Goal: Use online tool/utility: Use online tool/utility

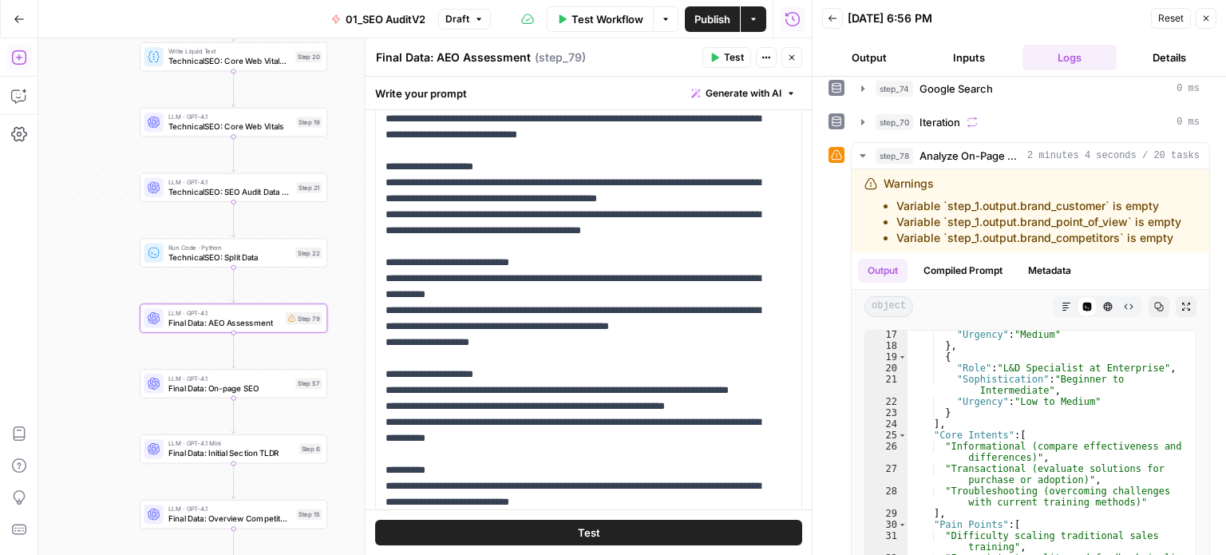
scroll to position [1326, 0]
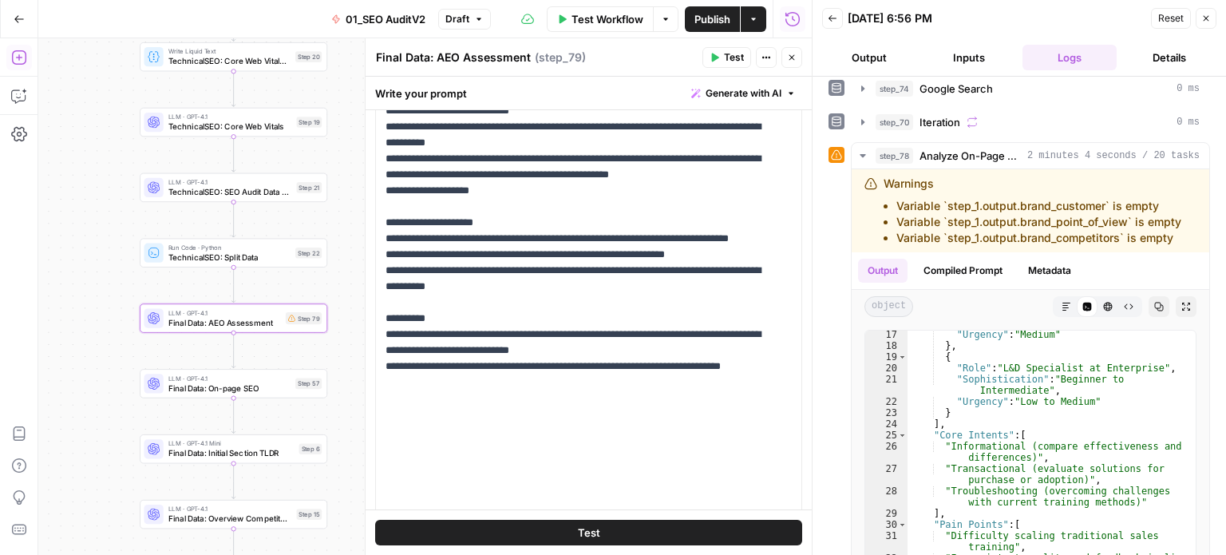
drag, startPoint x: 666, startPoint y: 401, endPoint x: 583, endPoint y: 239, distance: 182.1
drag, startPoint x: 97, startPoint y: 331, endPoint x: 108, endPoint y: 291, distance: 42.2
click at [105, 293] on div "false false true true Workflow Set Inputs Inputs Workflow Prep: Get Brand Kit D…" at bounding box center [425, 296] width 774 height 517
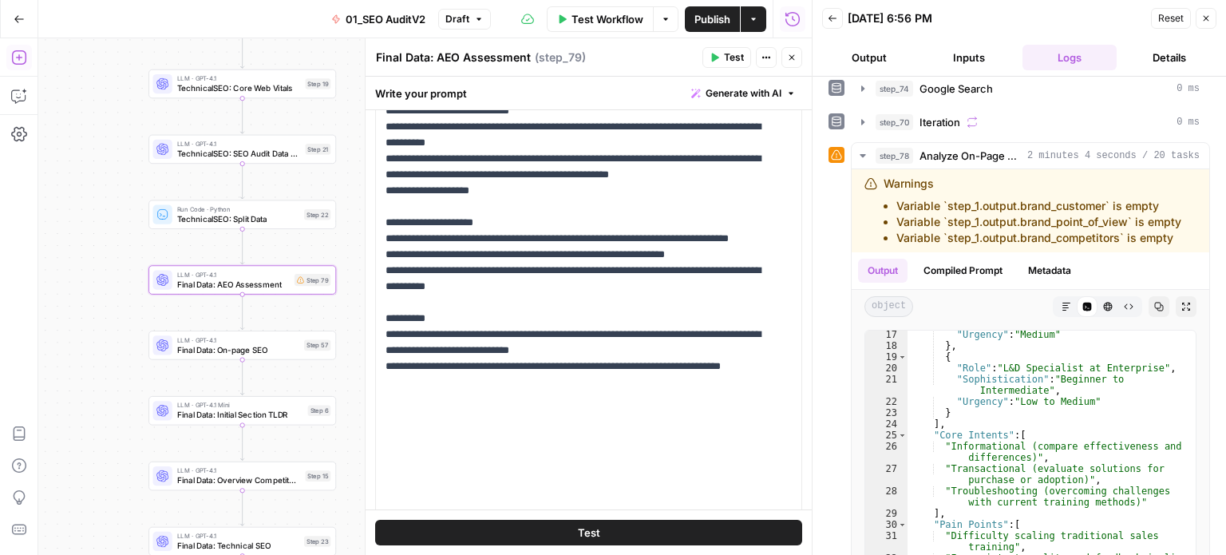
drag, startPoint x: 807, startPoint y: 251, endPoint x: 802, endPoint y: 264, distance: 14.7
click at [805, 265] on div at bounding box center [813, 277] width 16 height 555
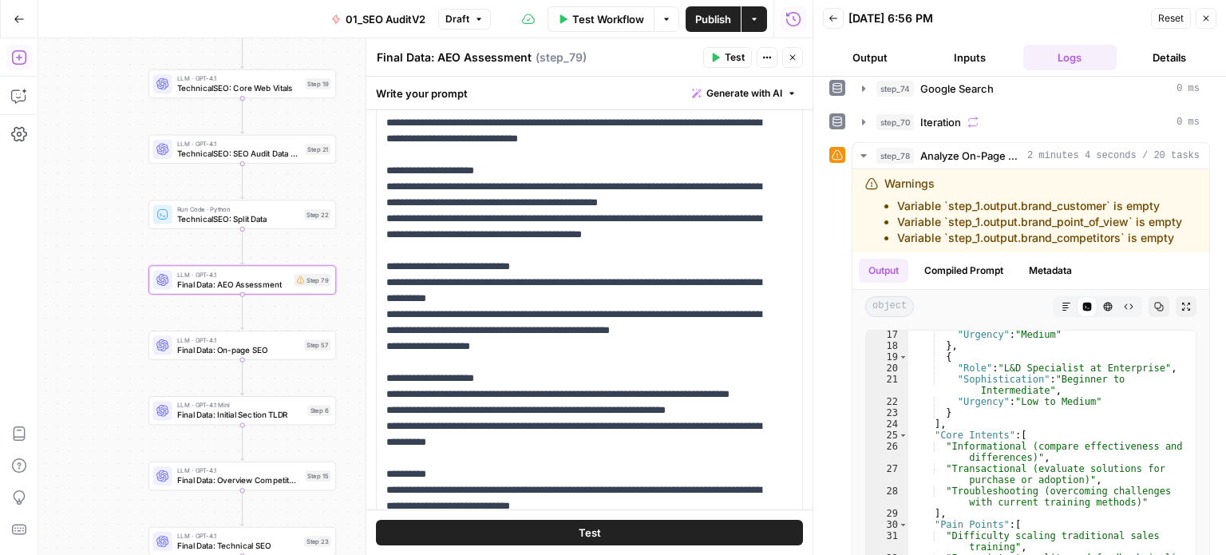
scroll to position [0, 0]
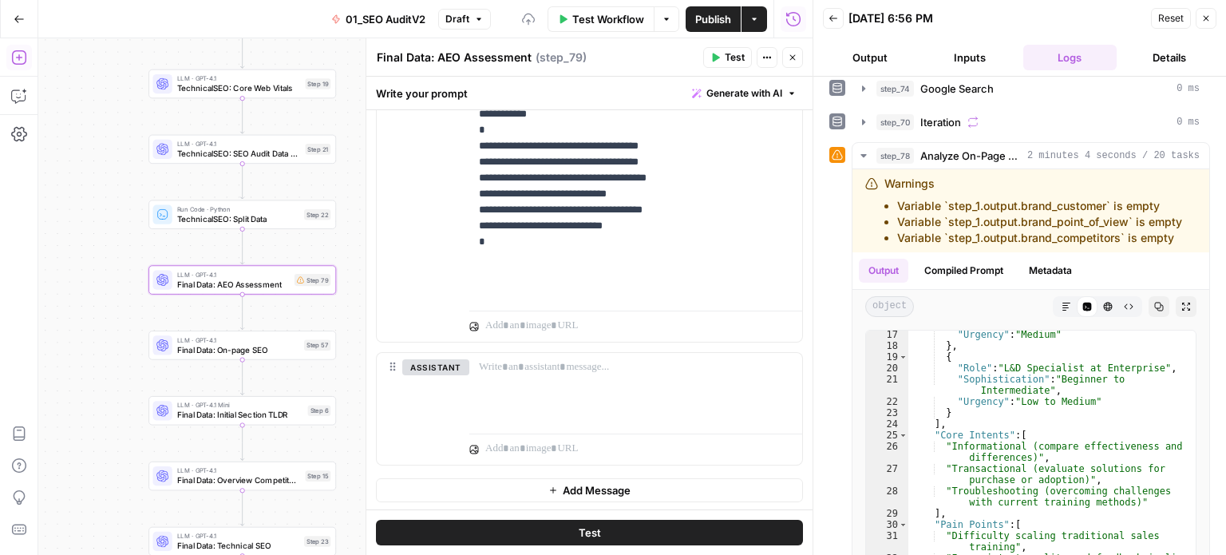
drag, startPoint x: 715, startPoint y: 240, endPoint x: 722, endPoint y: 522, distance: 281.9
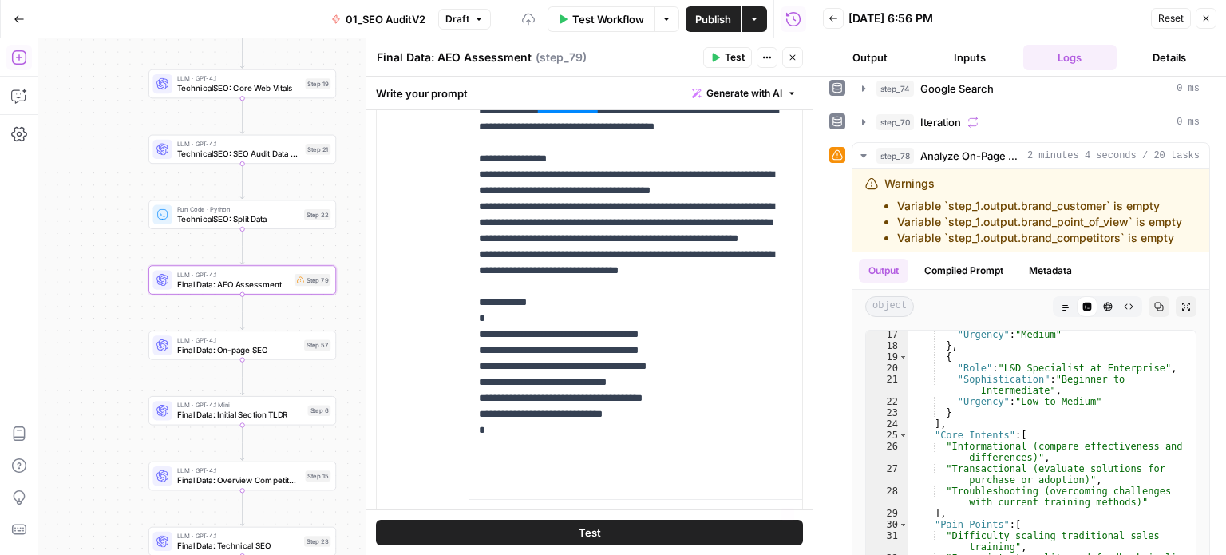
drag, startPoint x: 734, startPoint y: 417, endPoint x: 723, endPoint y: 322, distance: 95.7
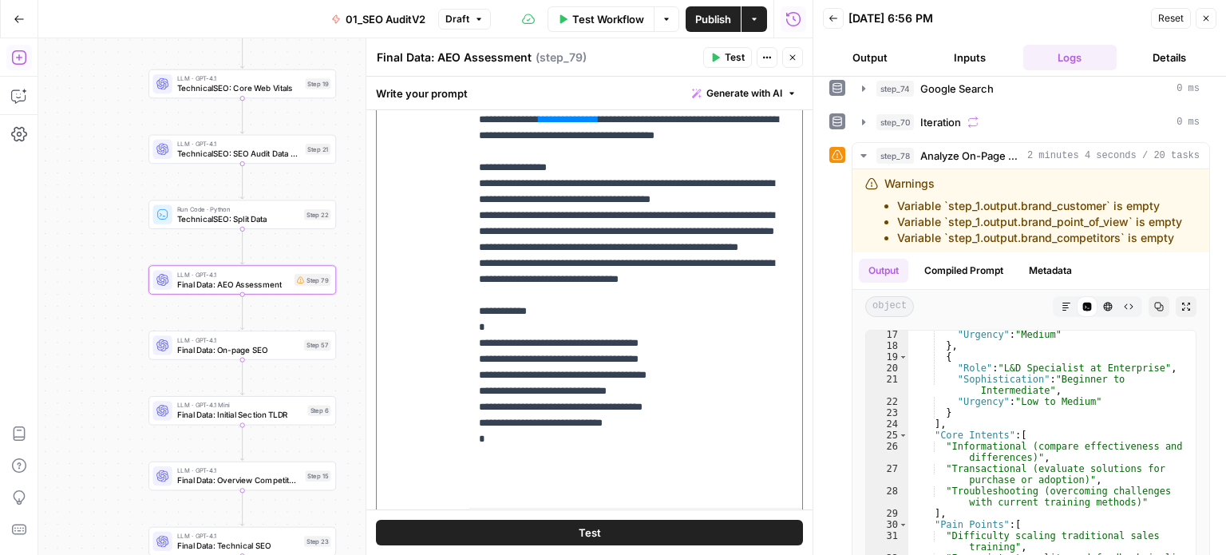
scroll to position [1138, 0]
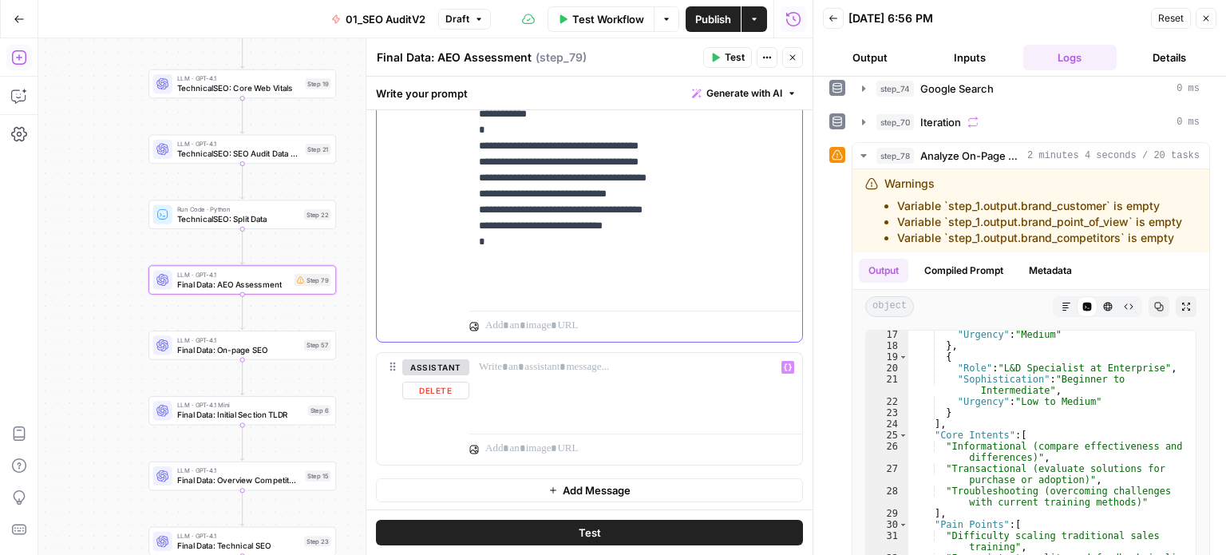
drag, startPoint x: 702, startPoint y: 268, endPoint x: 695, endPoint y: 410, distance: 141.5
click at [632, 403] on div at bounding box center [635, 389] width 333 height 73
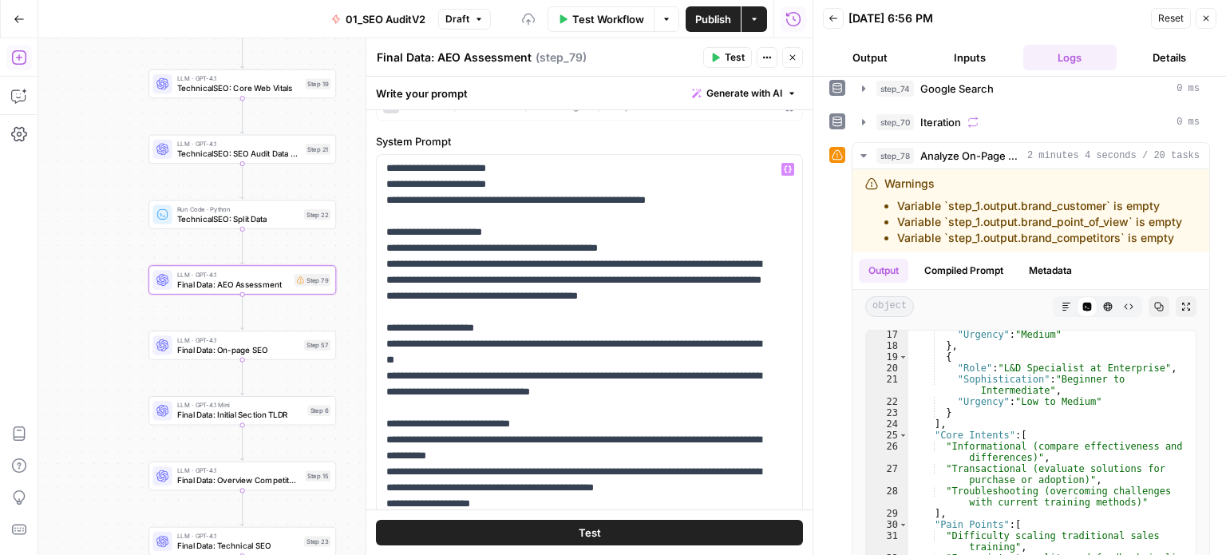
drag, startPoint x: 722, startPoint y: 405, endPoint x: 715, endPoint y: 277, distance: 127.9
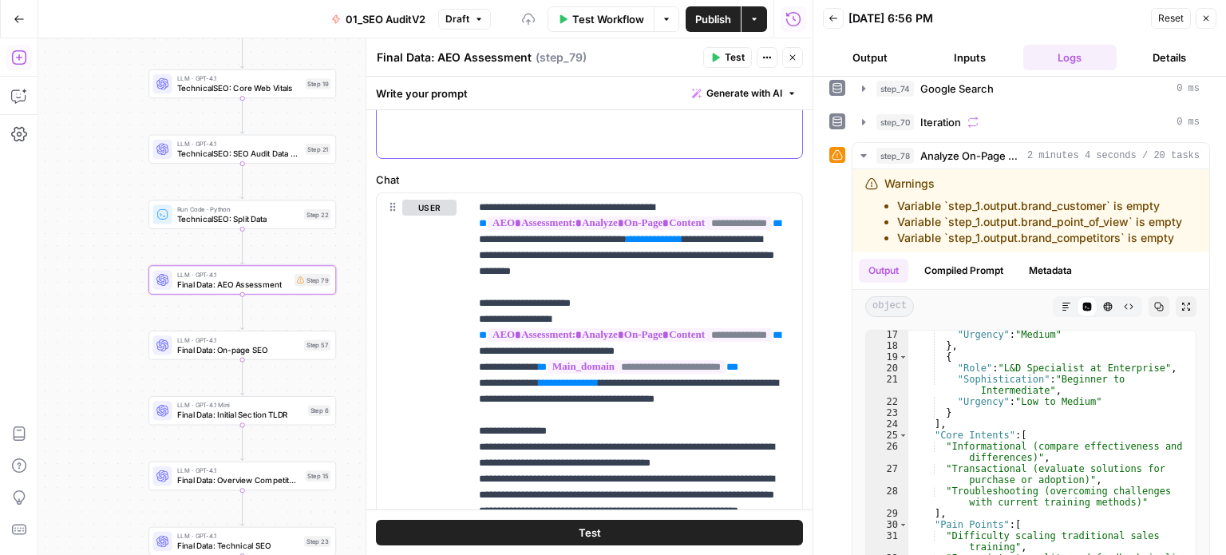
drag, startPoint x: 714, startPoint y: 386, endPoint x: 712, endPoint y: 397, distance: 11.3
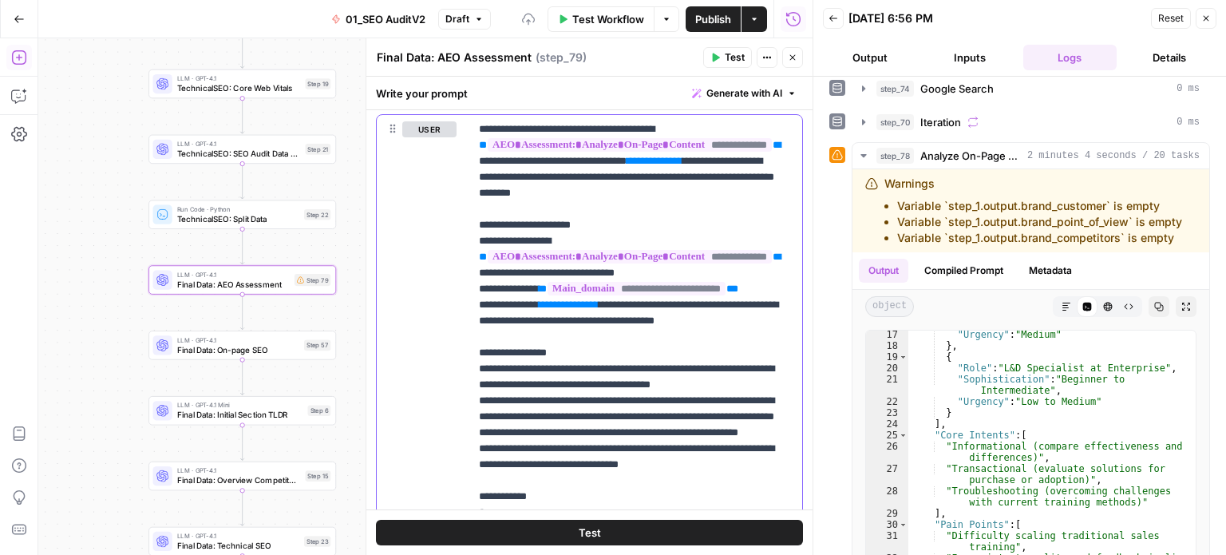
click at [636, 287] on p "**********" at bounding box center [630, 400] width 302 height 559
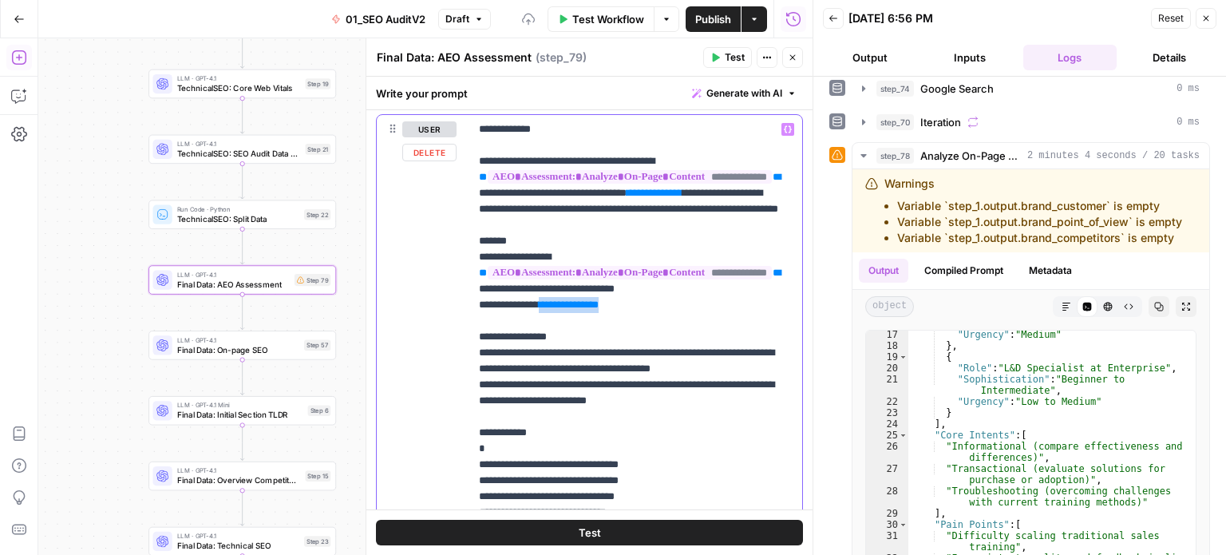
drag, startPoint x: 637, startPoint y: 319, endPoint x: 559, endPoint y: 314, distance: 78.4
click at [559, 314] on p "**********" at bounding box center [630, 360] width 302 height 479
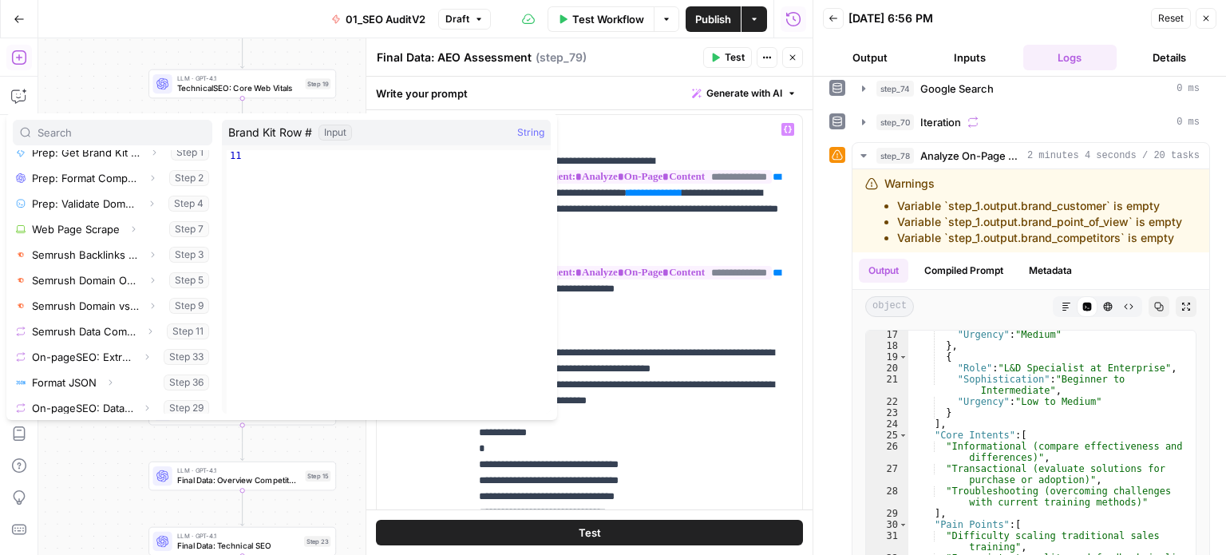
scroll to position [168, 0]
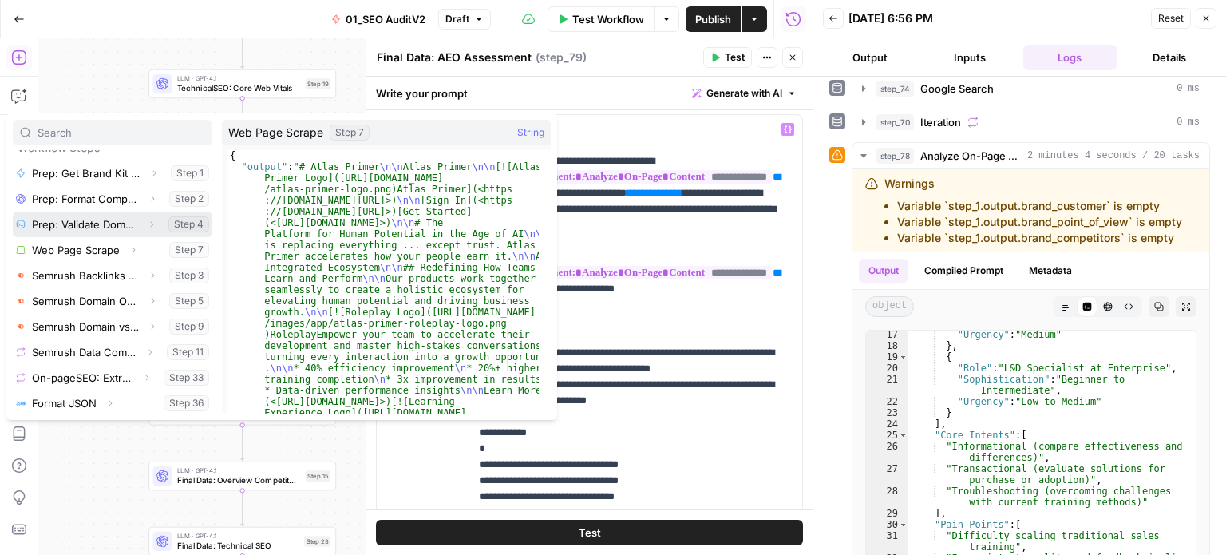
click at [147, 221] on icon "button" at bounding box center [152, 225] width 10 height 10
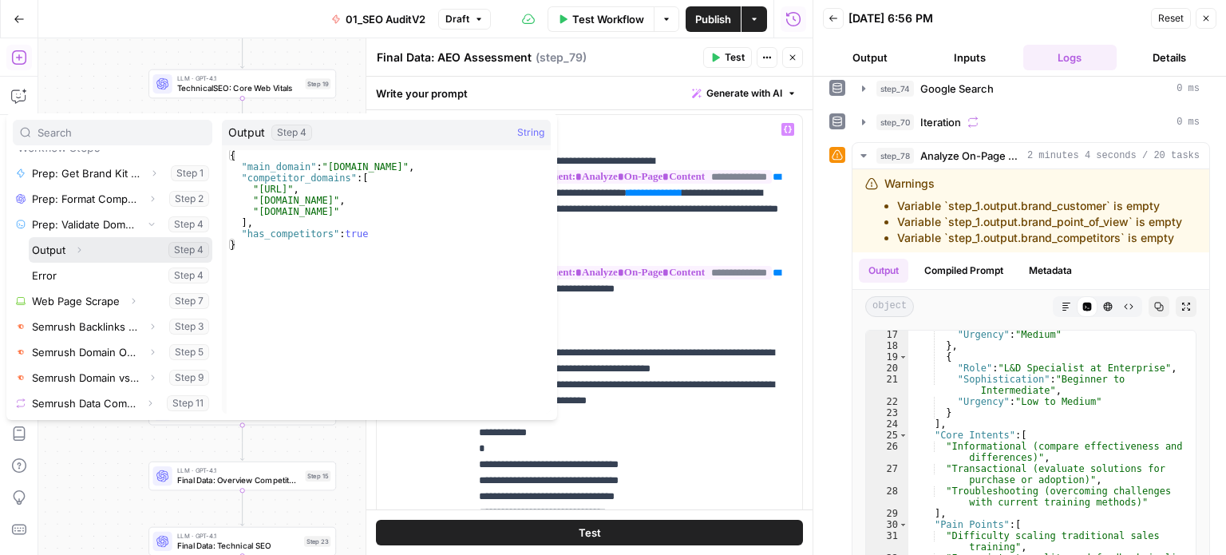
click at [80, 246] on icon "button" at bounding box center [79, 250] width 10 height 10
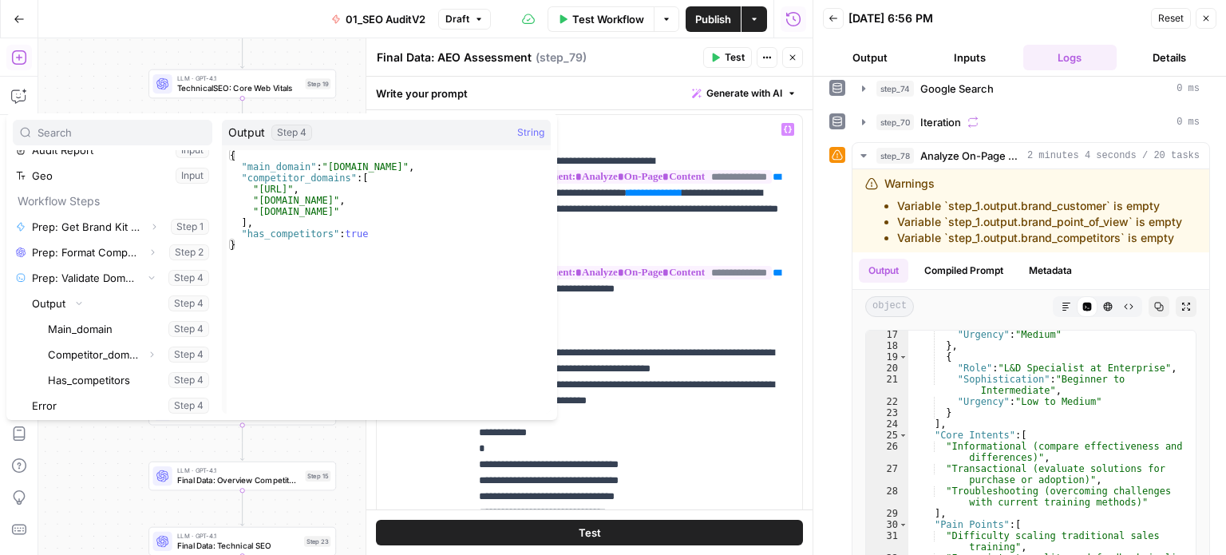
scroll to position [106, 0]
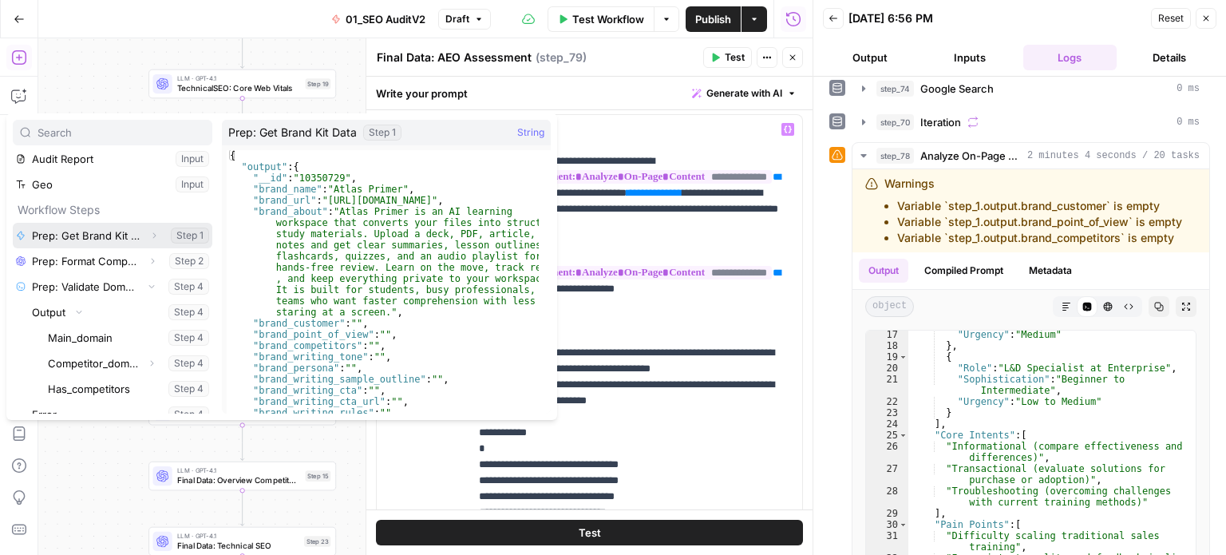
click at [149, 235] on icon "button" at bounding box center [154, 236] width 10 height 10
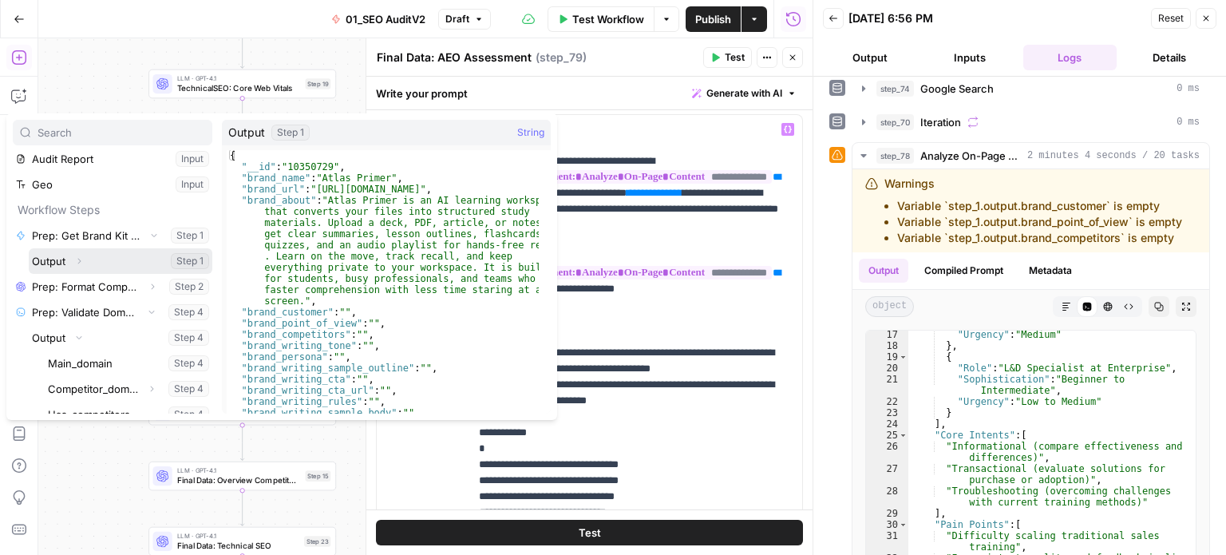
click at [81, 258] on icon "button" at bounding box center [79, 261] width 10 height 10
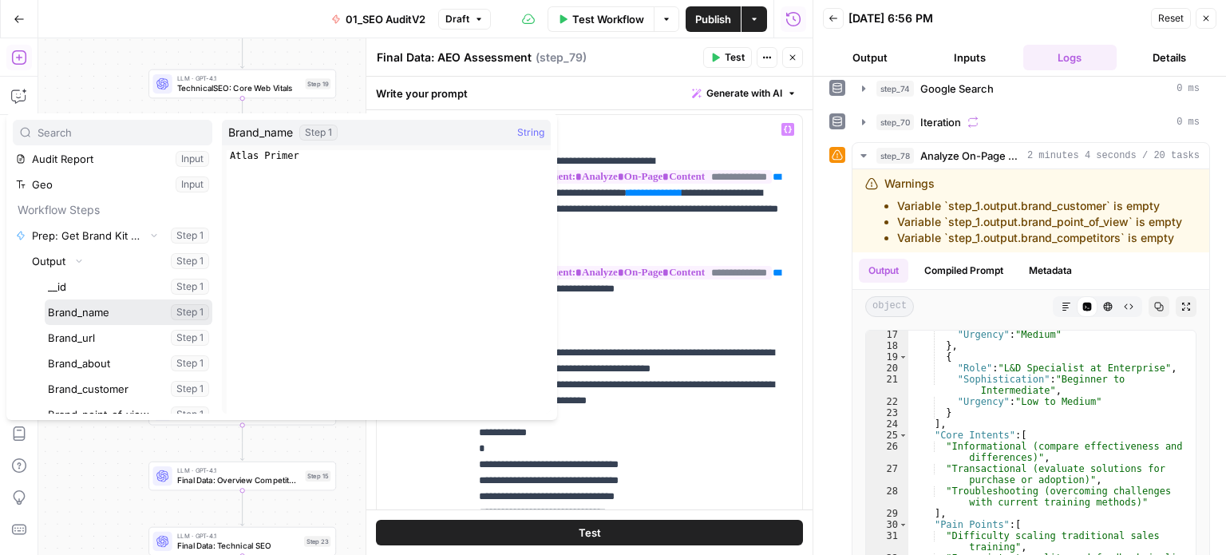
click at [96, 315] on button "Select variable Brand_name" at bounding box center [129, 312] width 168 height 26
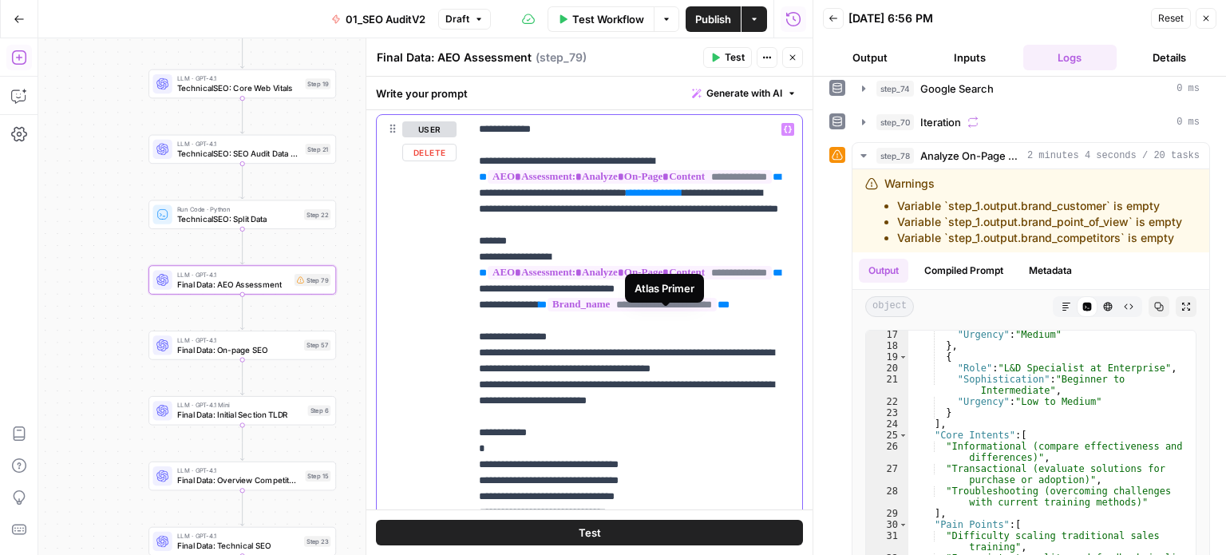
drag, startPoint x: 560, startPoint y: 321, endPoint x: 754, endPoint y: 325, distance: 194.8
click at [762, 322] on p "**********" at bounding box center [630, 360] width 302 height 479
click at [545, 344] on p "**********" at bounding box center [630, 360] width 302 height 479
drag, startPoint x: 559, startPoint y: 320, endPoint x: 774, endPoint y: 323, distance: 214.8
click at [774, 323] on p "**********" at bounding box center [630, 360] width 302 height 479
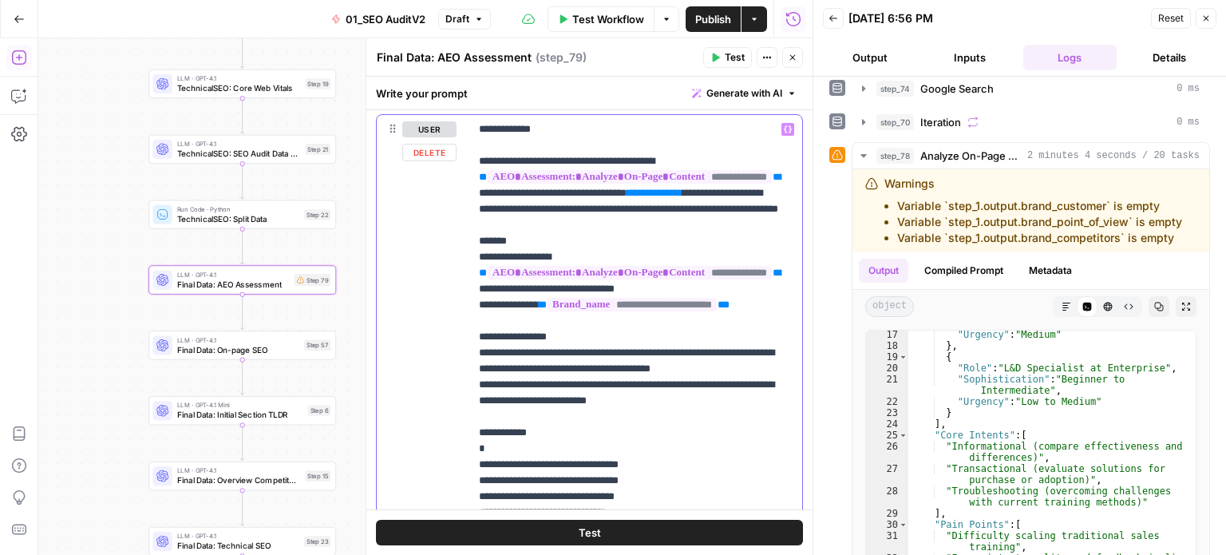
copy p "**********"
click at [764, 351] on p "**********" at bounding box center [630, 360] width 302 height 479
drag, startPoint x: 667, startPoint y: 193, endPoint x: 745, endPoint y: 199, distance: 77.6
click at [745, 199] on p "**********" at bounding box center [630, 360] width 302 height 479
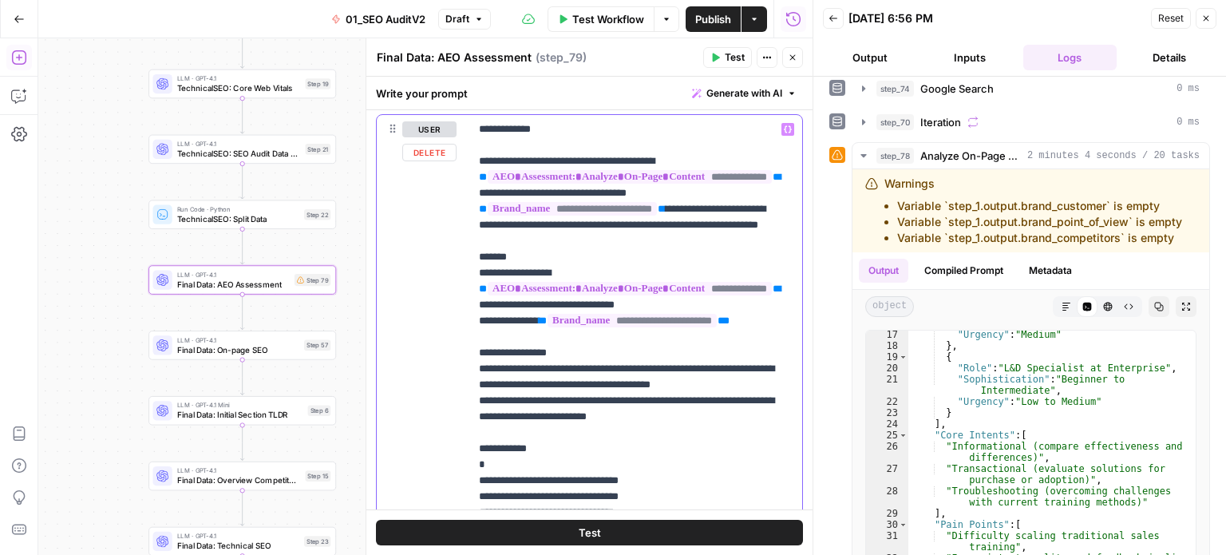
click at [687, 272] on p "**********" at bounding box center [630, 368] width 302 height 495
click at [804, 288] on div at bounding box center [810, 277] width 16 height 555
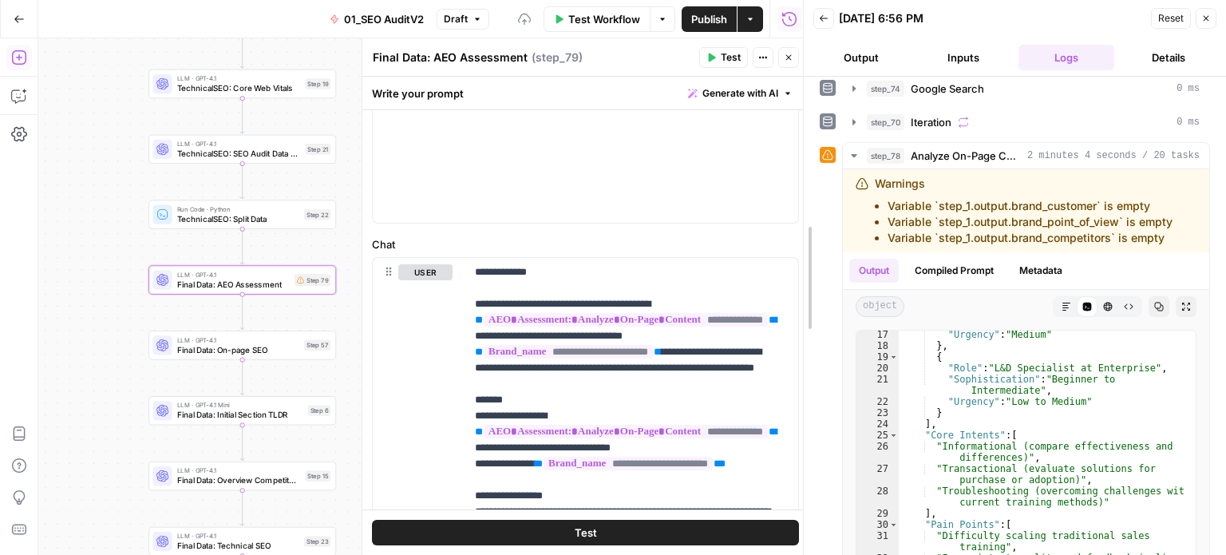
drag, startPoint x: 802, startPoint y: 328, endPoint x: 798, endPoint y: 319, distance: 10.1
click at [799, 287] on div at bounding box center [804, 277] width 16 height 555
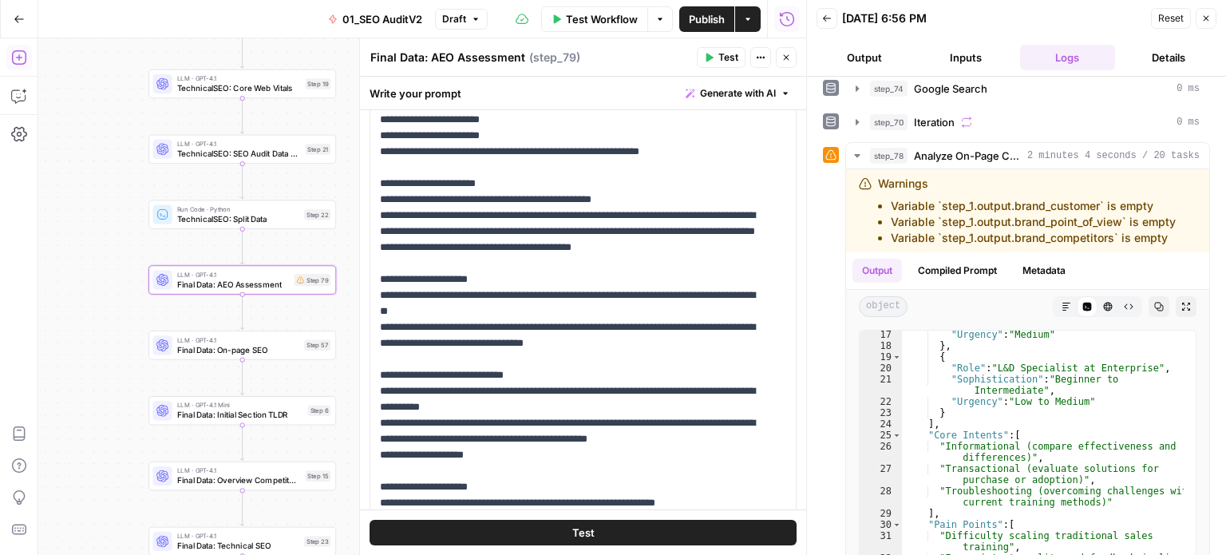
scroll to position [27, 0]
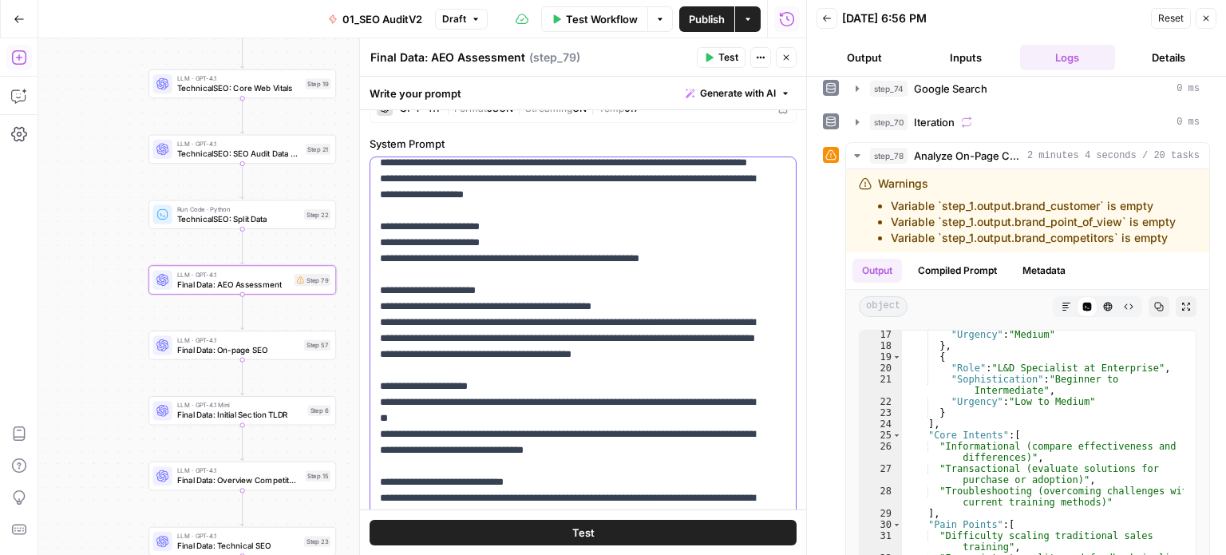
drag, startPoint x: 663, startPoint y: 247, endPoint x: 667, endPoint y: 216, distance: 30.6
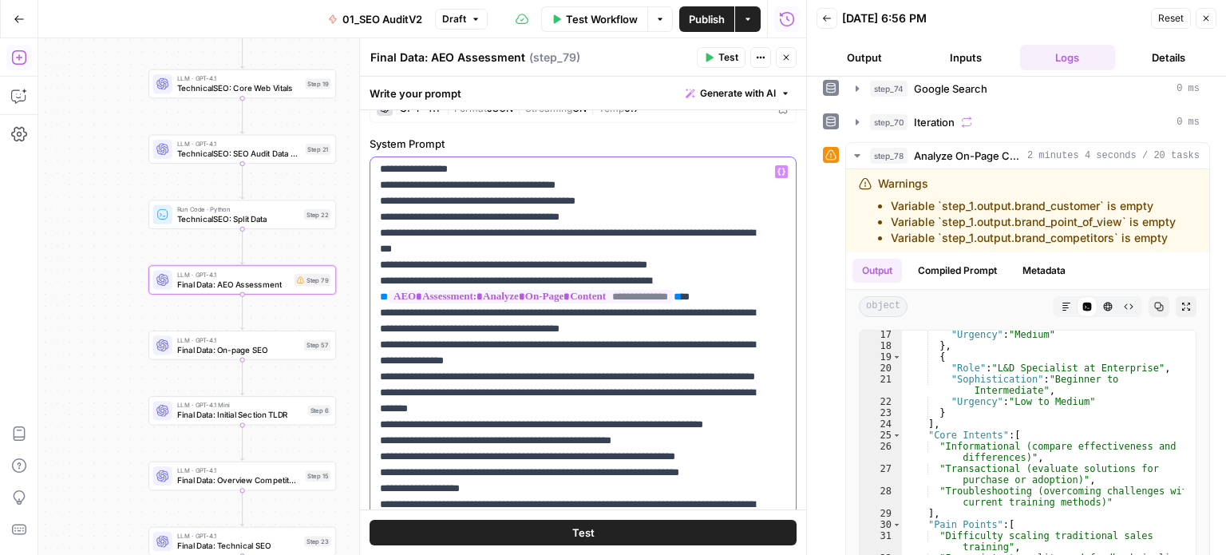
drag, startPoint x: 669, startPoint y: 320, endPoint x: 683, endPoint y: 335, distance: 20.4
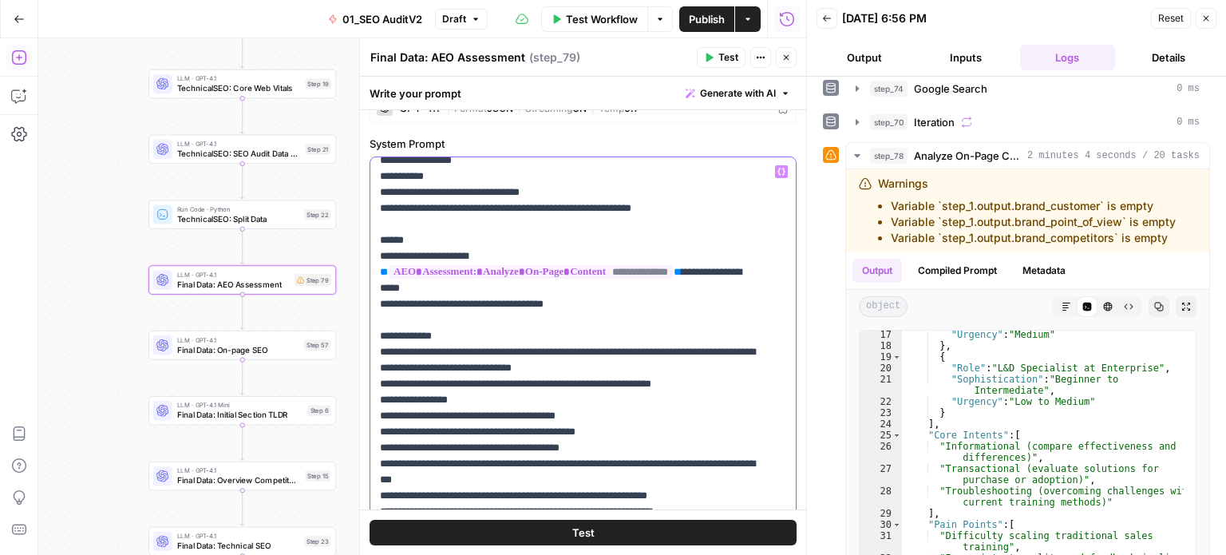
drag, startPoint x: 680, startPoint y: 327, endPoint x: 679, endPoint y: 270, distance: 57.5
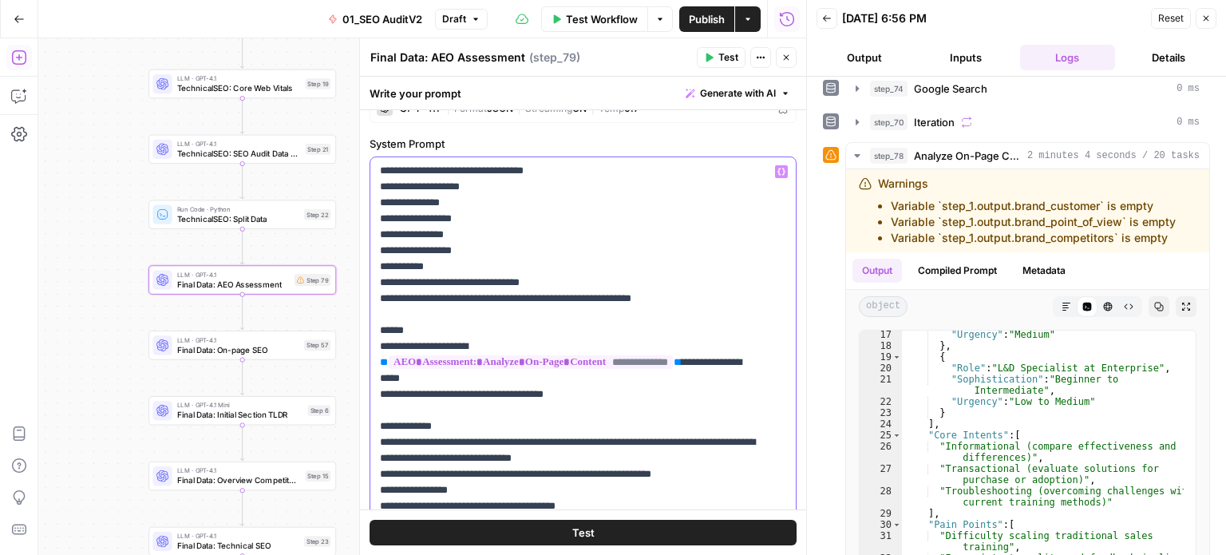
drag, startPoint x: 699, startPoint y: 396, endPoint x: 696, endPoint y: 335, distance: 61.5
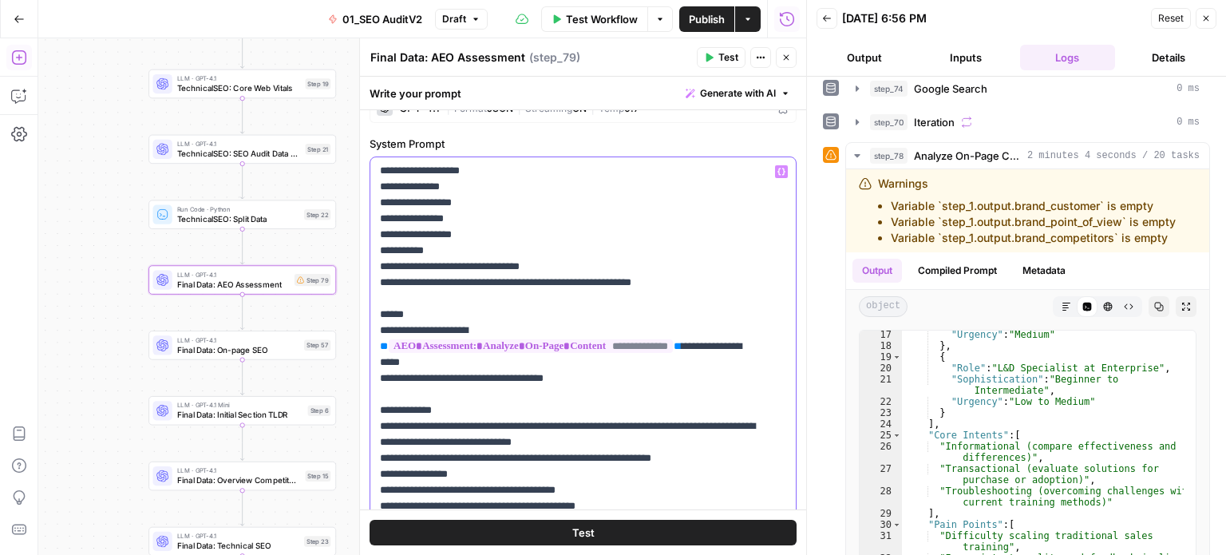
scroll to position [0, 0]
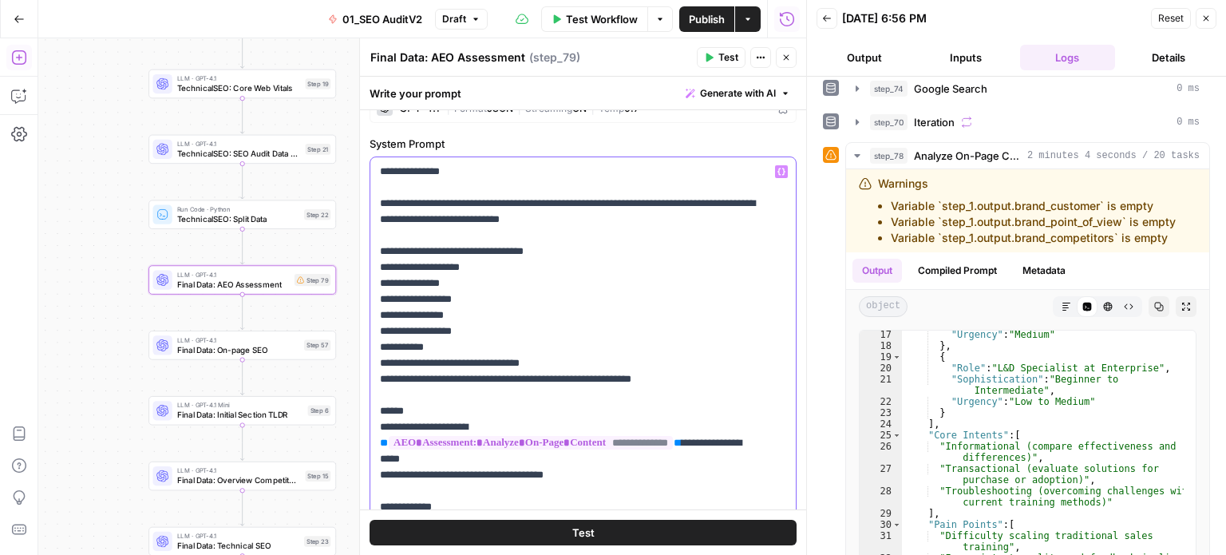
drag, startPoint x: 711, startPoint y: 455, endPoint x: 691, endPoint y: 312, distance: 144.2
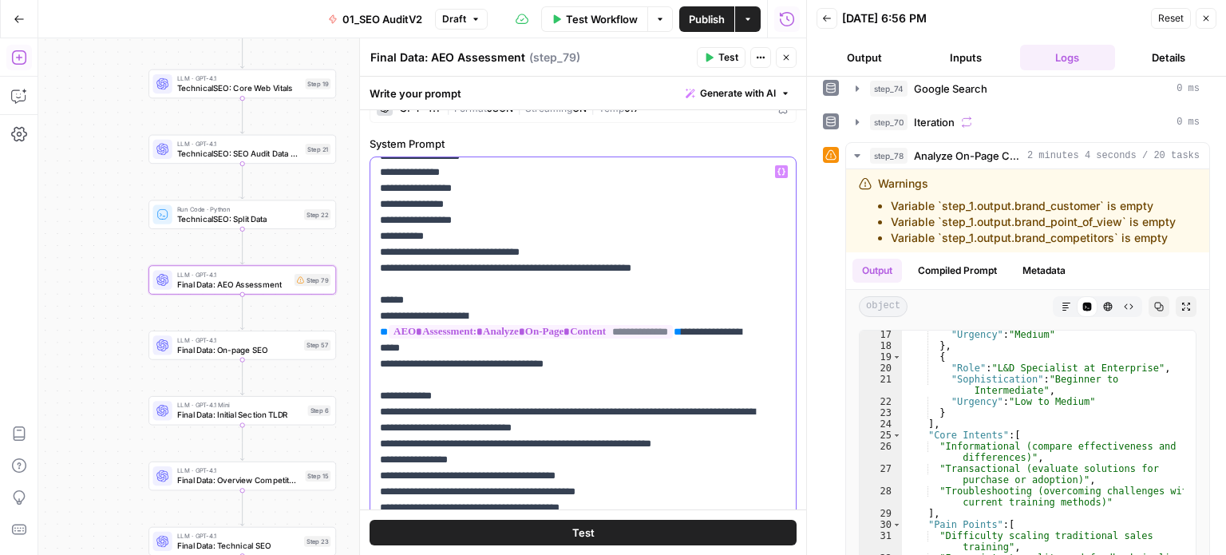
drag, startPoint x: 688, startPoint y: 354, endPoint x: 687, endPoint y: 402, distance: 47.9
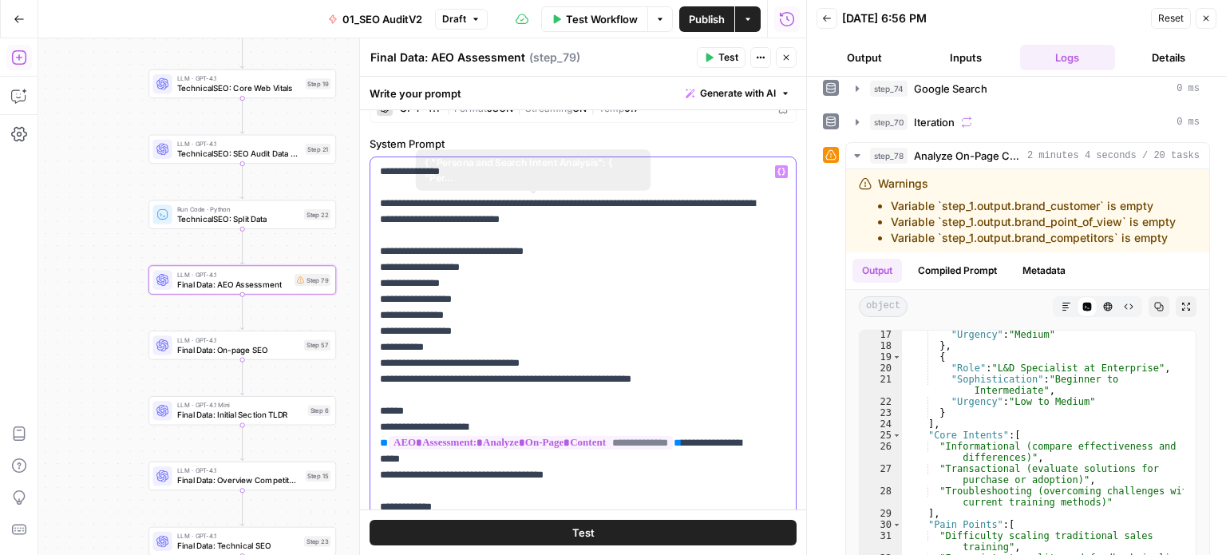
drag, startPoint x: 608, startPoint y: 279, endPoint x: 561, endPoint y: 109, distance: 177.0
drag, startPoint x: 383, startPoint y: 204, endPoint x: 375, endPoint y: 165, distance: 39.1
click at [375, 165] on div "**********" at bounding box center [577, 482] width 414 height 651
drag, startPoint x: 378, startPoint y: 205, endPoint x: 370, endPoint y: 159, distance: 47.1
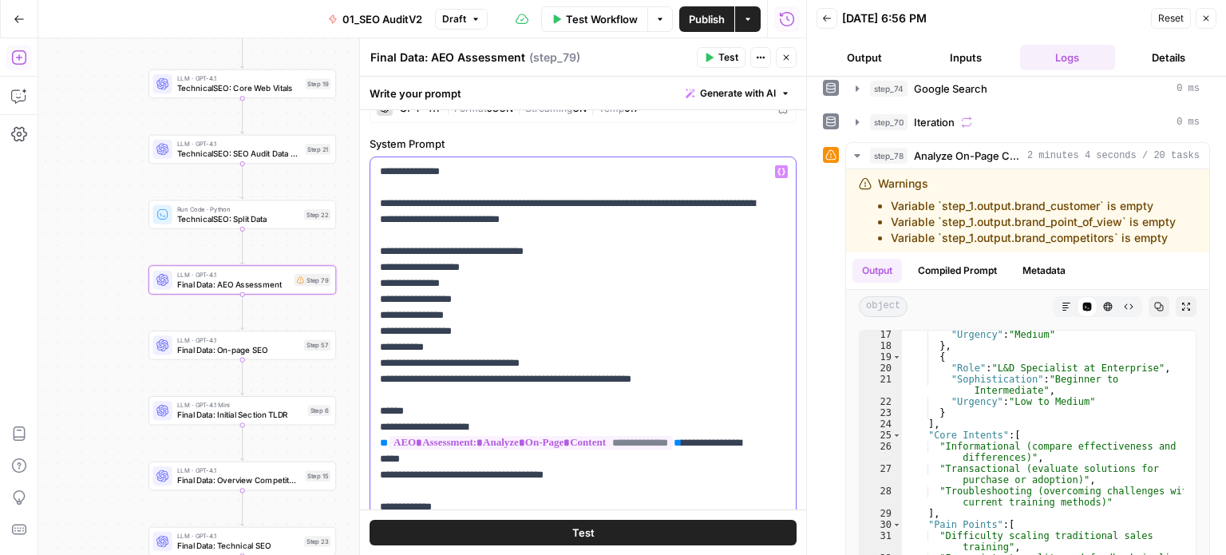
click at [370, 159] on div "**********" at bounding box center [577, 482] width 414 height 651
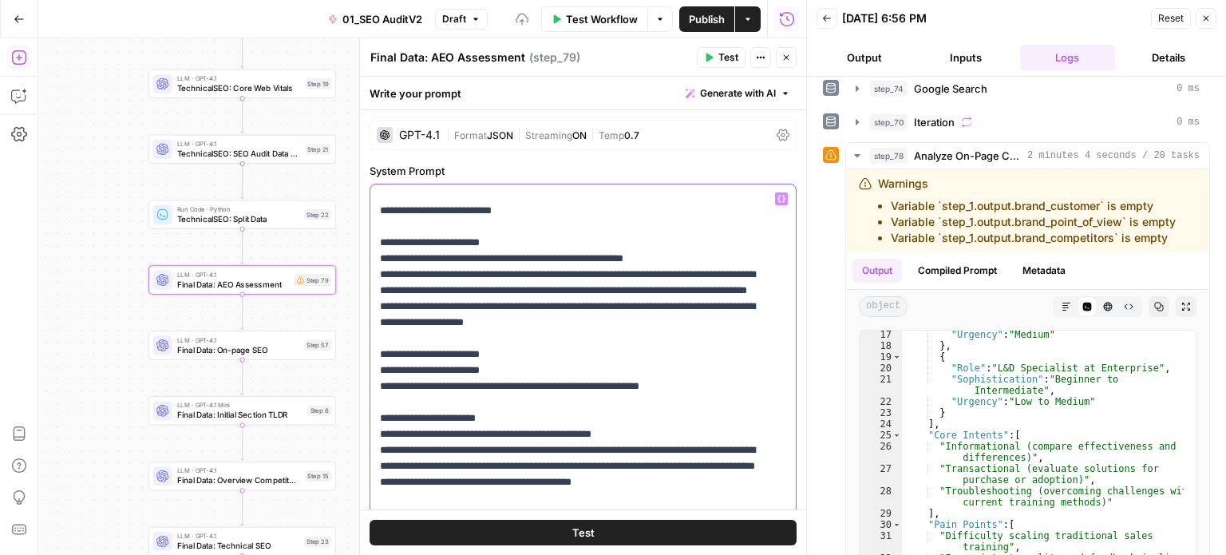
scroll to position [1071, 0]
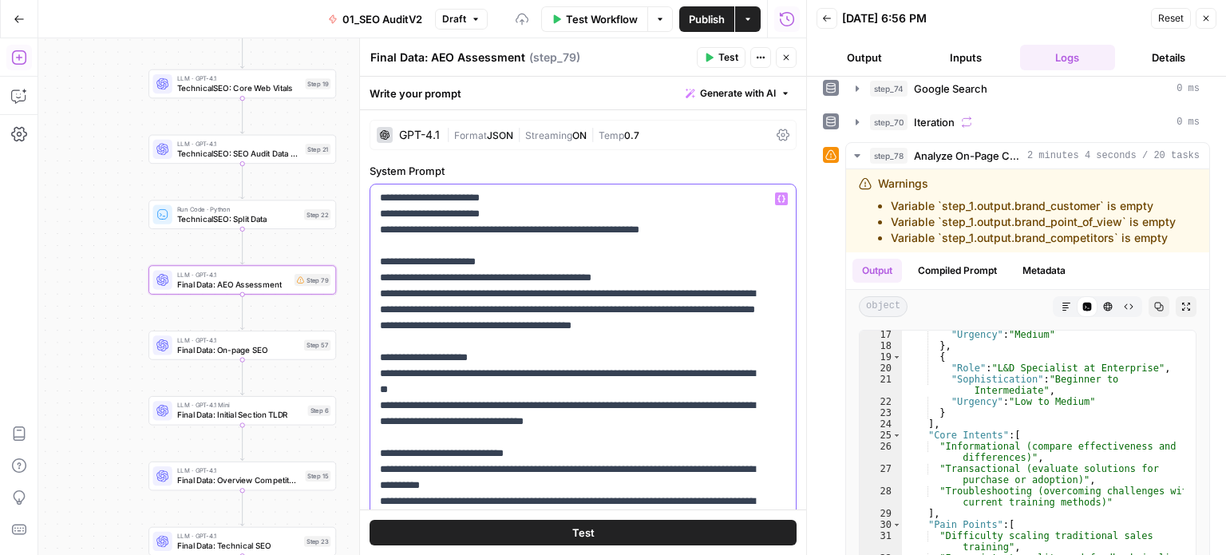
drag, startPoint x: 720, startPoint y: 228, endPoint x: 722, endPoint y: 429, distance: 200.4
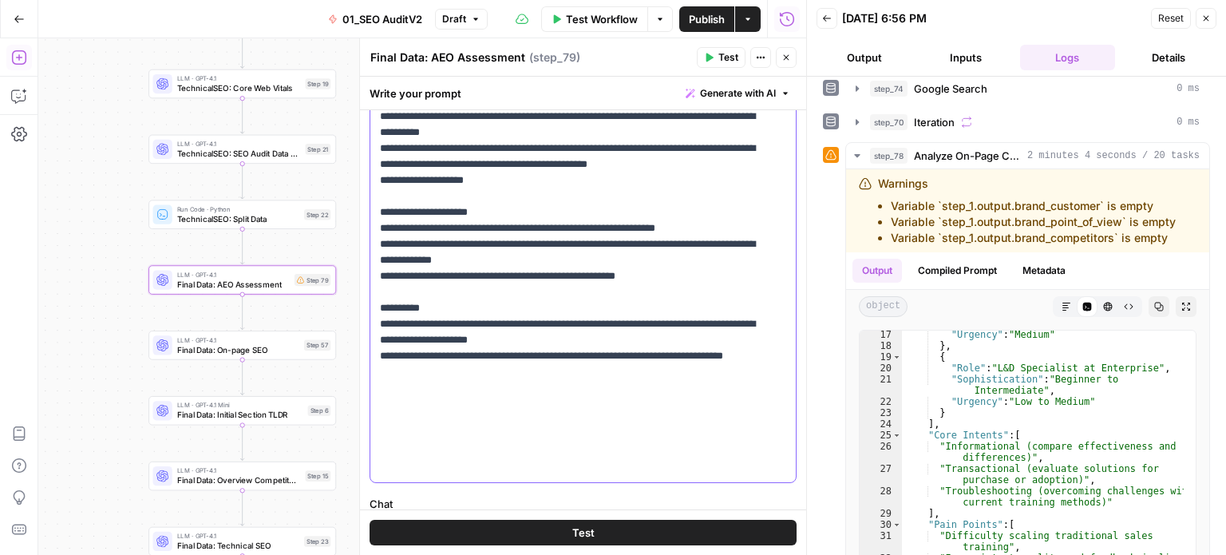
drag, startPoint x: 743, startPoint y: 283, endPoint x: 741, endPoint y: 457, distance: 174.1
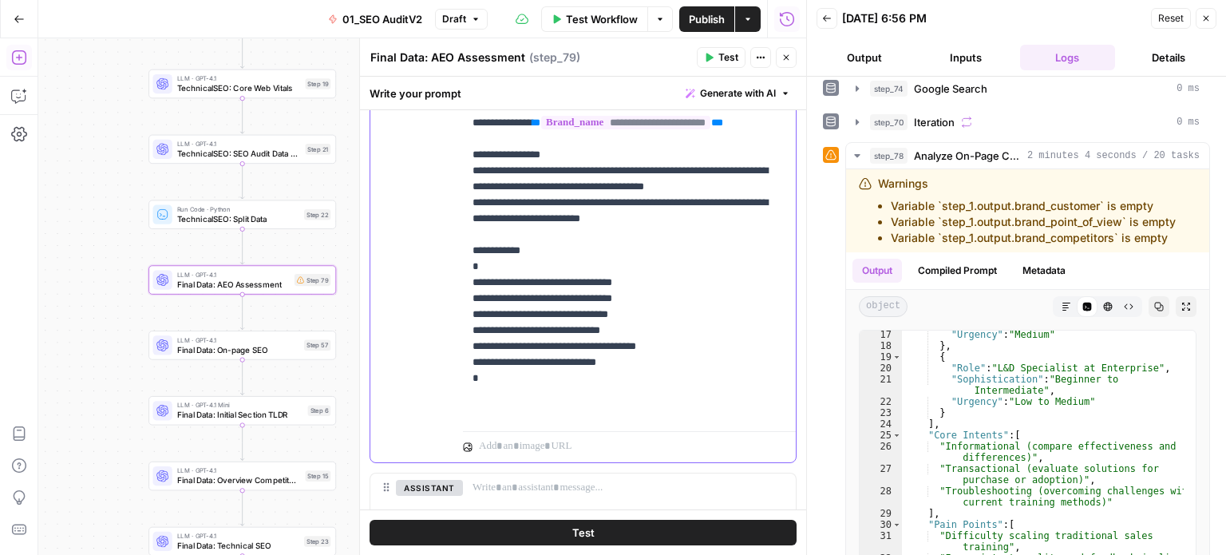
drag, startPoint x: 742, startPoint y: 350, endPoint x: 744, endPoint y: 396, distance: 45.5
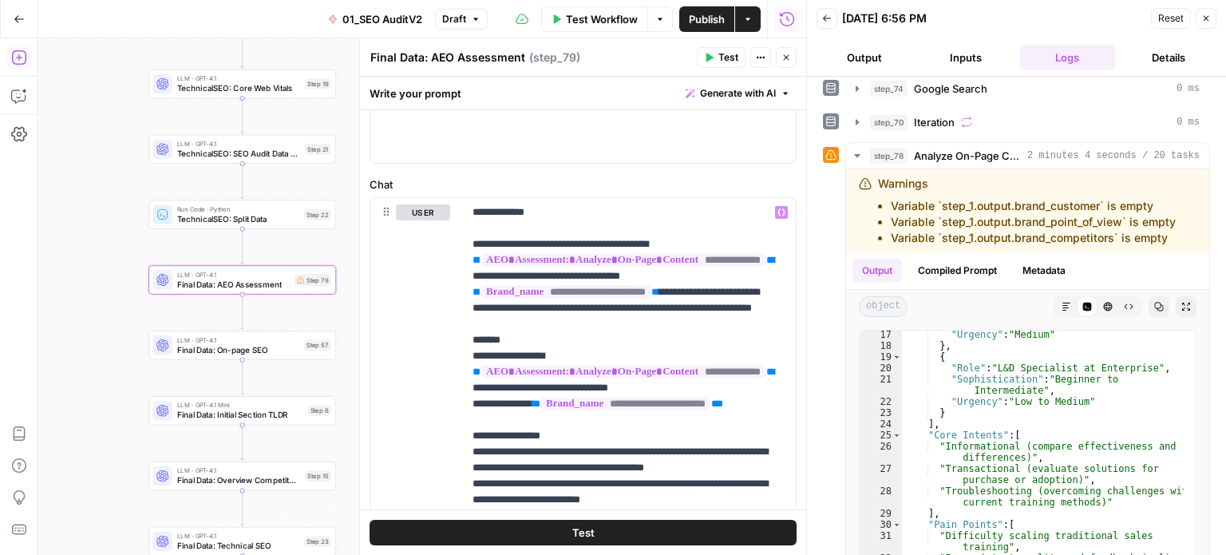
drag, startPoint x: 748, startPoint y: 386, endPoint x: 741, endPoint y: 289, distance: 97.7
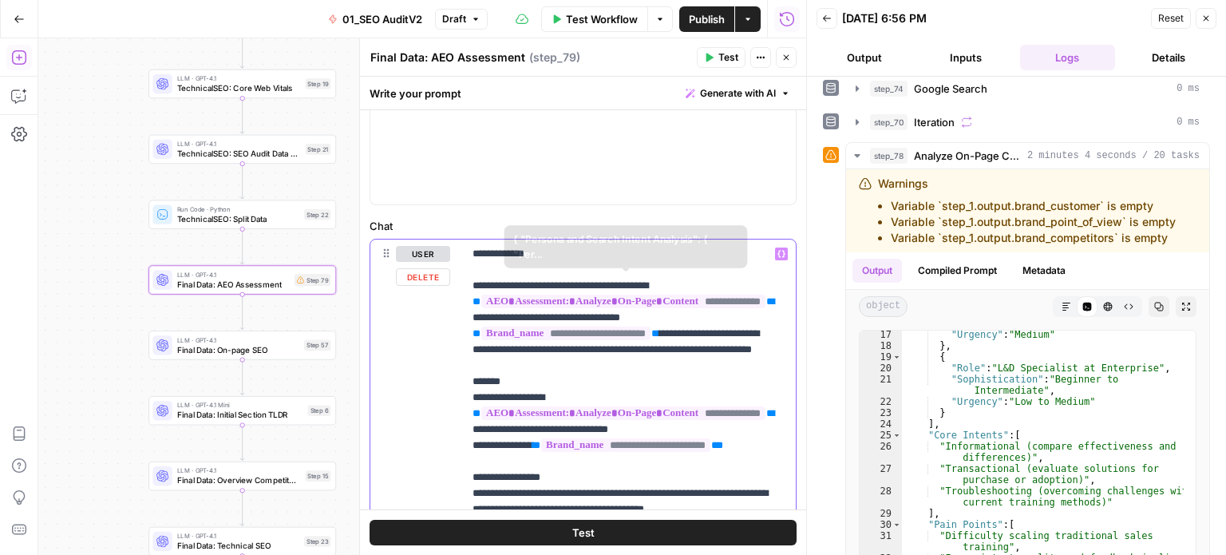
scroll to position [575, 0]
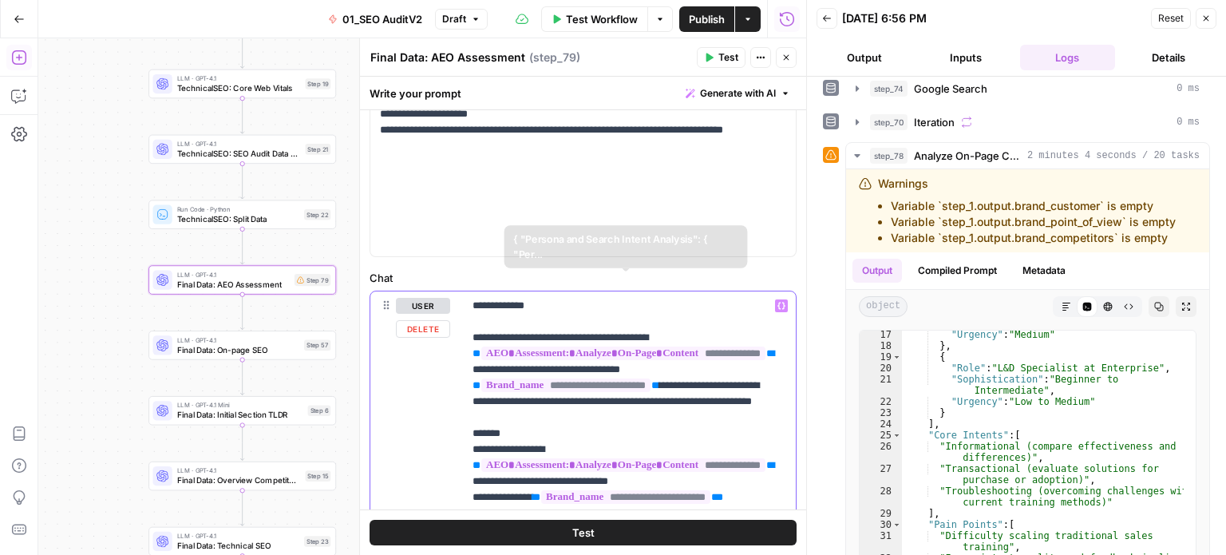
drag, startPoint x: 753, startPoint y: 356, endPoint x: 746, endPoint y: 267, distance: 89.6
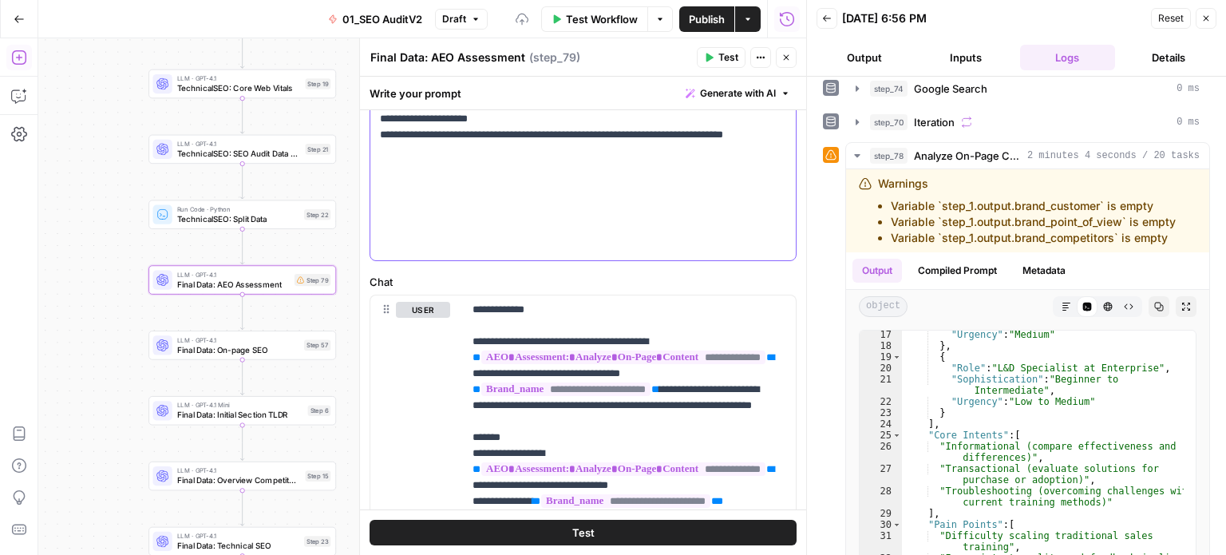
scroll to position [1103, 0]
drag, startPoint x: 636, startPoint y: 192, endPoint x: 663, endPoint y: 308, distance: 119.7
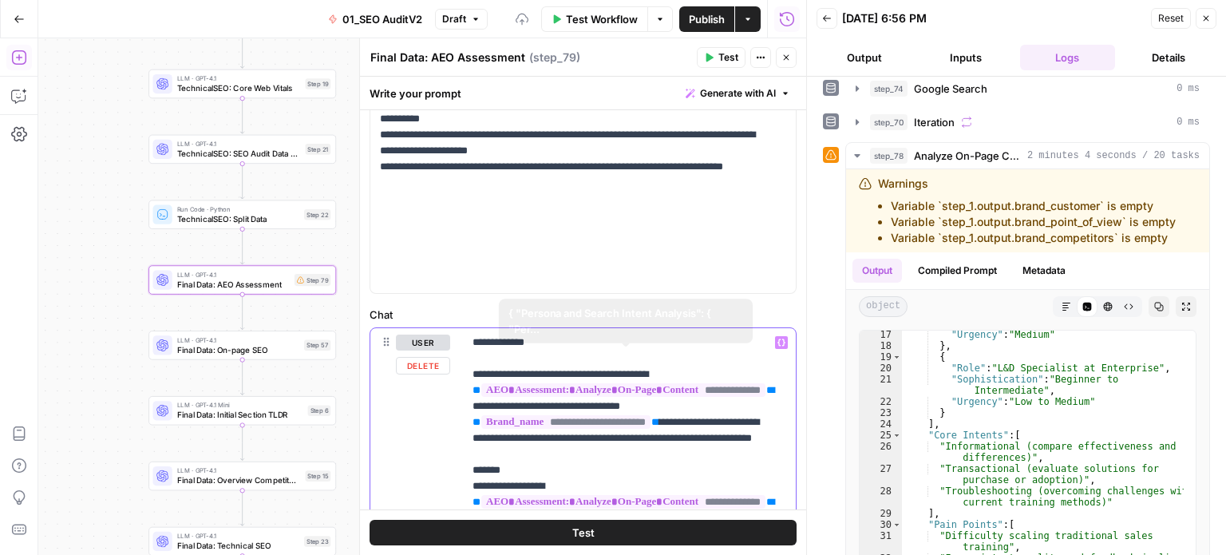
scroll to position [400, 0]
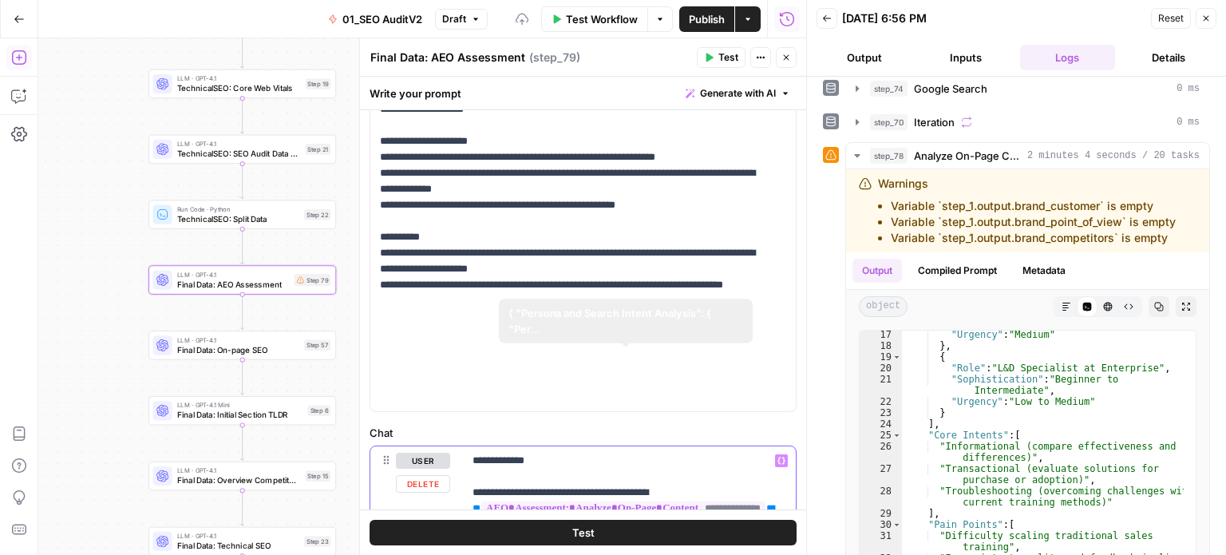
drag, startPoint x: 746, startPoint y: 406, endPoint x: 744, endPoint y: 296, distance: 110.2
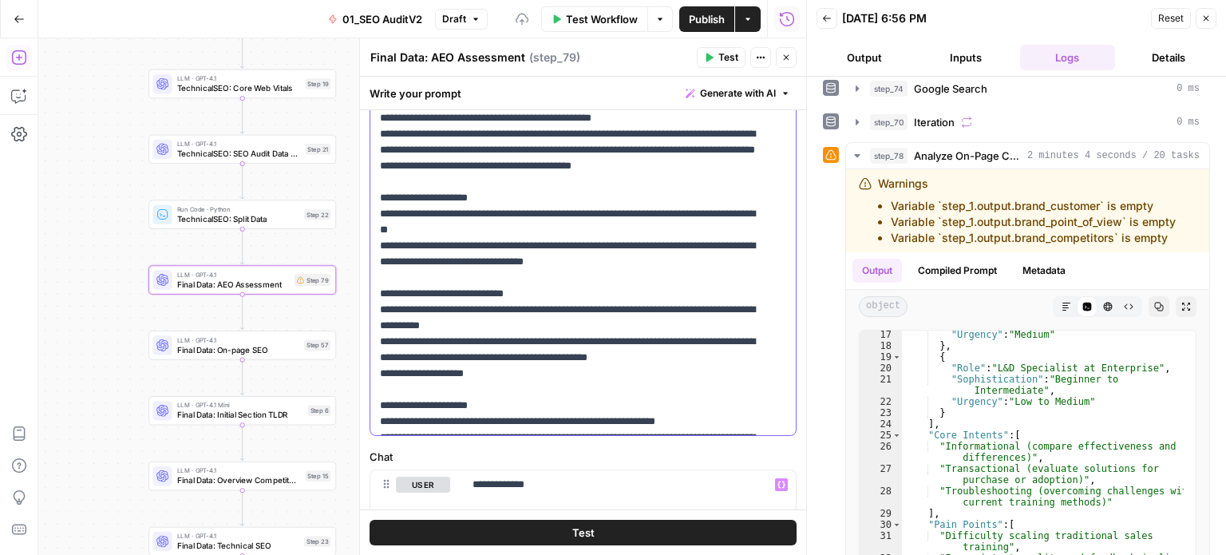
drag, startPoint x: 664, startPoint y: 356, endPoint x: 659, endPoint y: 212, distance: 144.6
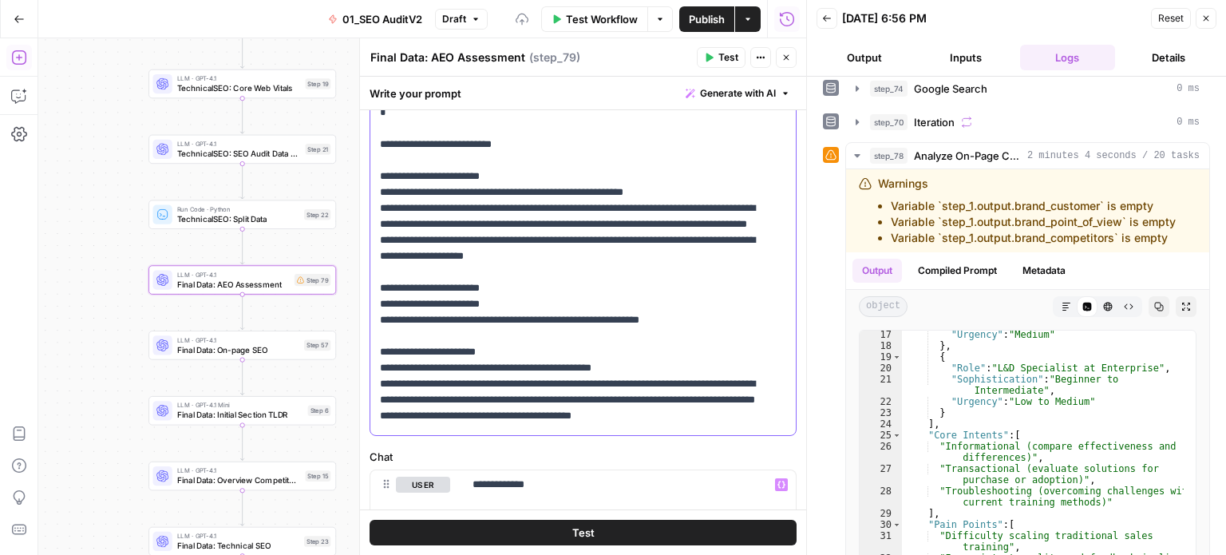
drag, startPoint x: 671, startPoint y: 362, endPoint x: 664, endPoint y: 249, distance: 112.8
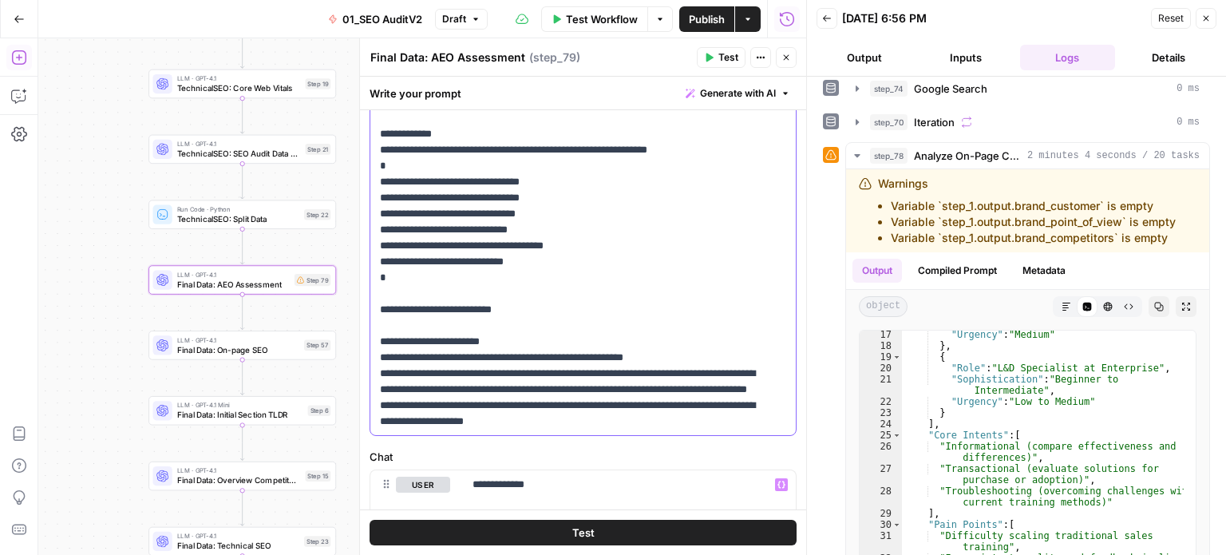
drag, startPoint x: 667, startPoint y: 363, endPoint x: 664, endPoint y: 223, distance: 140.5
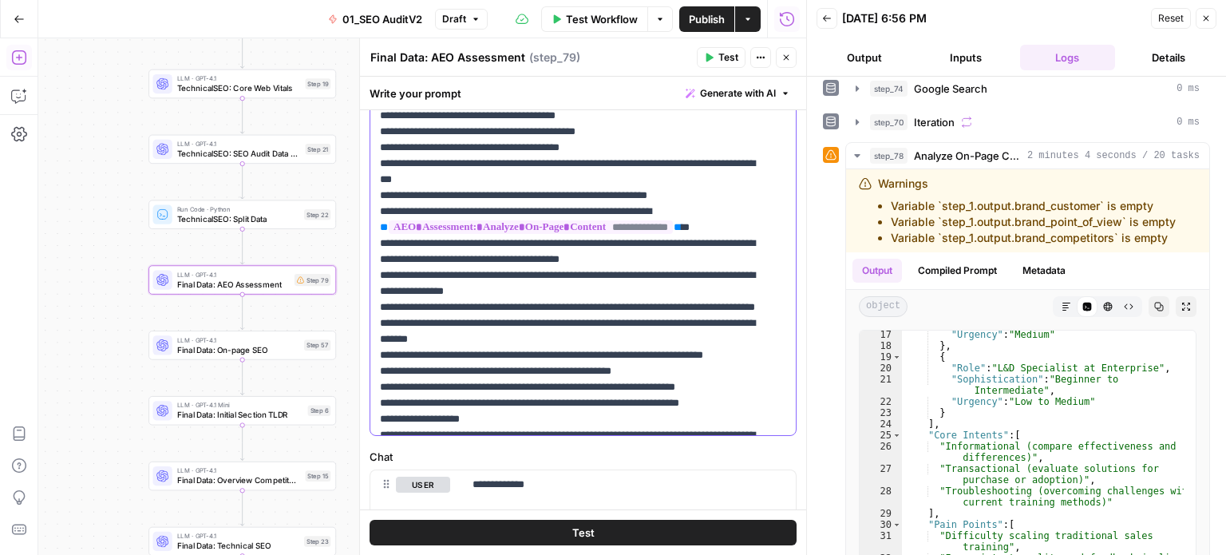
drag, startPoint x: 680, startPoint y: 290, endPoint x: 681, endPoint y: 249, distance: 40.7
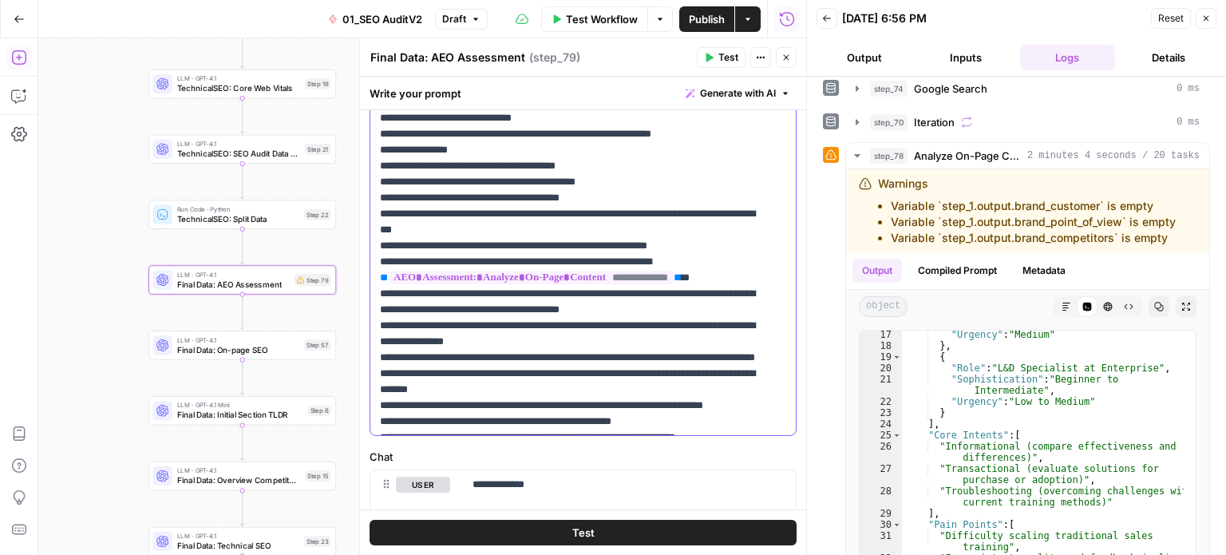
drag, startPoint x: 703, startPoint y: 335, endPoint x: 705, endPoint y: 280, distance: 55.1
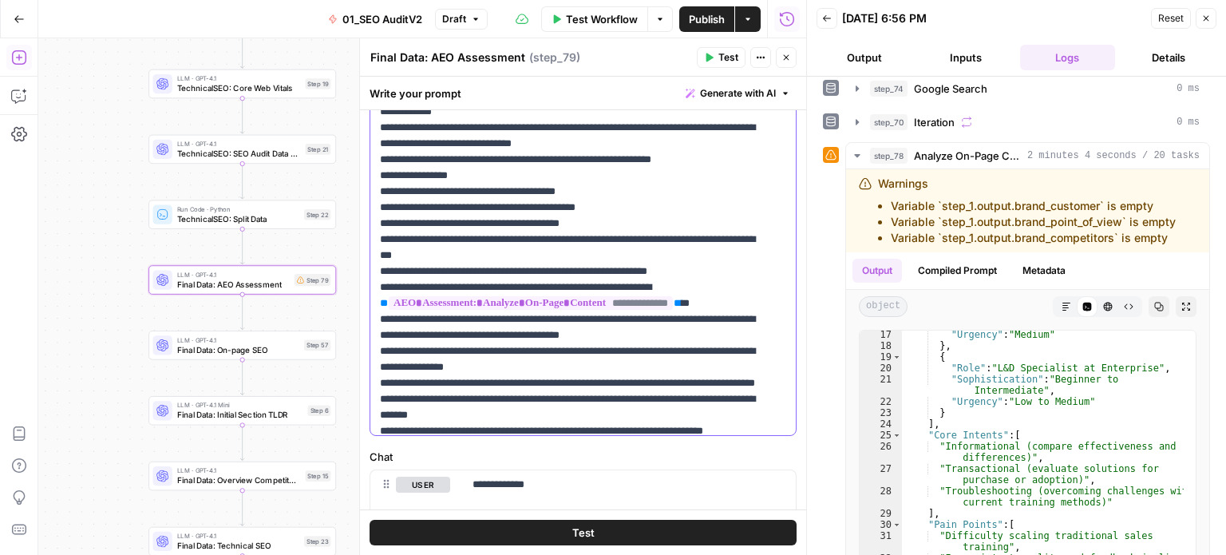
scroll to position [0, 0]
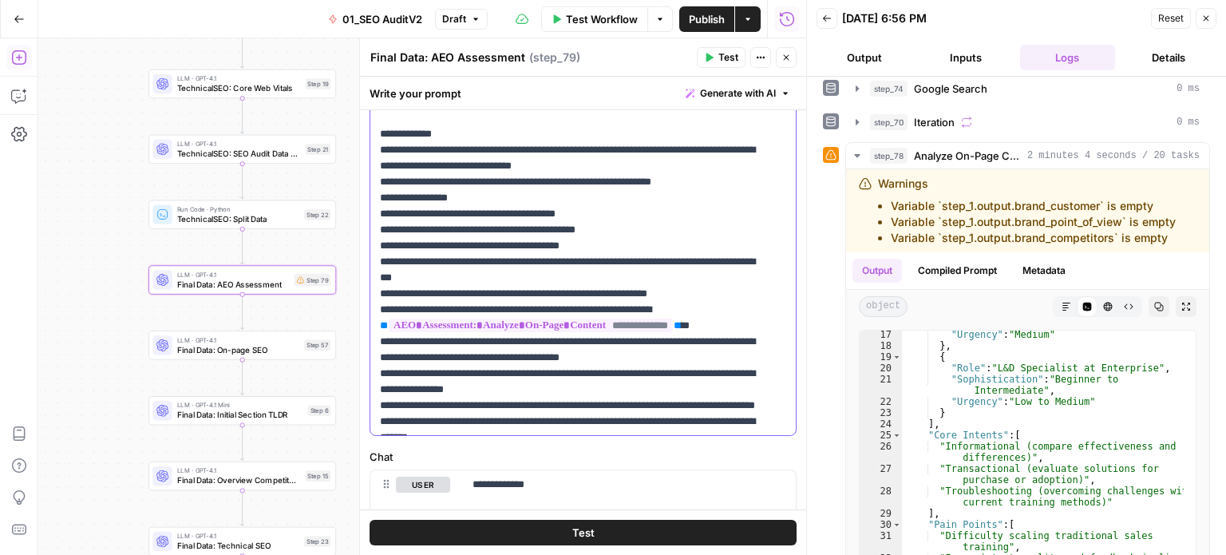
drag, startPoint x: 728, startPoint y: 376, endPoint x: 743, endPoint y: 282, distance: 95.4
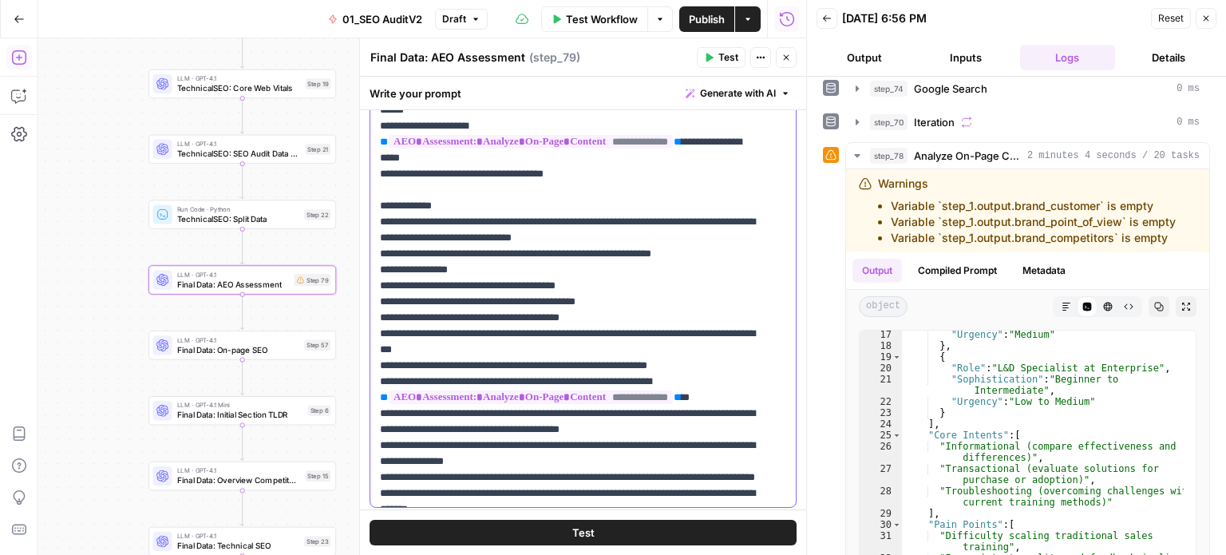
drag, startPoint x: 747, startPoint y: 358, endPoint x: 747, endPoint y: 275, distance: 82.2
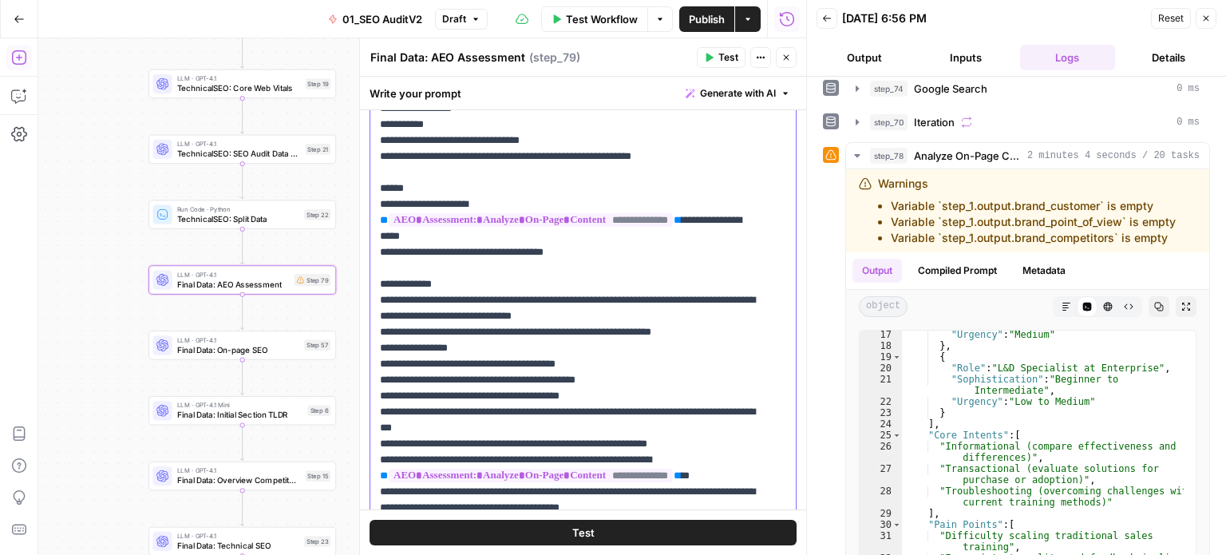
drag, startPoint x: 741, startPoint y: 321, endPoint x: 738, endPoint y: 270, distance: 51.2
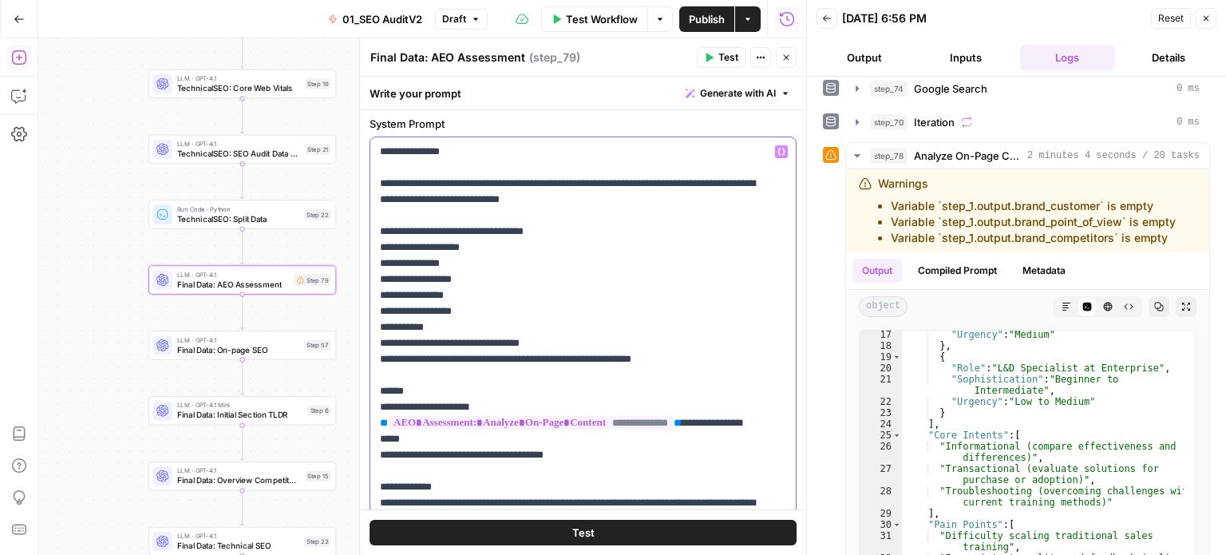
scroll to position [25, 0]
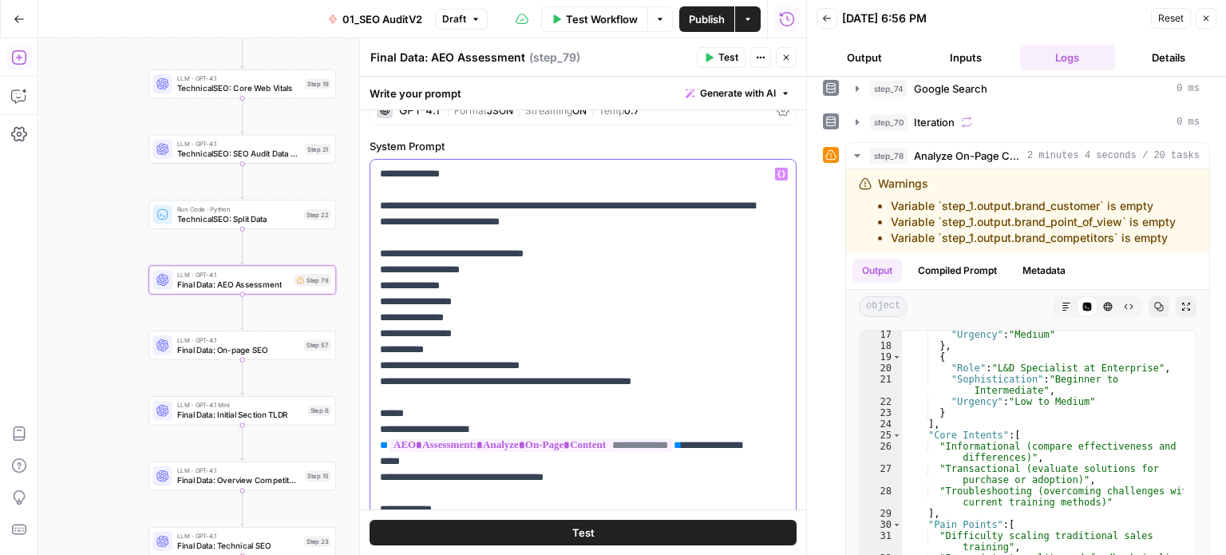
drag, startPoint x: 711, startPoint y: 331, endPoint x: 715, endPoint y: 261, distance: 69.6
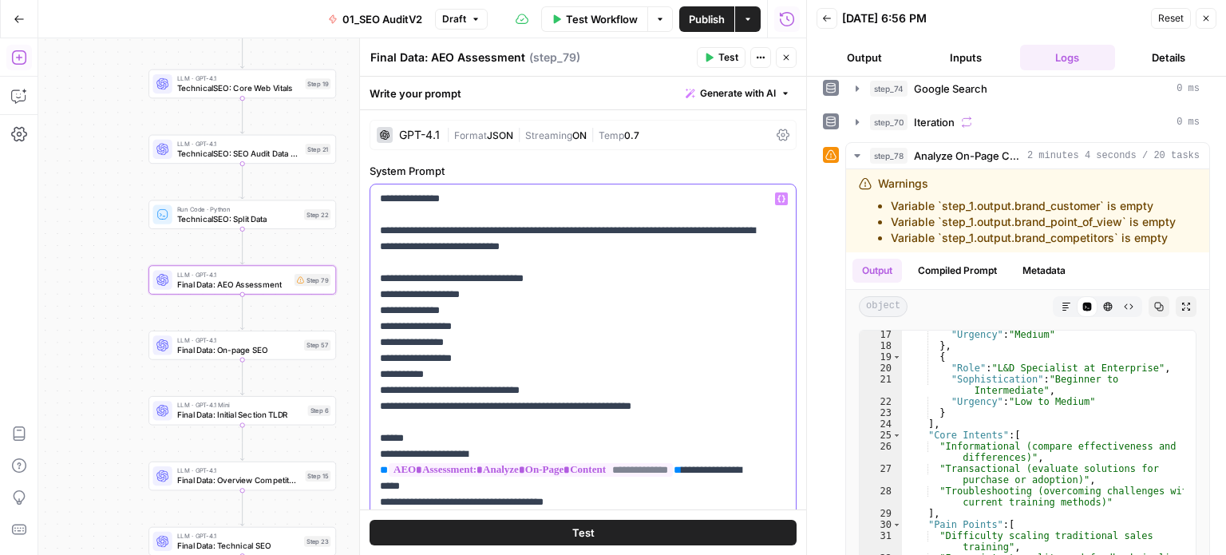
drag
click at [375, 189] on div "**********" at bounding box center [577, 509] width 414 height 651
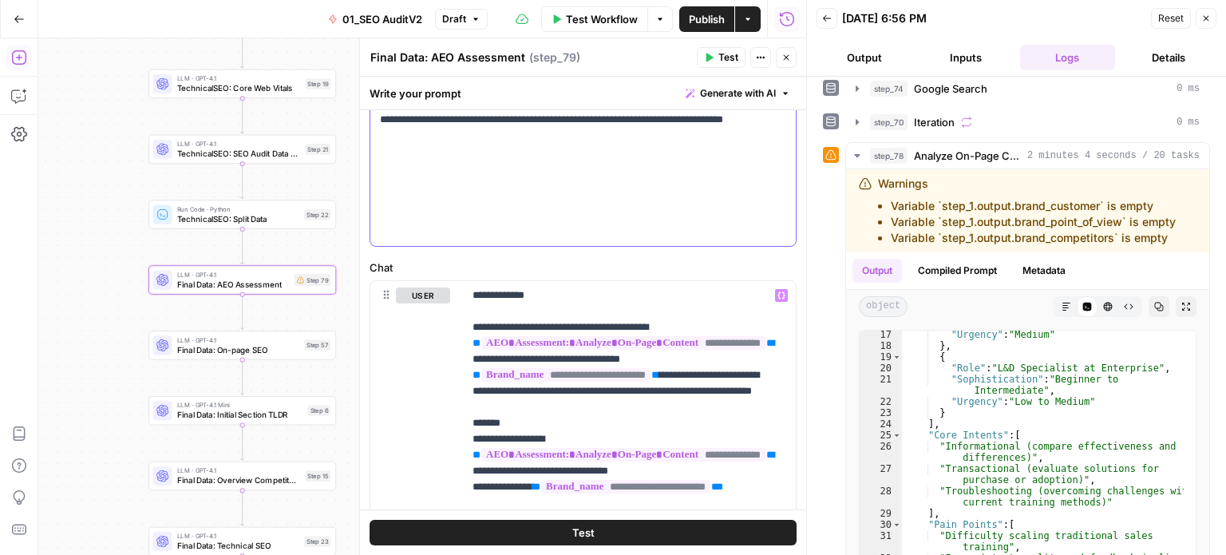
scroll to position [609, 0]
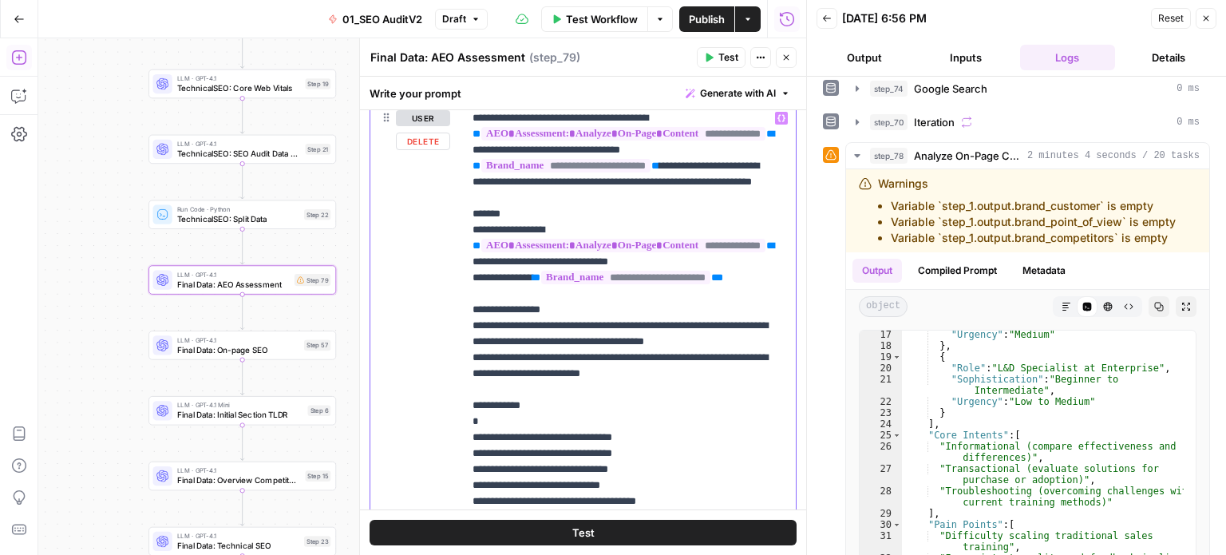
scroll to position [746, 0]
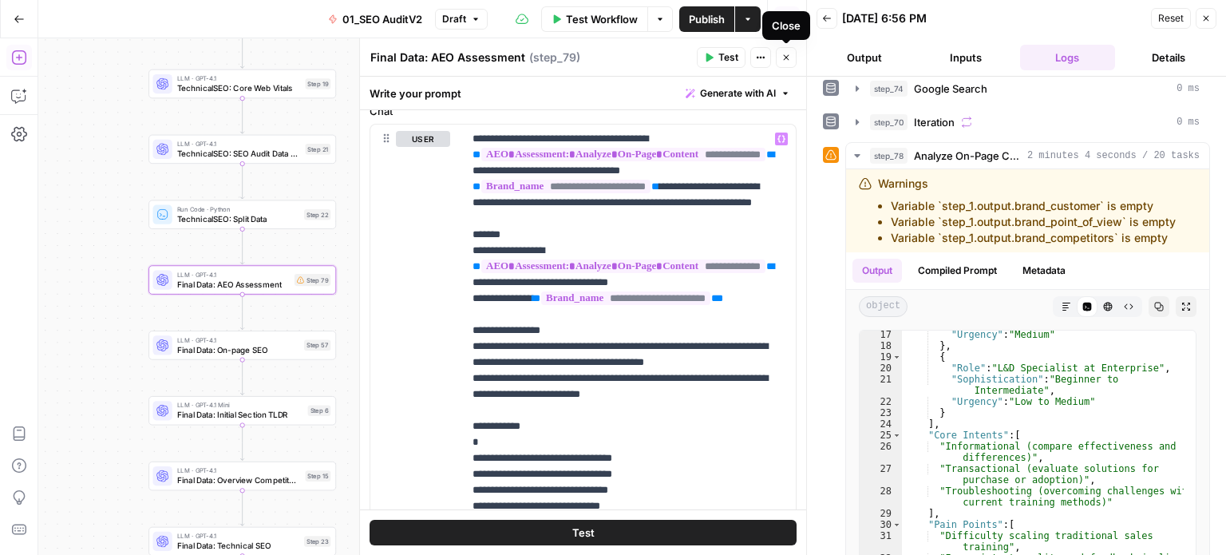
click at [778, 61] on button "Close" at bounding box center [786, 57] width 21 height 21
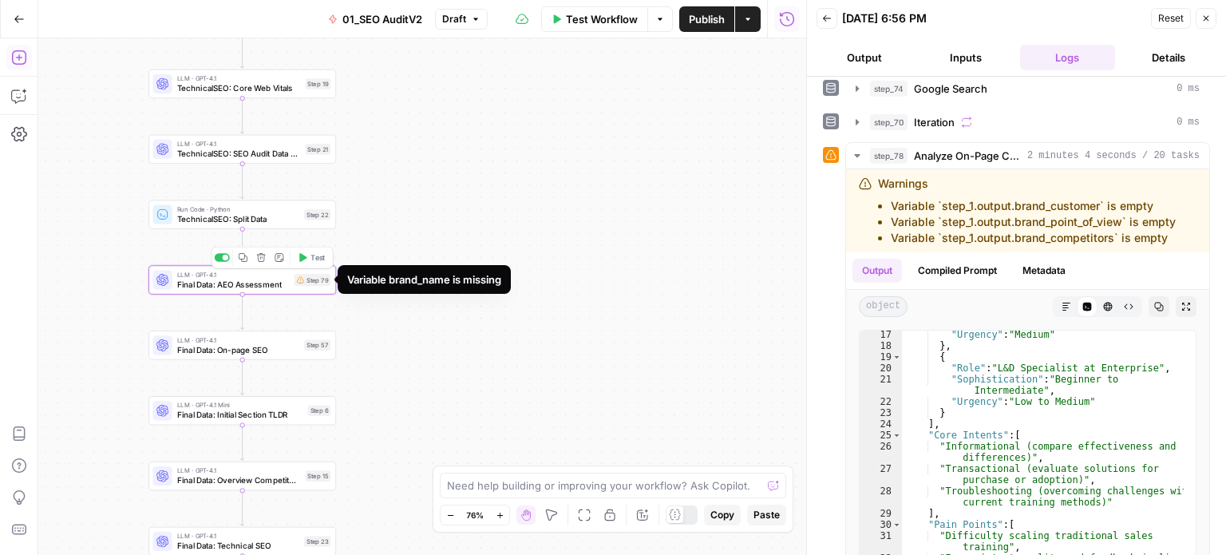
click at [246, 285] on span "Final Data: AEO Assessment" at bounding box center [233, 284] width 113 height 12
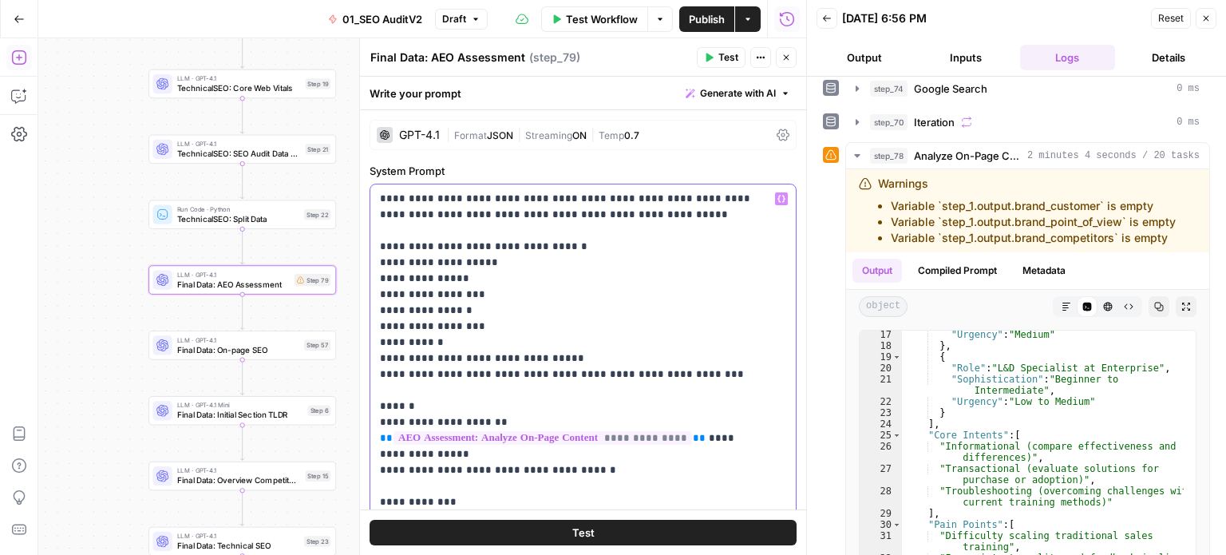
type input "brand_name"
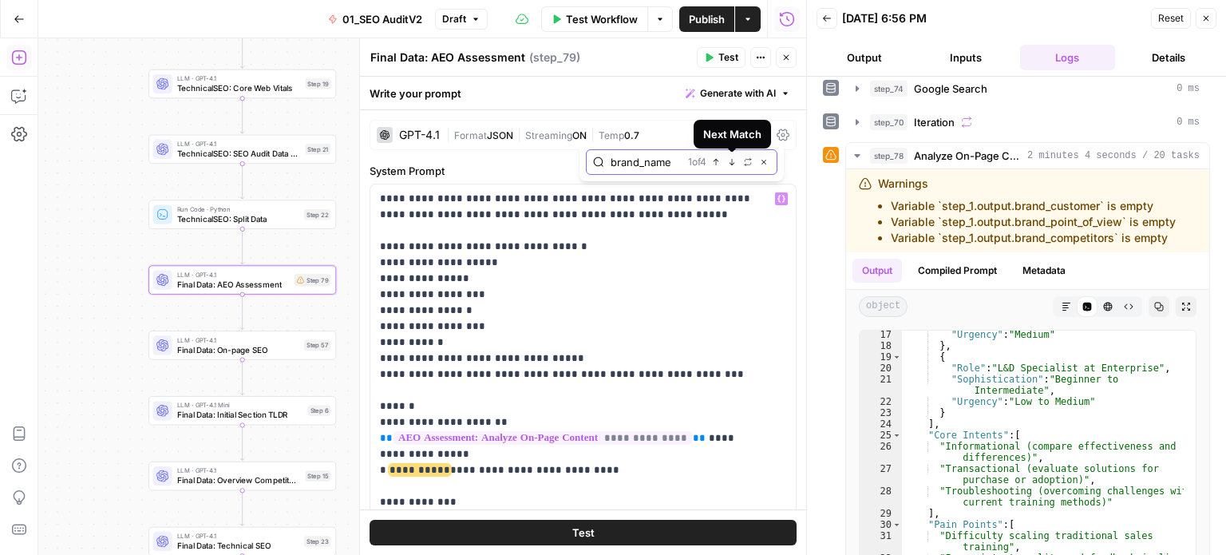
click at [733, 159] on icon "button" at bounding box center [732, 162] width 8 height 8
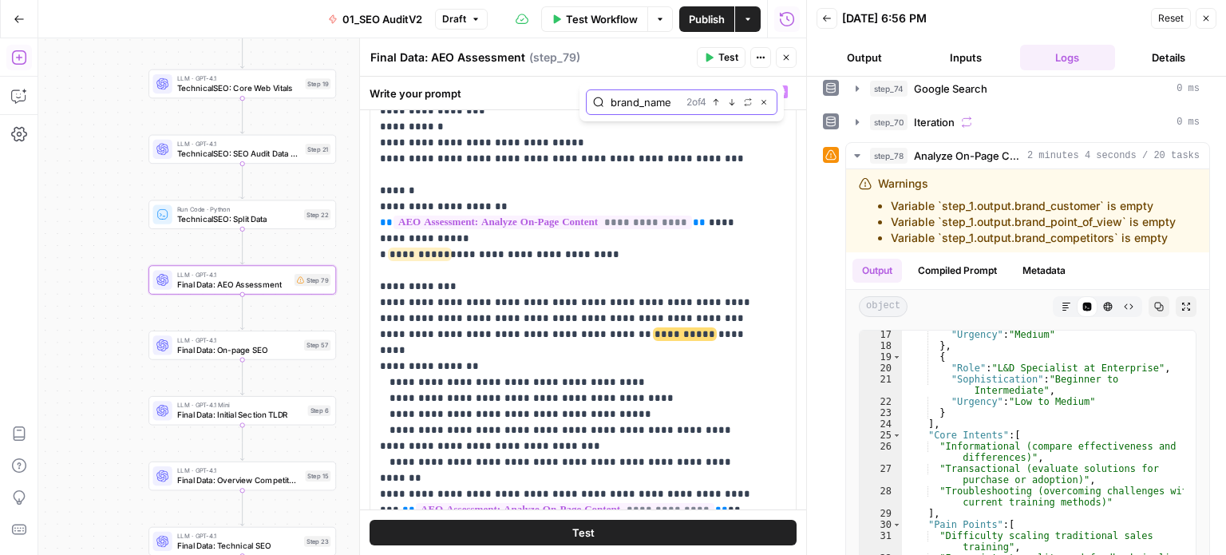
scroll to position [103, 0]
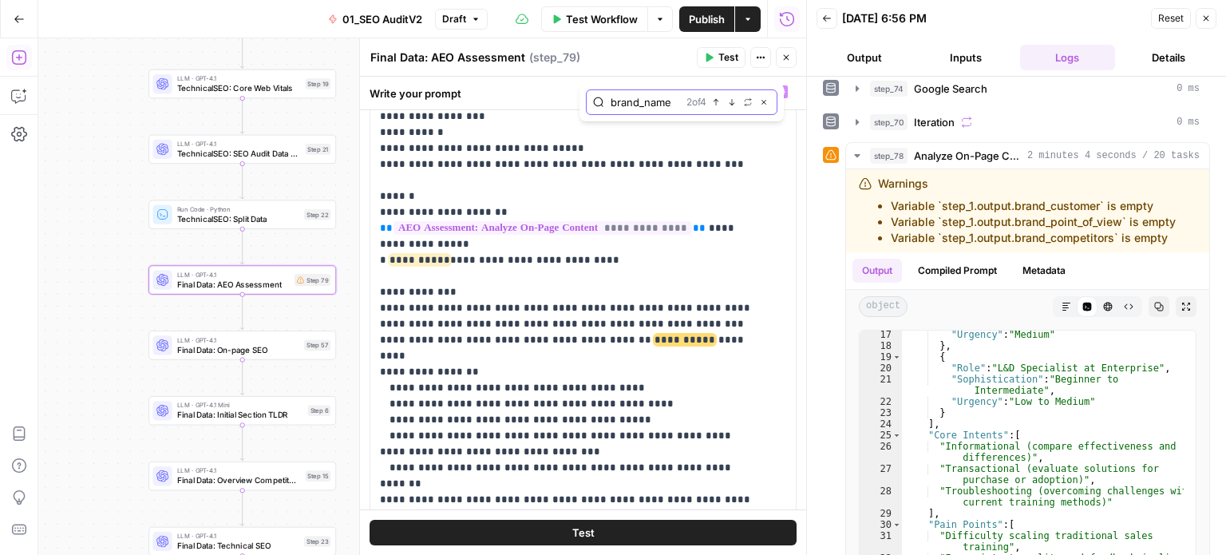
click at [733, 102] on icon "button" at bounding box center [732, 102] width 8 height 8
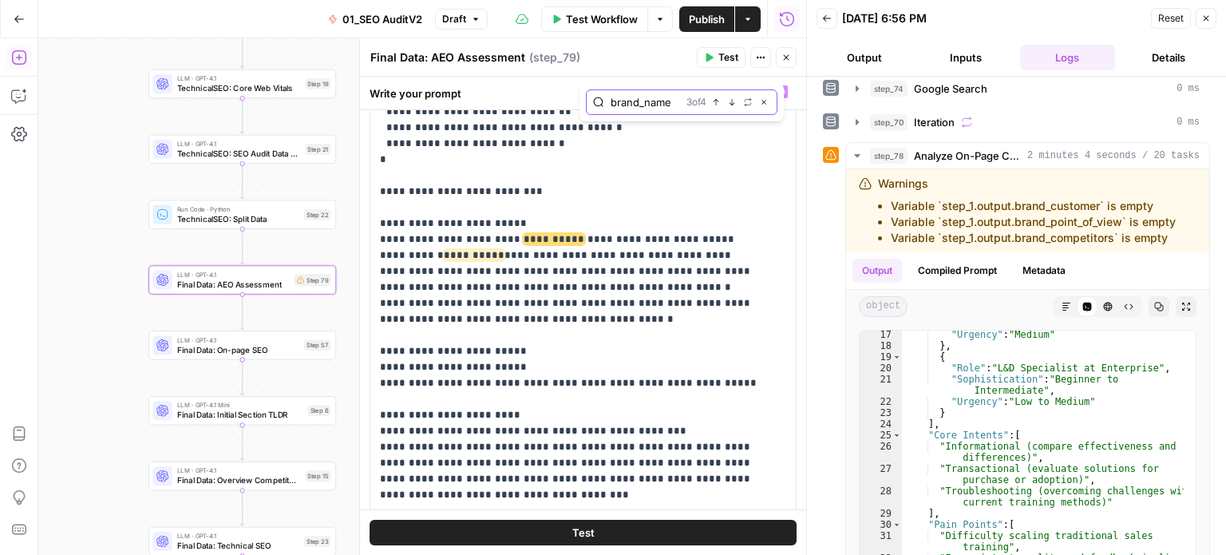
scroll to position [949, 0]
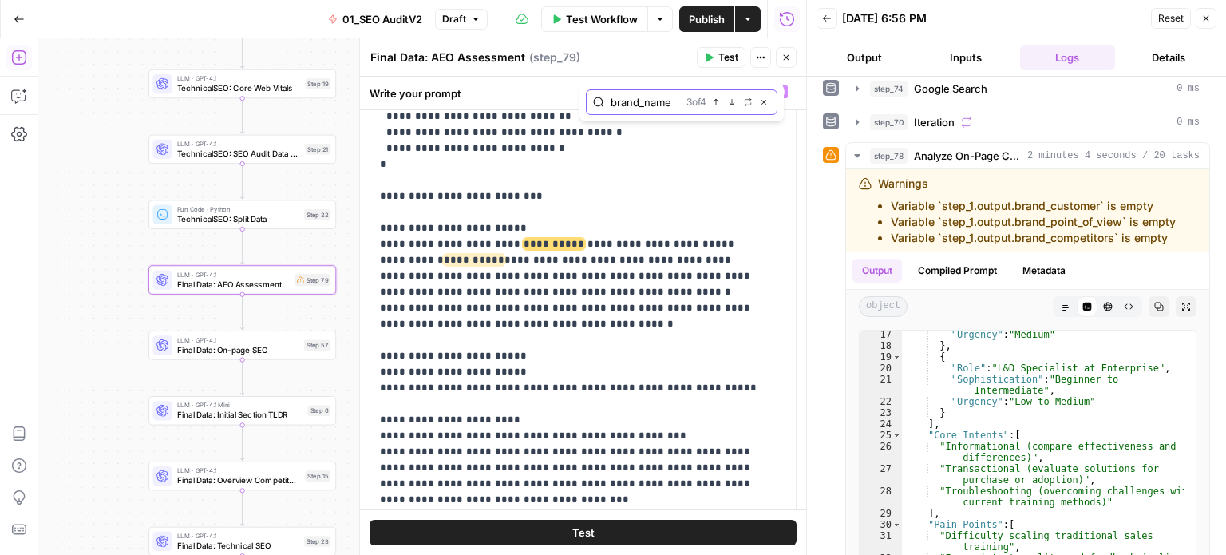
click at [732, 101] on icon "button" at bounding box center [733, 102] width 6 height 6
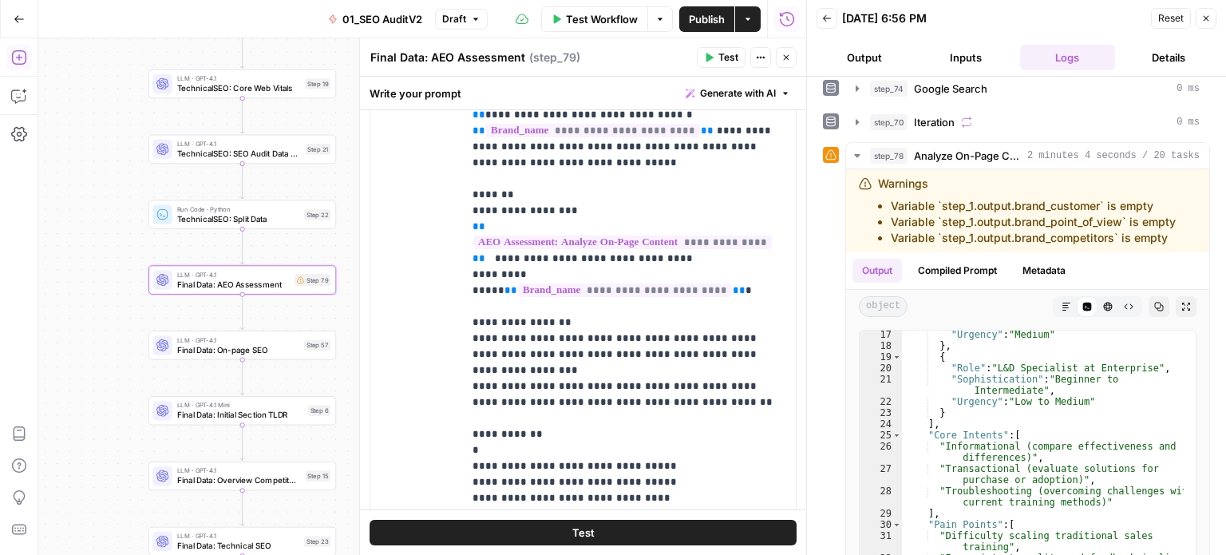
scroll to position [761, 0]
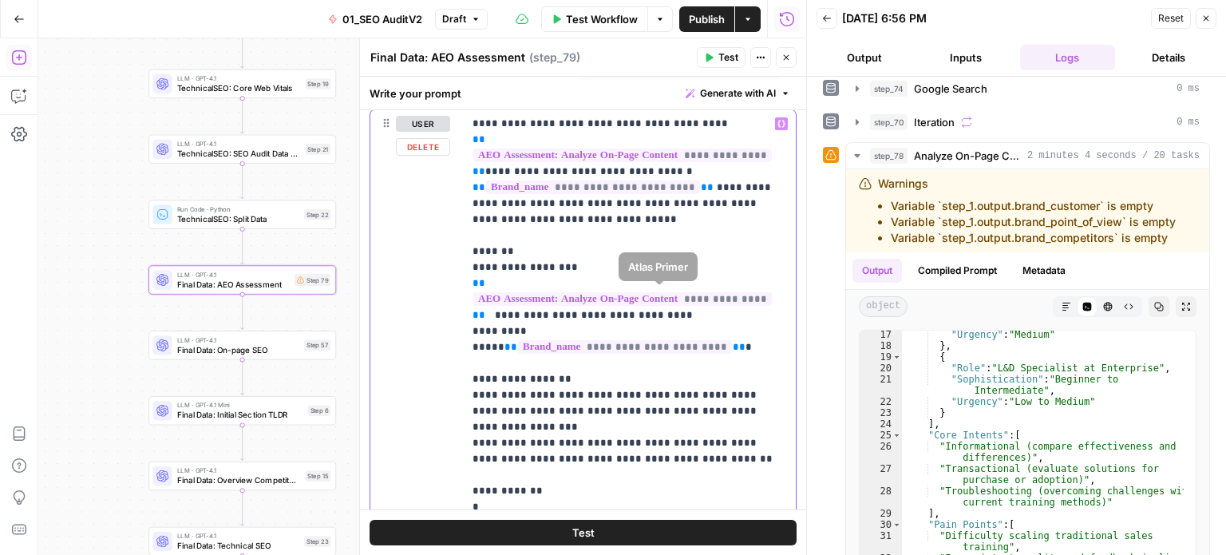
click at [607, 362] on p "**********" at bounding box center [624, 339] width 302 height 447
click at [623, 429] on p "**********" at bounding box center [624, 339] width 302 height 447
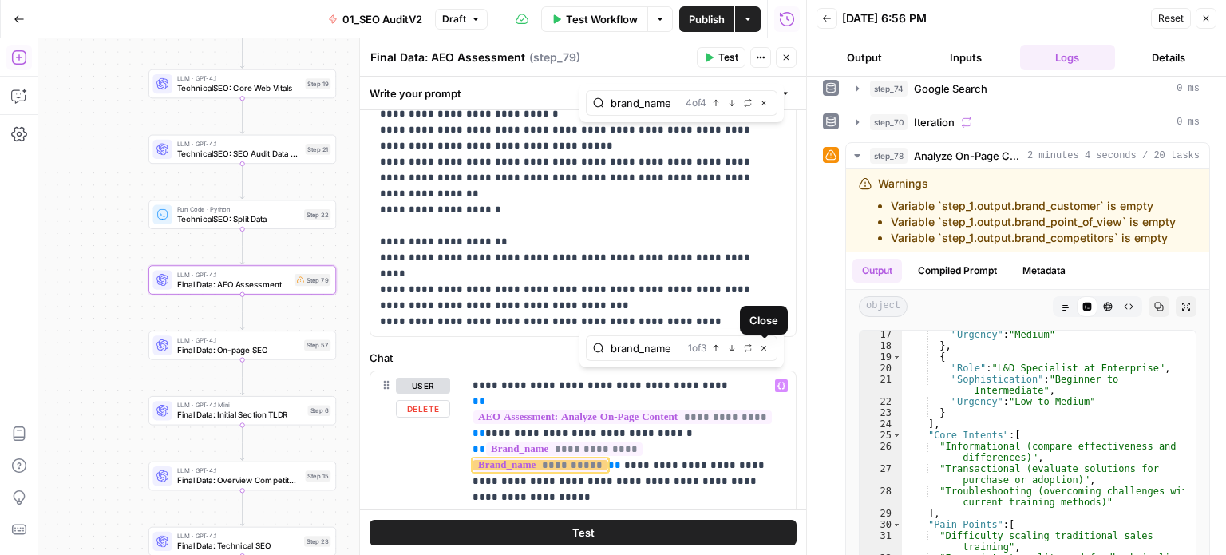
type input "brand_name"
click at [732, 347] on icon "button" at bounding box center [733, 348] width 6 height 6
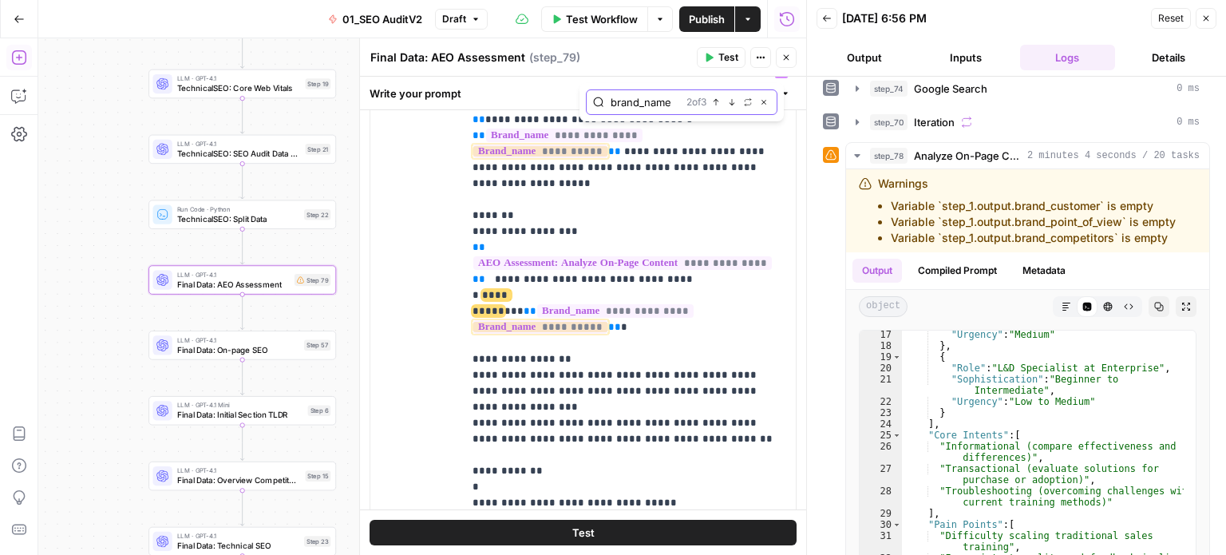
scroll to position [800, 0]
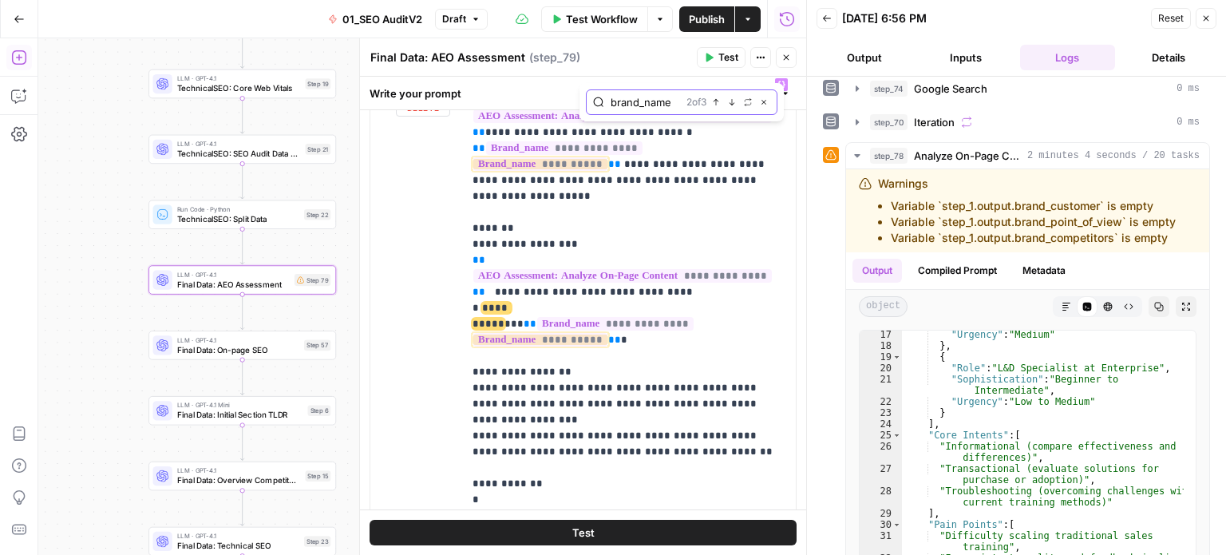
click at [732, 98] on icon "button" at bounding box center [732, 102] width 8 height 8
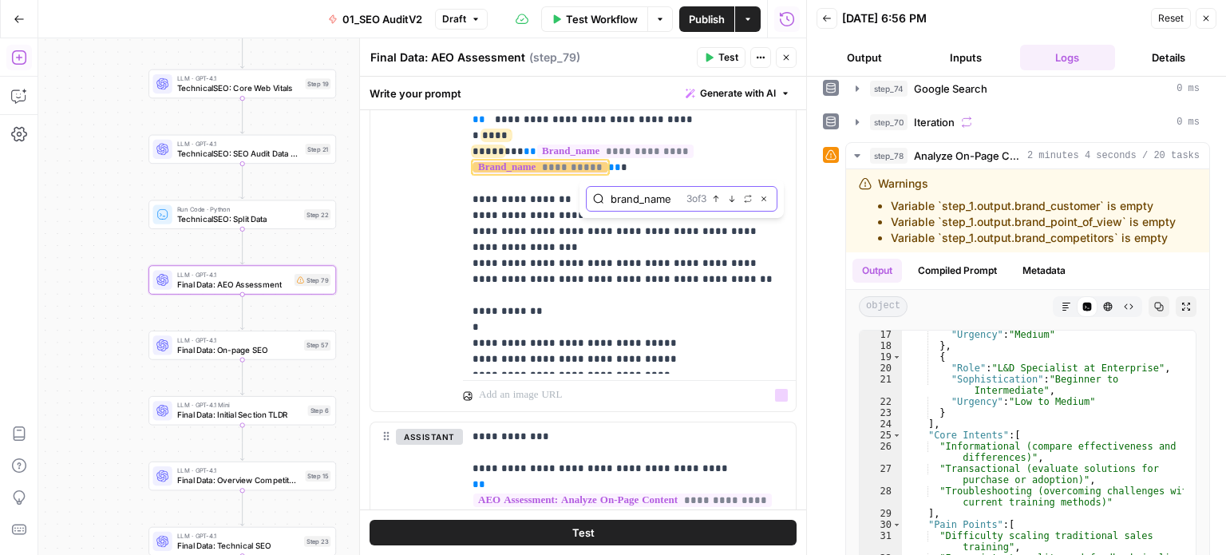
scroll to position [1212, 0]
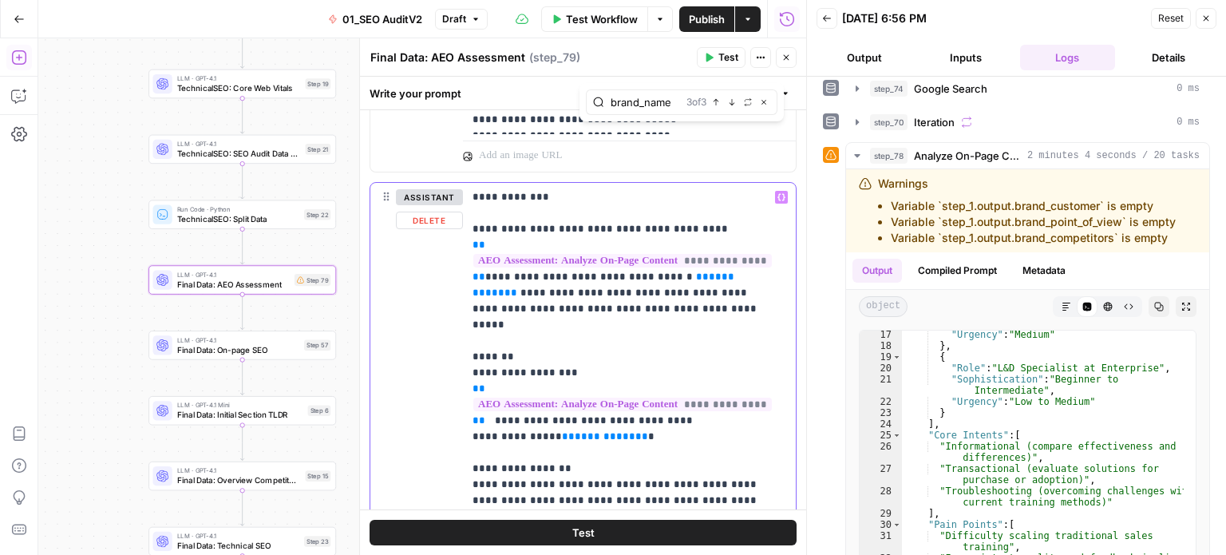
drag, startPoint x: 739, startPoint y: 260, endPoint x: 661, endPoint y: 257, distance: 78.3
click at [661, 257] on p "**********" at bounding box center [624, 420] width 302 height 463
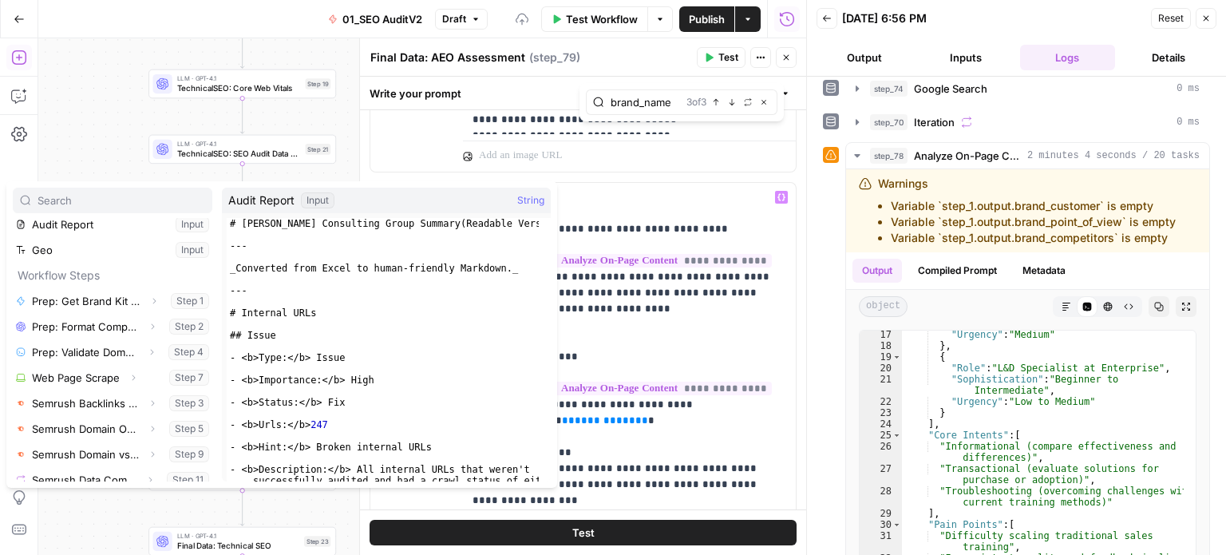
scroll to position [123, 0]
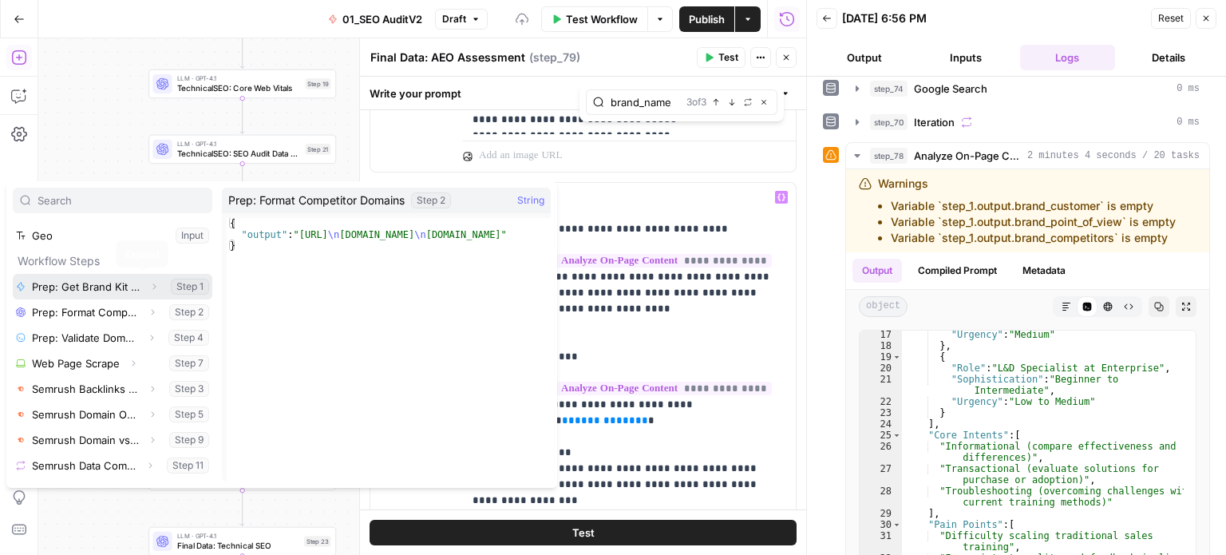
click at [153, 289] on icon "button" at bounding box center [154, 287] width 3 height 6
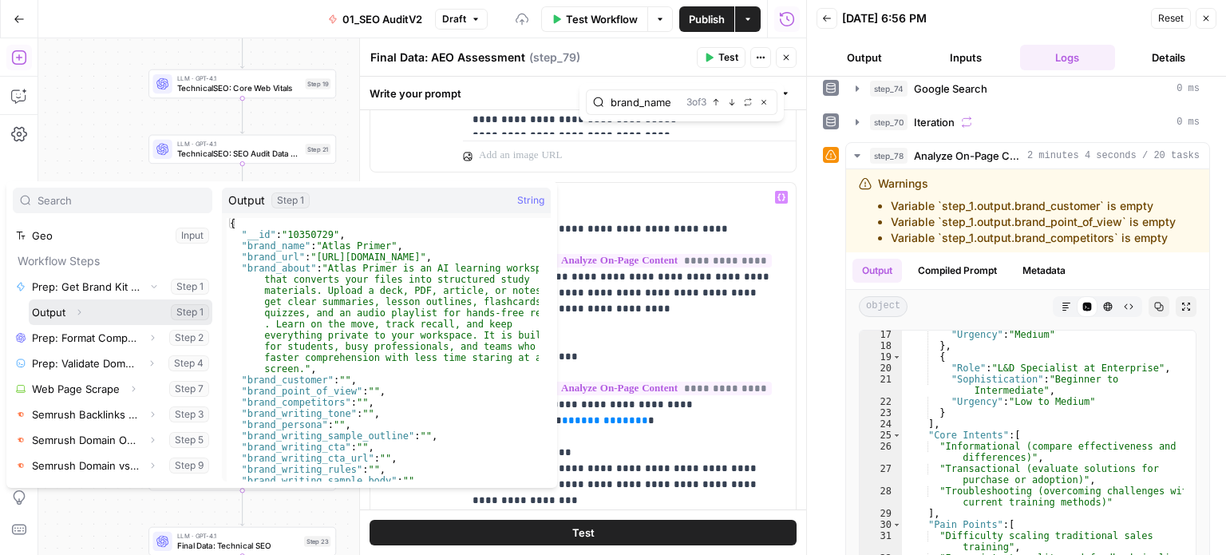
click at [85, 311] on button "Expand" at bounding box center [79, 312] width 21 height 21
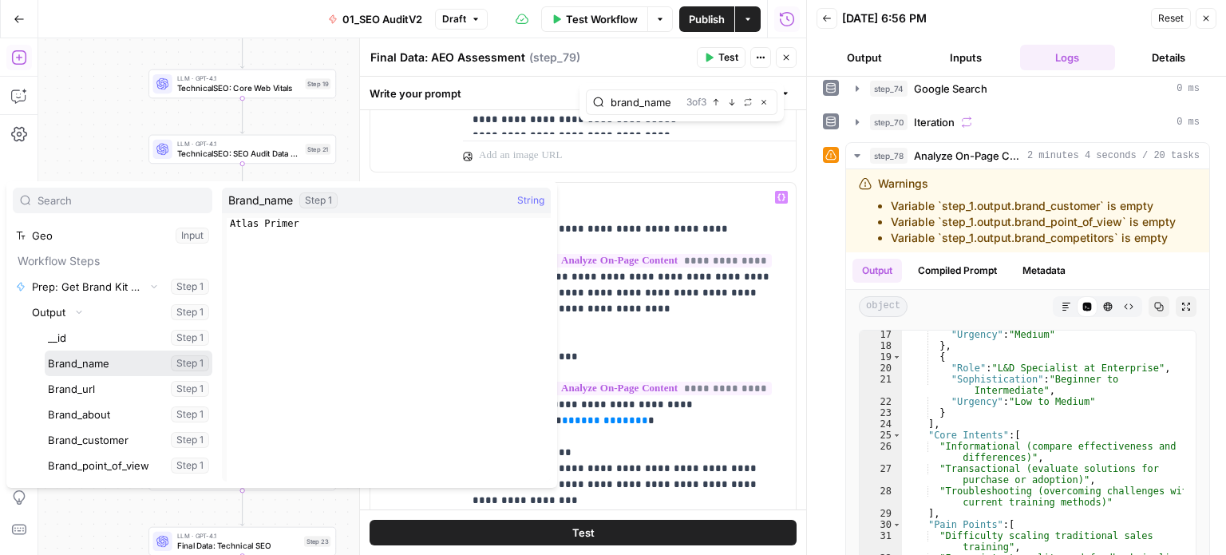
click at [97, 366] on button "Select variable Brand_name" at bounding box center [129, 363] width 168 height 26
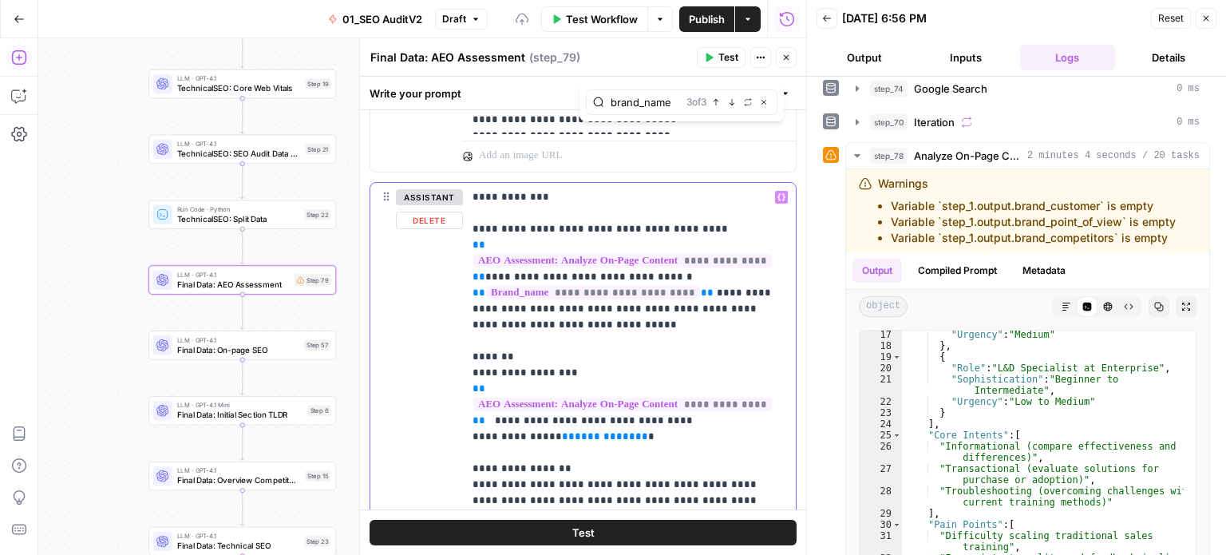
drag, startPoint x: 687, startPoint y: 279, endPoint x: 456, endPoint y: 283, distance: 230.8
click at [456, 283] on div "**********" at bounding box center [583, 448] width 426 height 530
copy p "**********"
click at [635, 328] on p "**********" at bounding box center [624, 428] width 302 height 479
drag, startPoint x: 629, startPoint y: 406, endPoint x: 559, endPoint y: 411, distance: 70.5
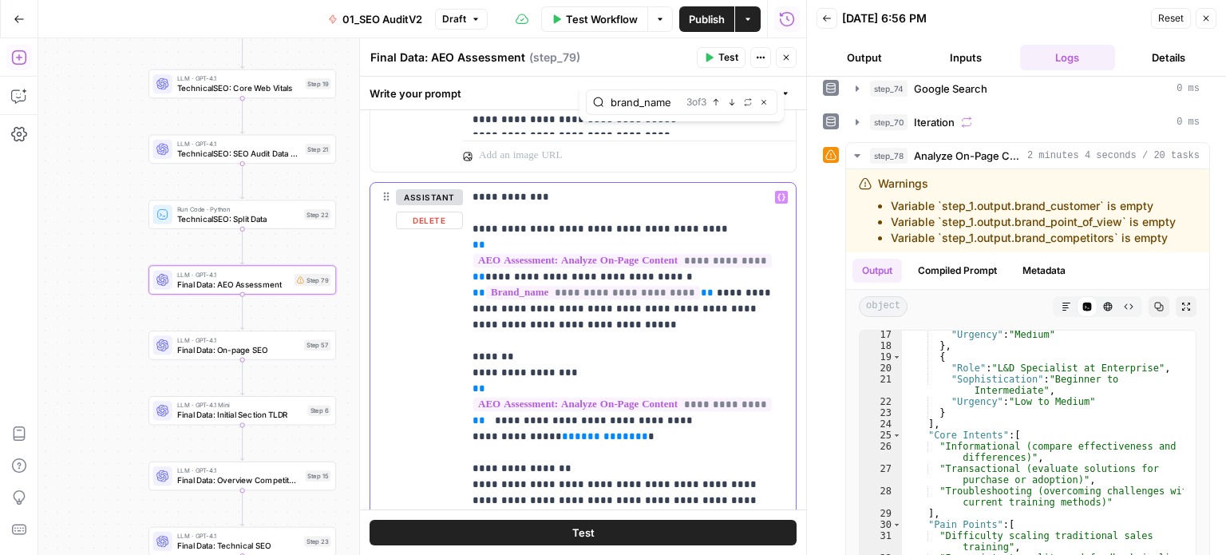
click at [552, 407] on p "**********" at bounding box center [624, 428] width 302 height 479
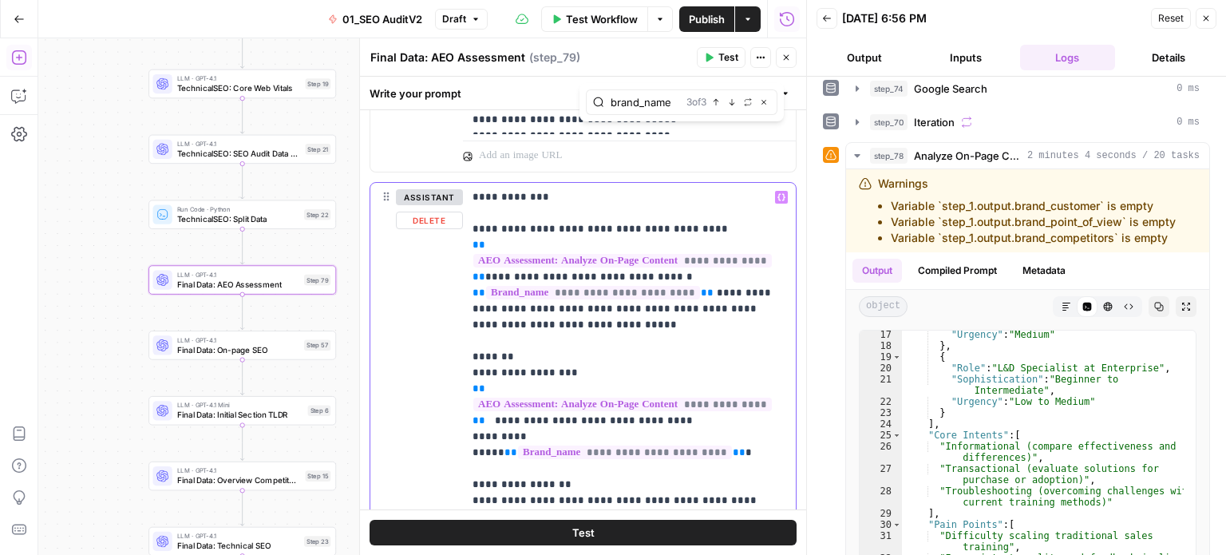
click at [710, 455] on p "**********" at bounding box center [624, 428] width 302 height 479
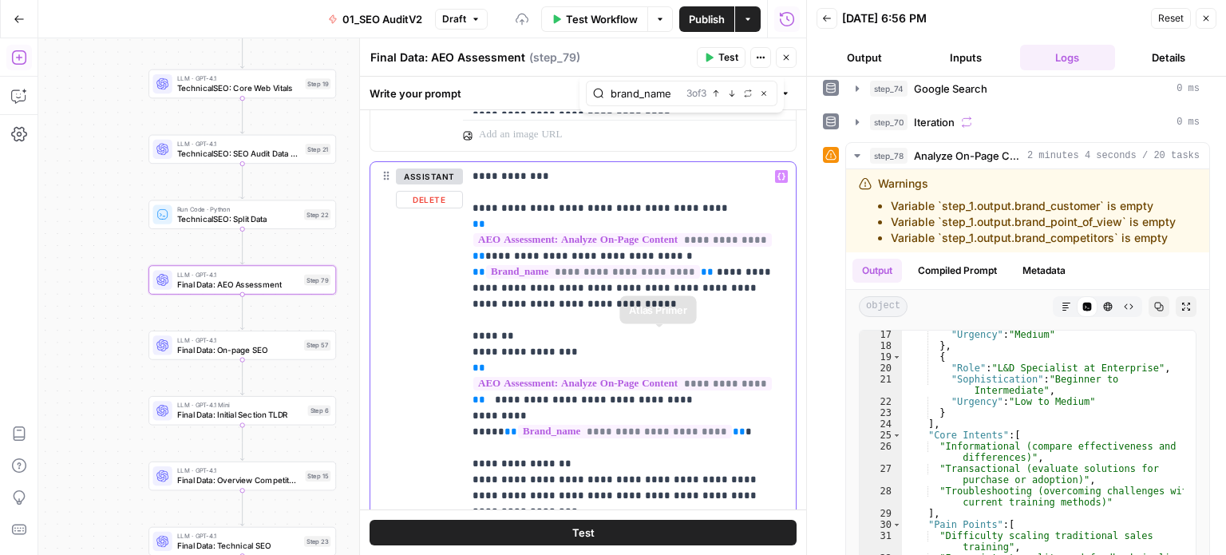
drag, startPoint x: 738, startPoint y: 284, endPoint x: 744, endPoint y: 366, distance: 81.7
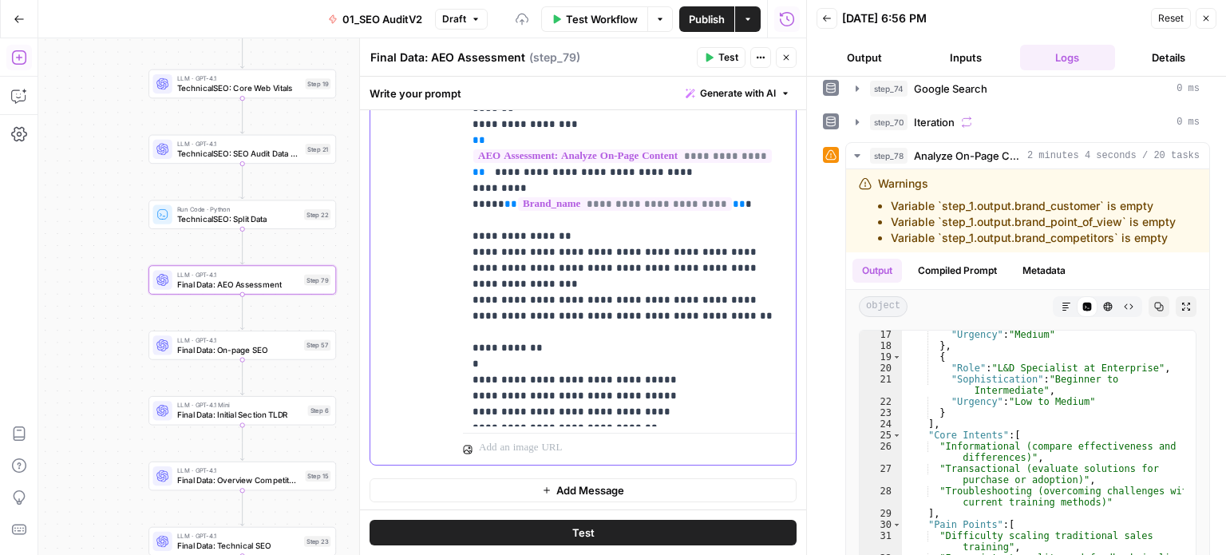
drag, startPoint x: 717, startPoint y: 327, endPoint x: 719, endPoint y: 456, distance: 129.3
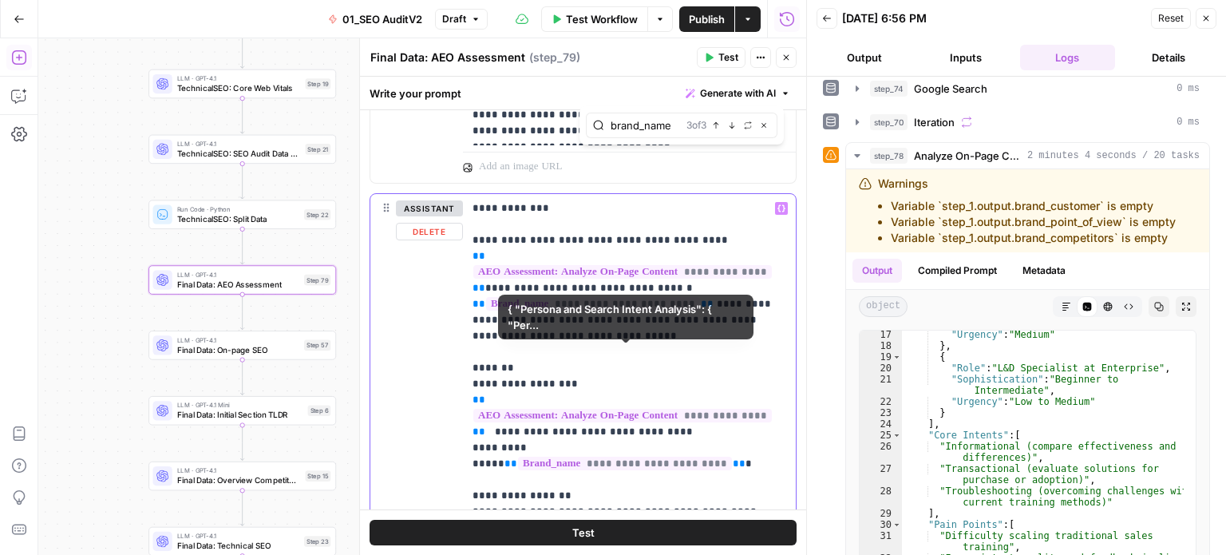
drag, startPoint x: 719, startPoint y: 355, endPoint x: 716, endPoint y: 297, distance: 58.4
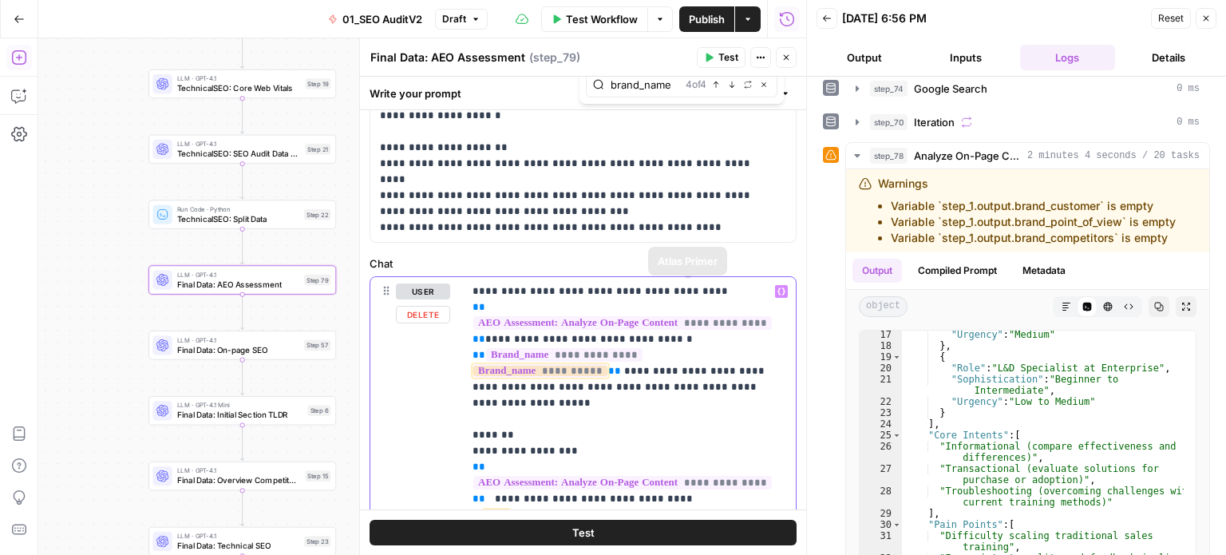
drag, startPoint x: 723, startPoint y: 358, endPoint x: 725, endPoint y: 267, distance: 91.0
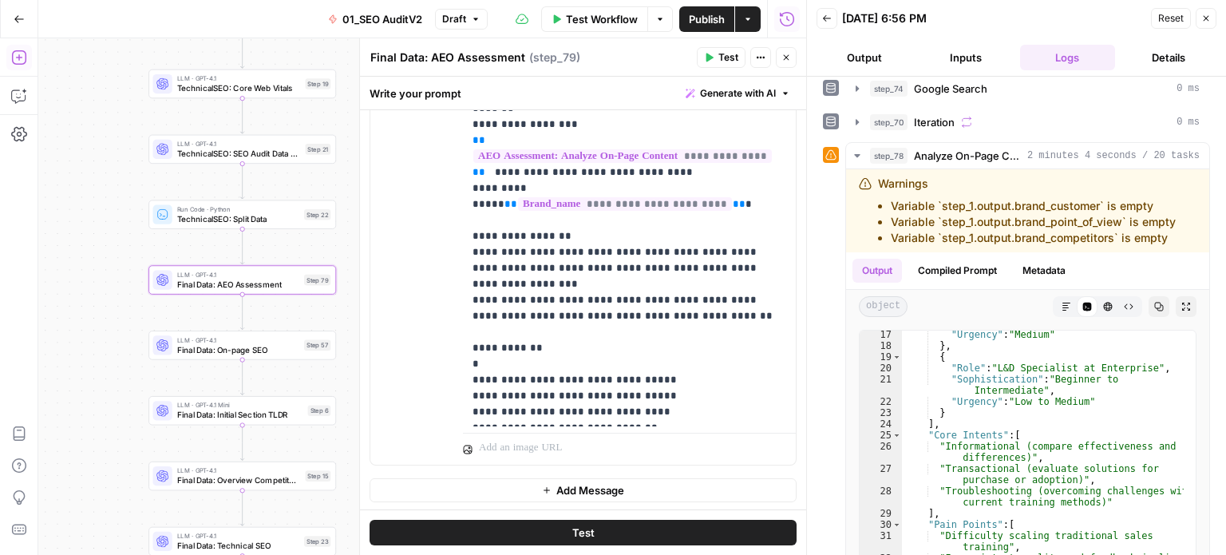
drag, startPoint x: 719, startPoint y: 397, endPoint x: 724, endPoint y: 447, distance: 50.5
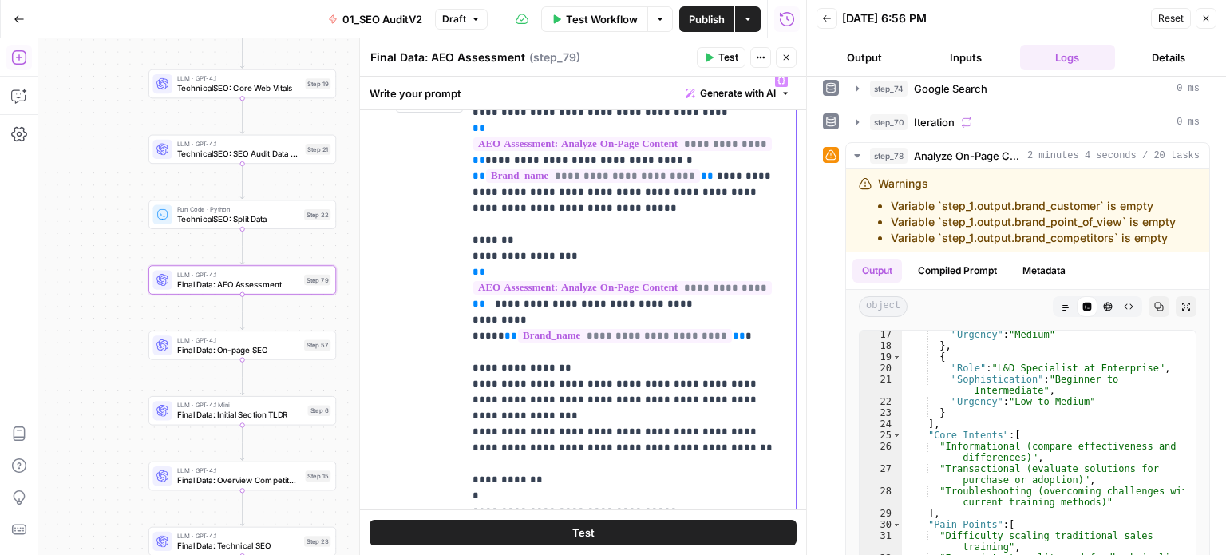
drag, startPoint x: 708, startPoint y: 374, endPoint x: 698, endPoint y: 274, distance: 101.1
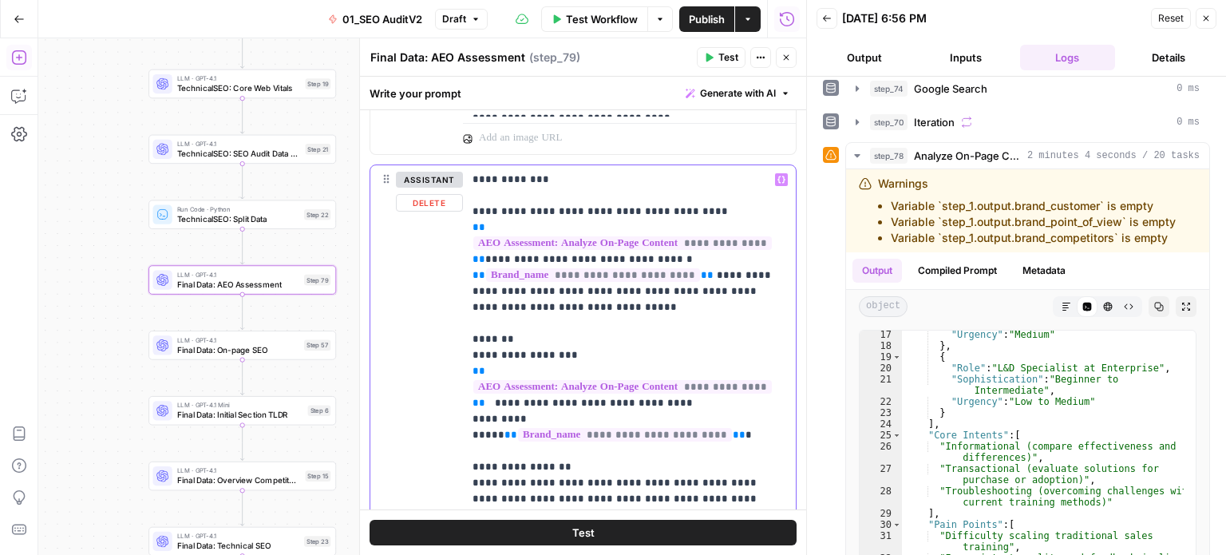
drag, startPoint x: 730, startPoint y: 367, endPoint x: 726, endPoint y: 341, distance: 26.8
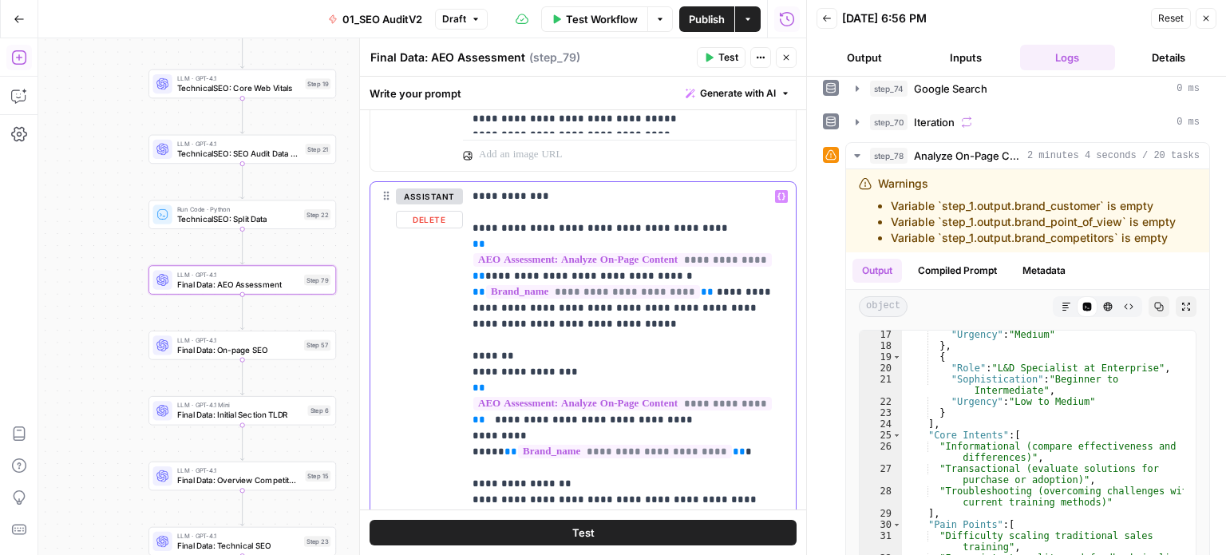
click at [657, 304] on p "**********" at bounding box center [624, 427] width 302 height 479
click at [687, 290] on p "**********" at bounding box center [624, 427] width 302 height 479
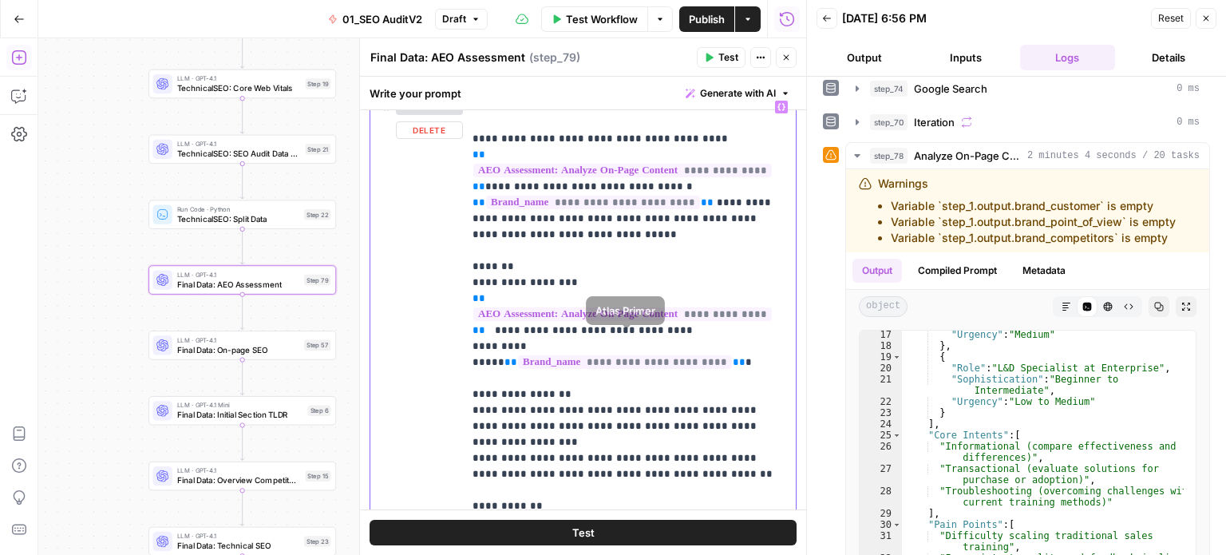
drag, startPoint x: 696, startPoint y: 301, endPoint x: 702, endPoint y: 398, distance: 96.8
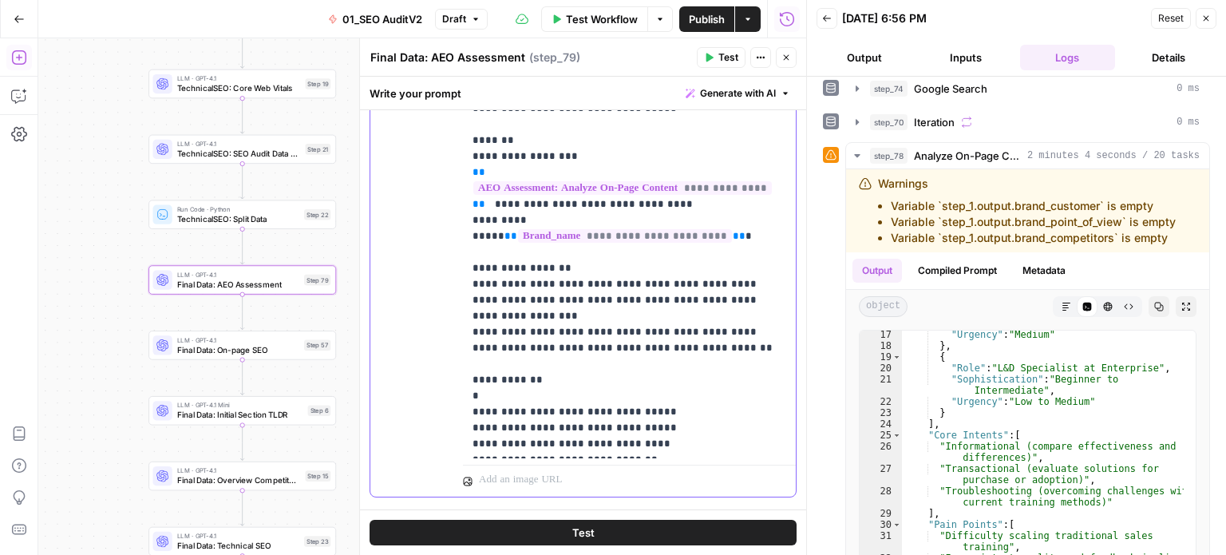
scroll to position [1460, 0]
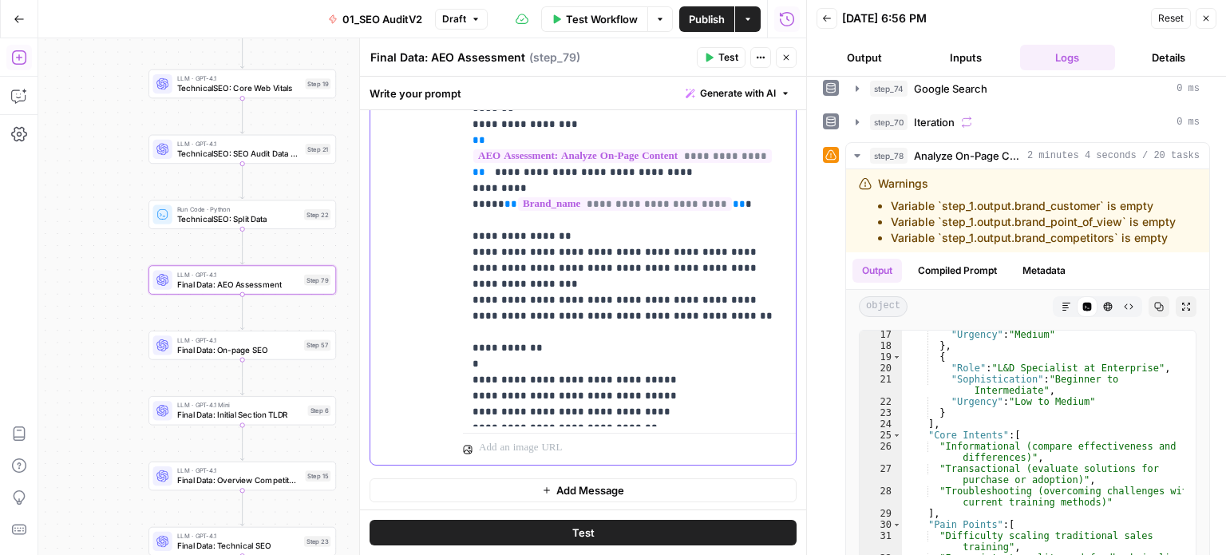
drag, startPoint x: 707, startPoint y: 359, endPoint x: 707, endPoint y: 421, distance: 61.5
click at [607, 335] on p "**********" at bounding box center [624, 180] width 302 height 479
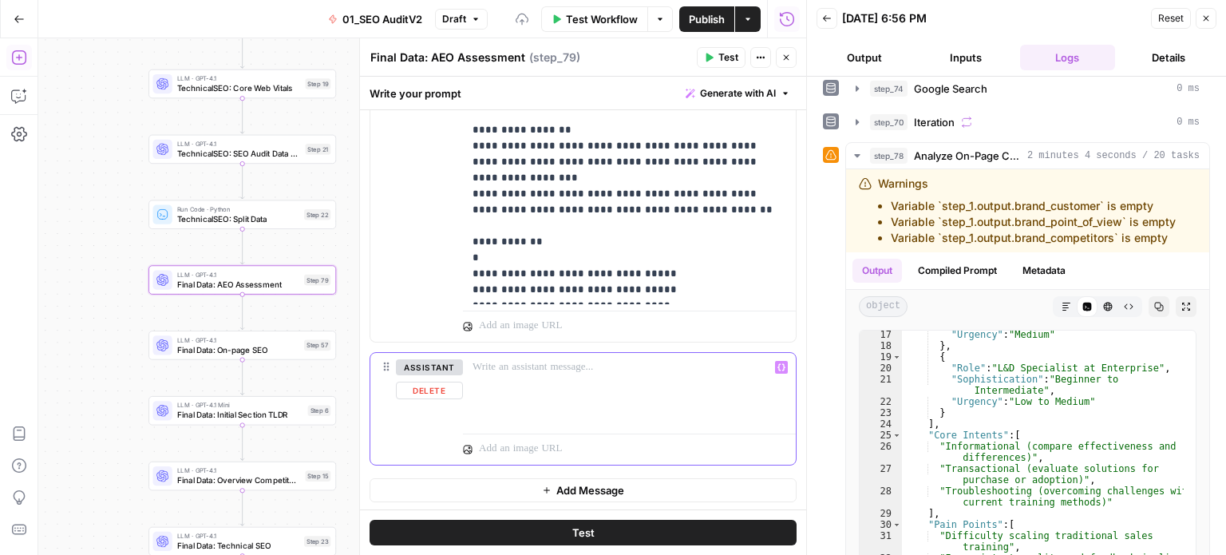
scroll to position [971, 0]
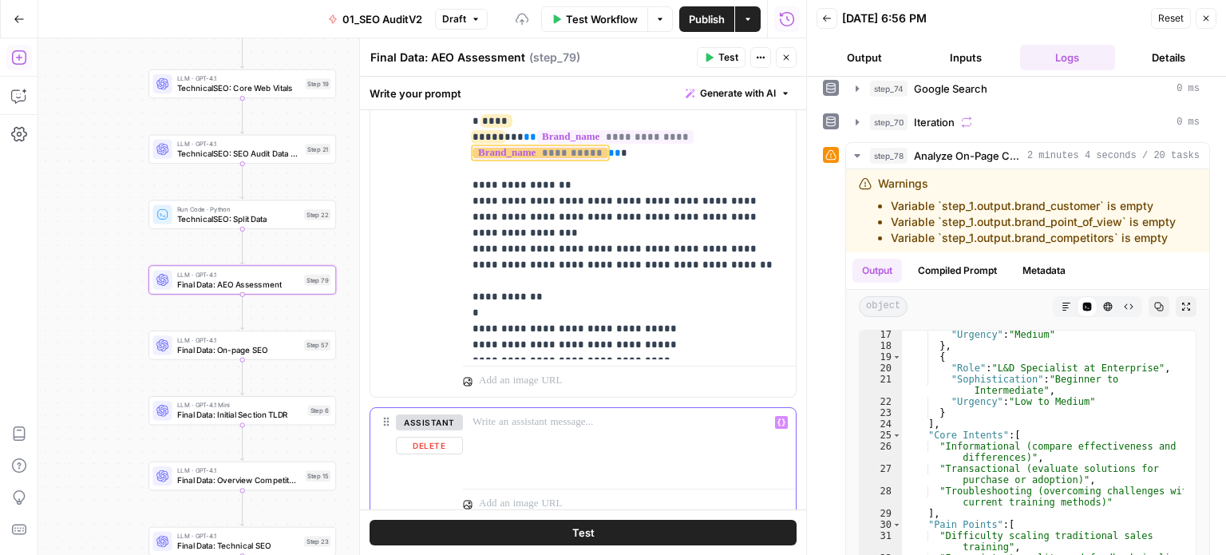
drag, startPoint x: 650, startPoint y: 386, endPoint x: 611, endPoint y: 287, distance: 106.4
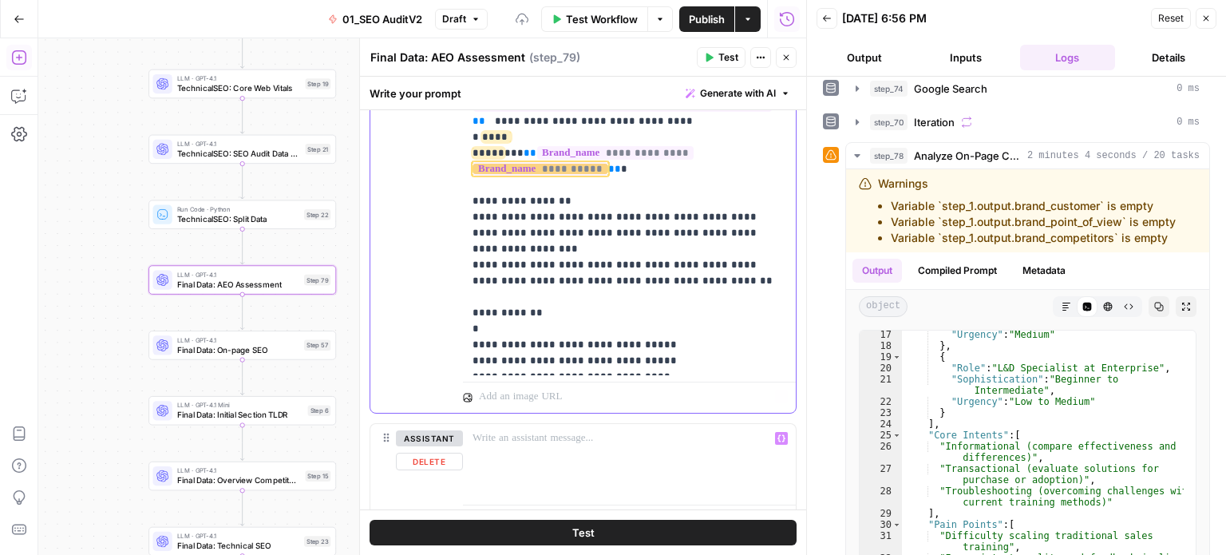
click at [618, 313] on p "**********" at bounding box center [624, 137] width 302 height 463
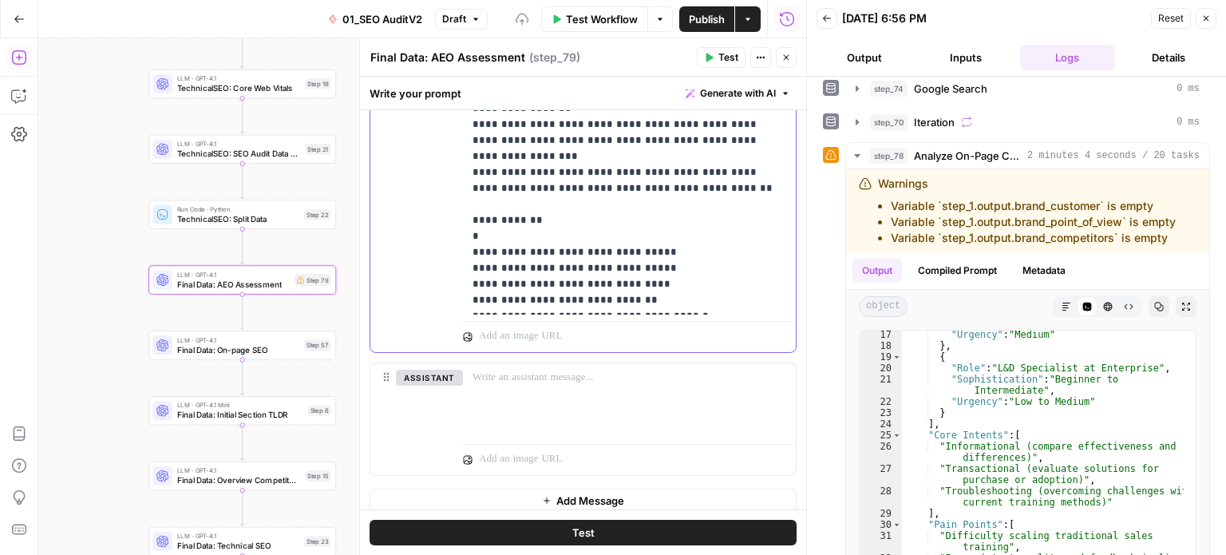
drag, startPoint x: 643, startPoint y: 331, endPoint x: 671, endPoint y: 283, distance: 55.8
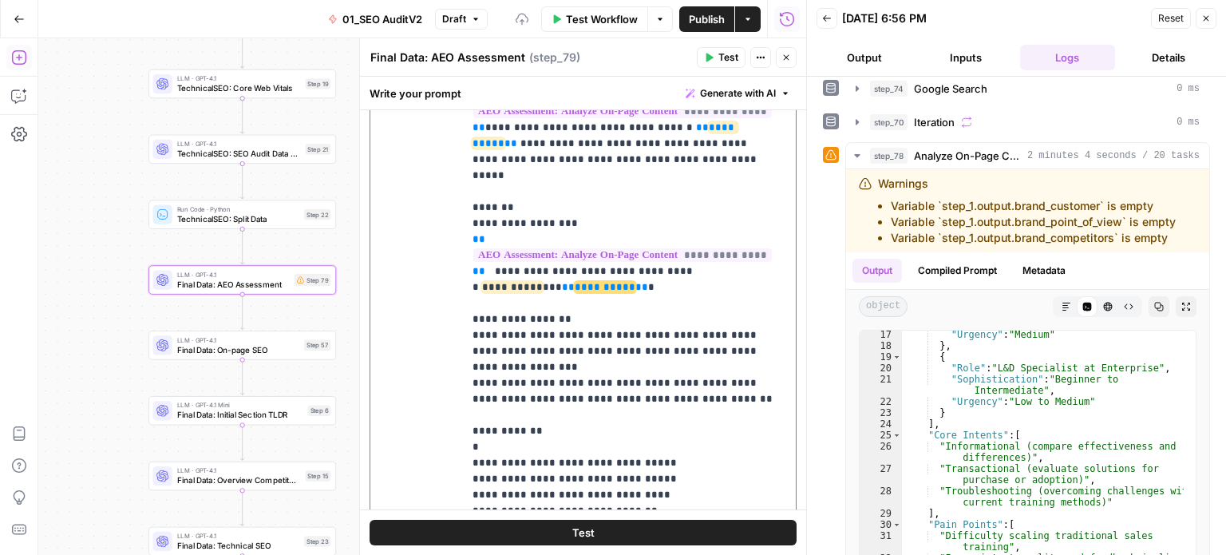
drag, startPoint x: 692, startPoint y: 330, endPoint x: 698, endPoint y: 252, distance: 77.6
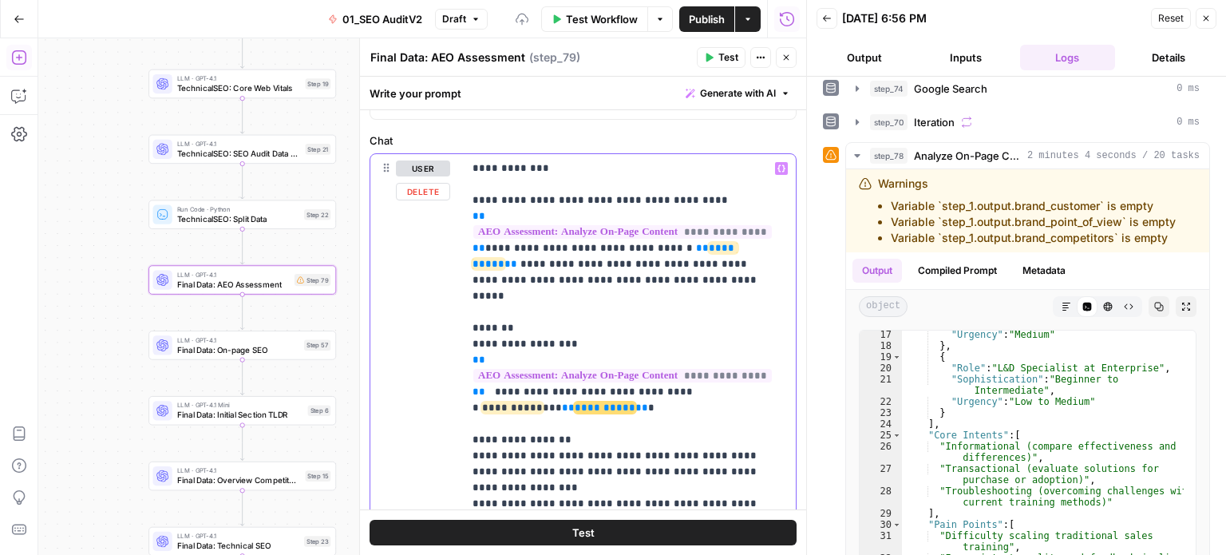
drag, startPoint x: 662, startPoint y: 370, endPoint x: 647, endPoint y: 319, distance: 53.8
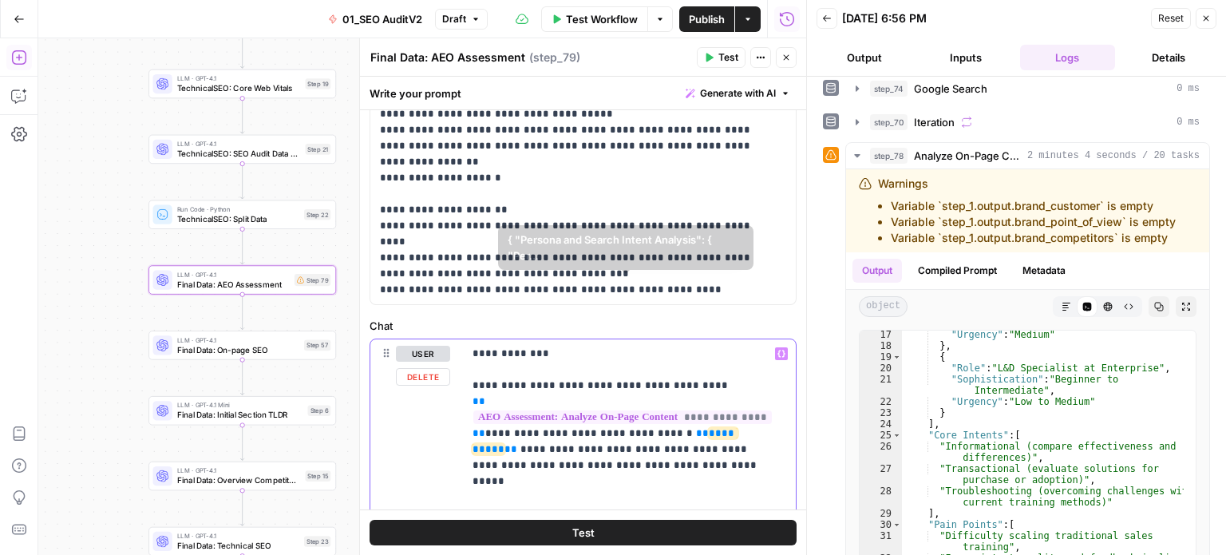
drag, startPoint x: 753, startPoint y: 325, endPoint x: 747, endPoint y: 265, distance: 60.1
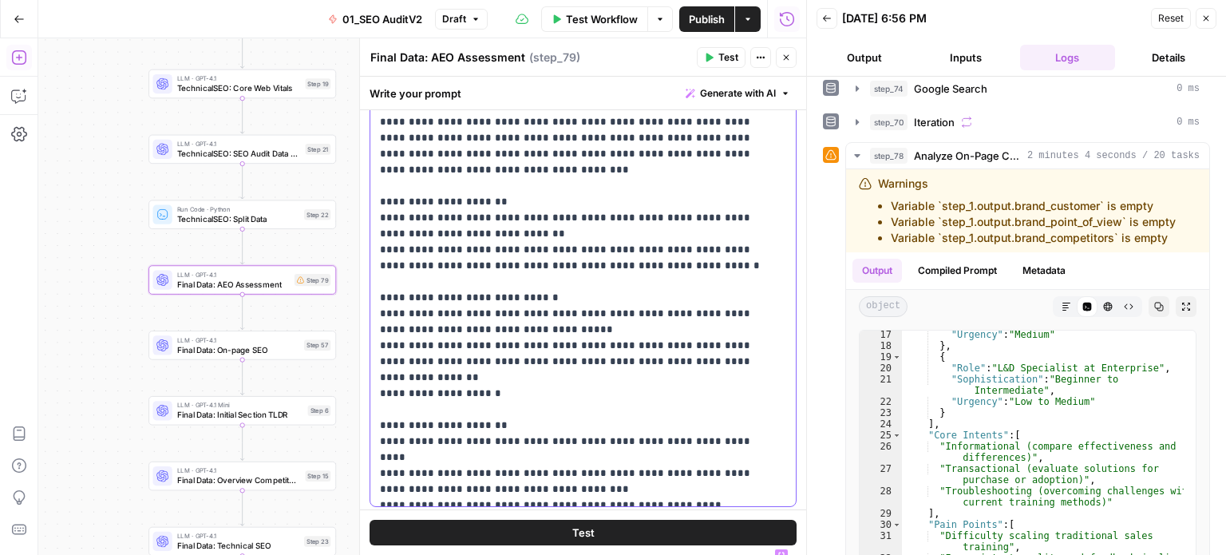
drag, startPoint x: 711, startPoint y: 366, endPoint x: 712, endPoint y: 274, distance: 91.8
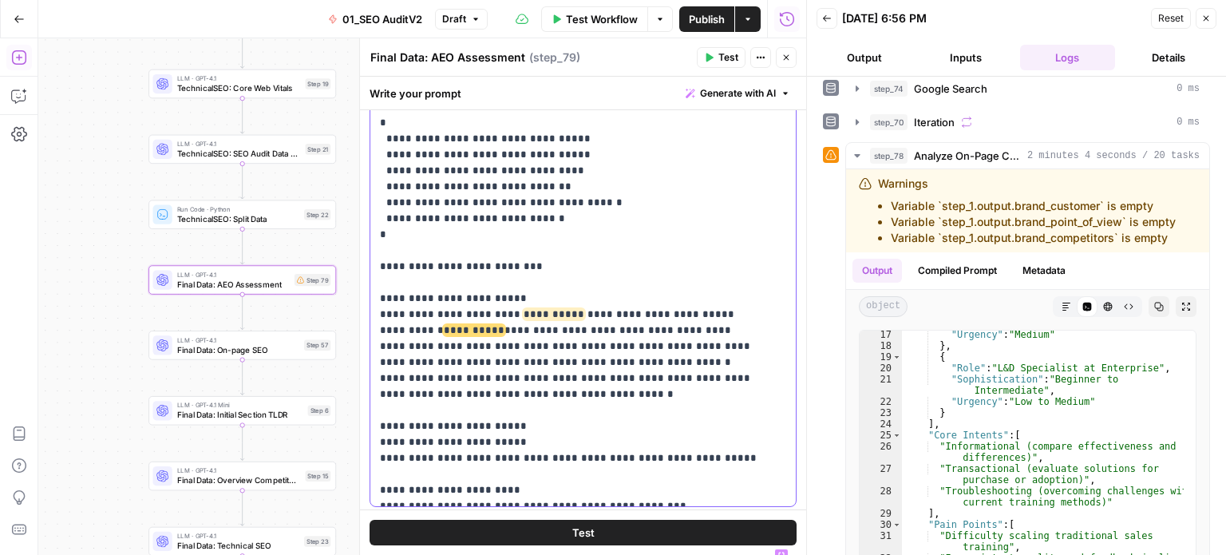
drag, startPoint x: 699, startPoint y: 322, endPoint x: 703, endPoint y: 255, distance: 67.2
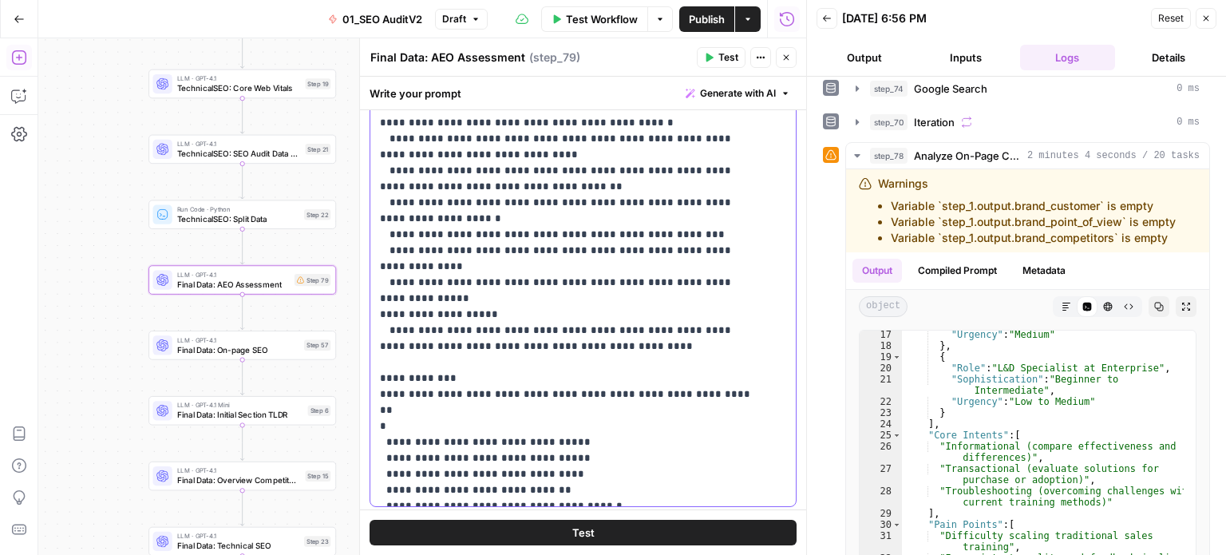
drag, startPoint x: 683, startPoint y: 329, endPoint x: 688, endPoint y: 210, distance: 119.0
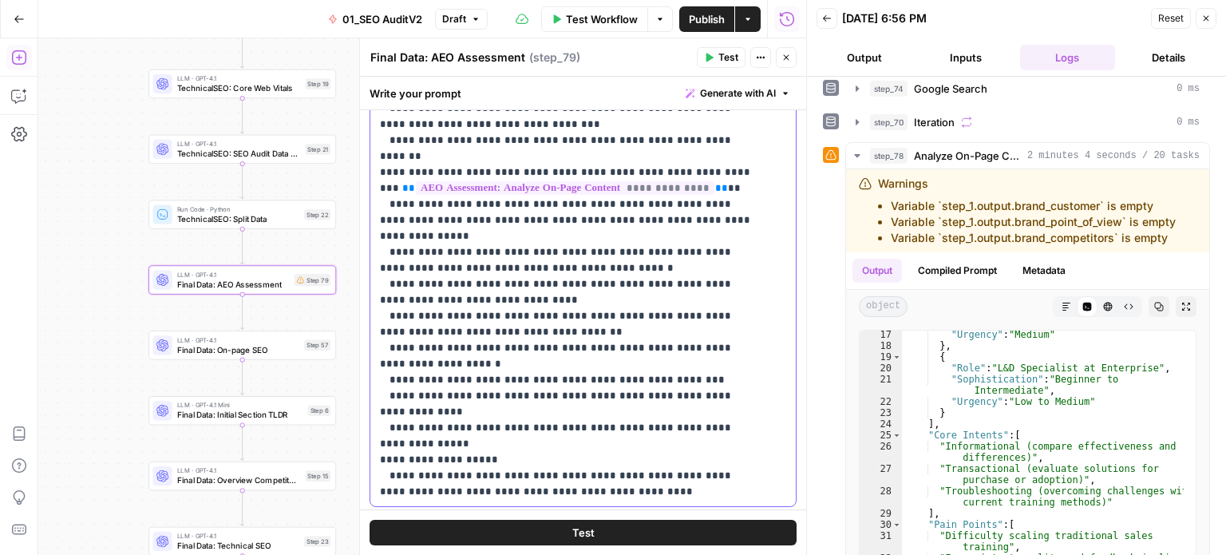
scroll to position [0, 0]
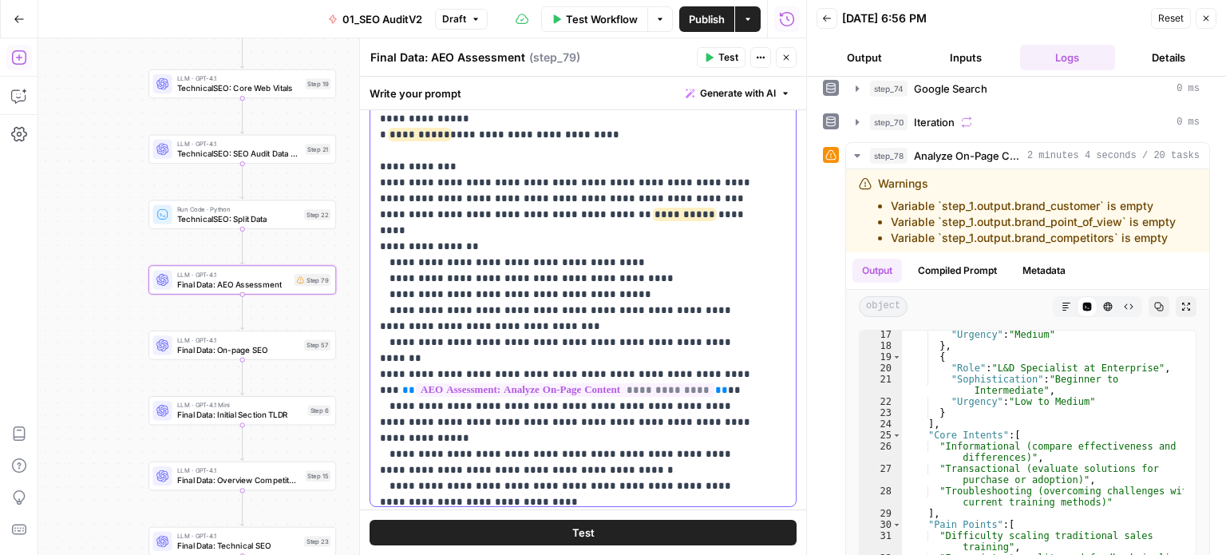
drag, startPoint x: 711, startPoint y: 251, endPoint x: 711, endPoint y: 204, distance: 46.3
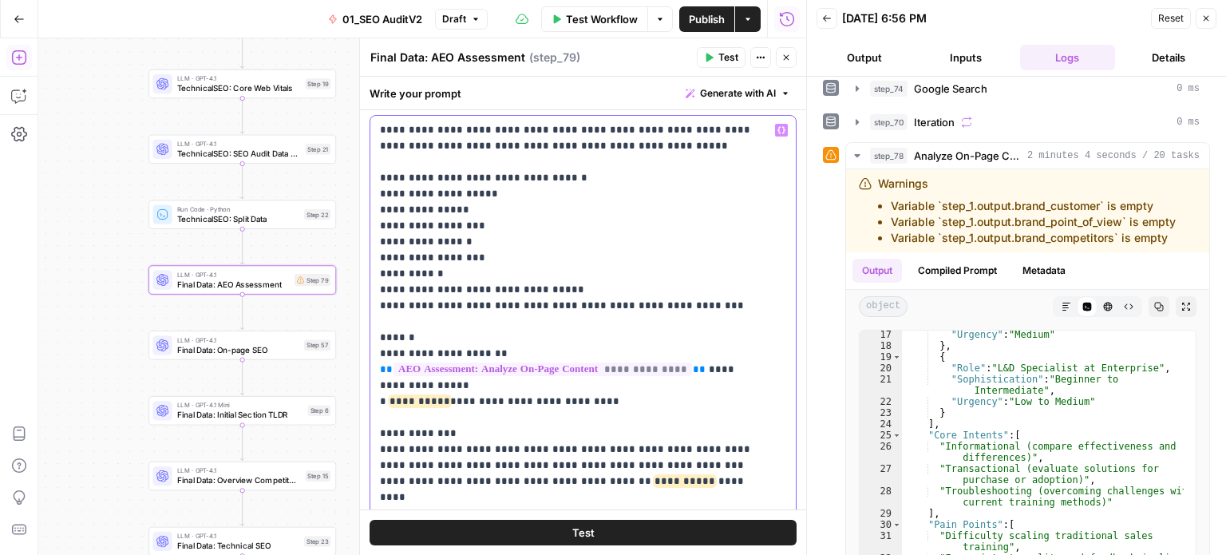
drag, startPoint x: 711, startPoint y: 305, endPoint x: 707, endPoint y: 273, distance: 32.2
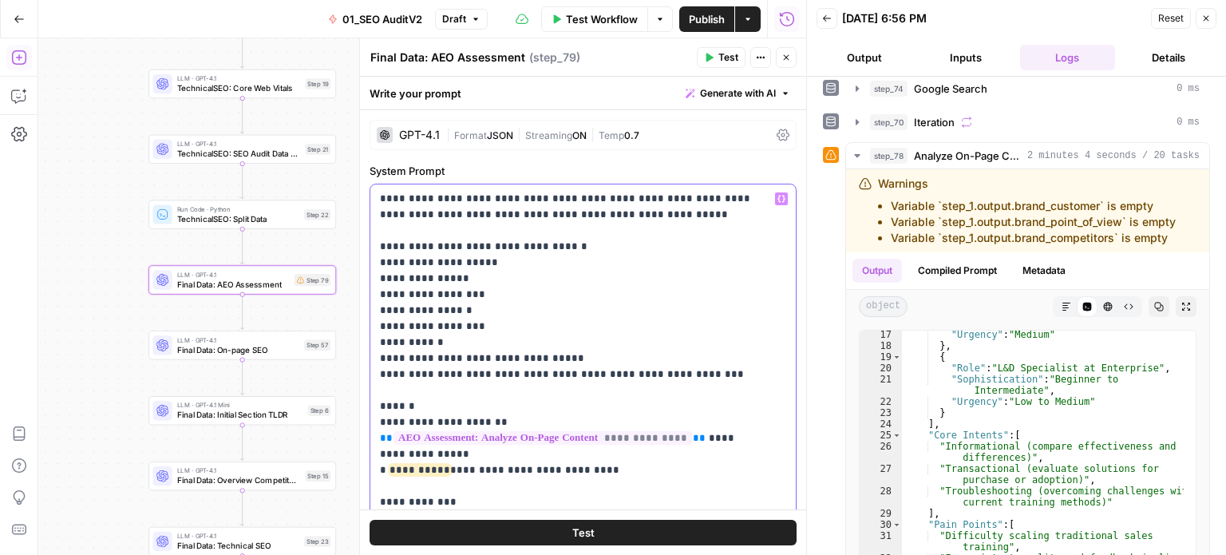
drag, startPoint x: 709, startPoint y: 352, endPoint x: 709, endPoint y: 325, distance: 27.1
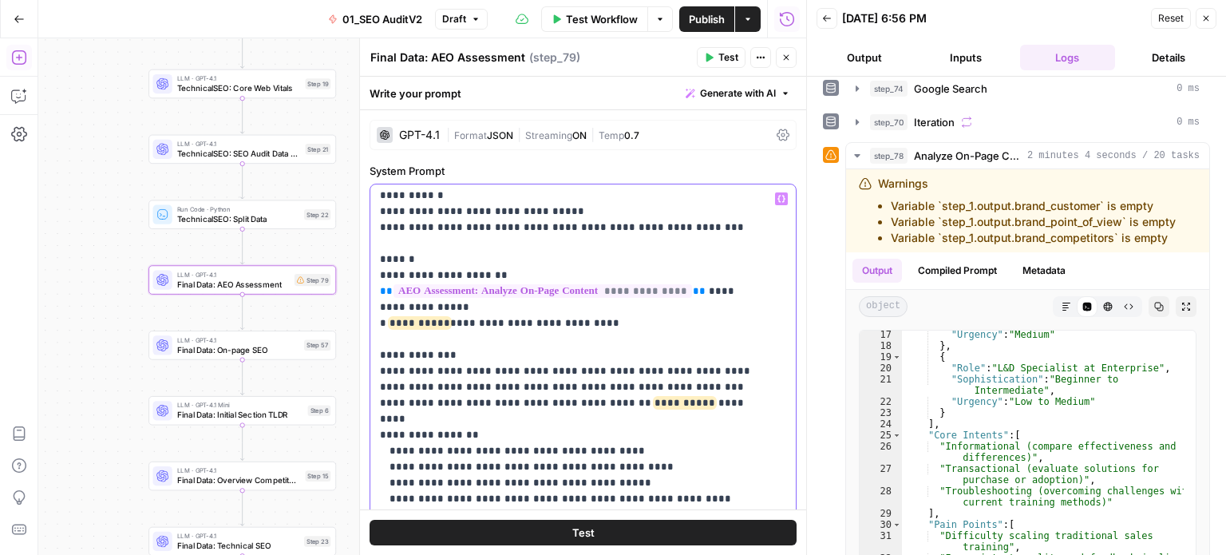
drag, startPoint x: 724, startPoint y: 243, endPoint x: 738, endPoint y: 445, distance: 201.7
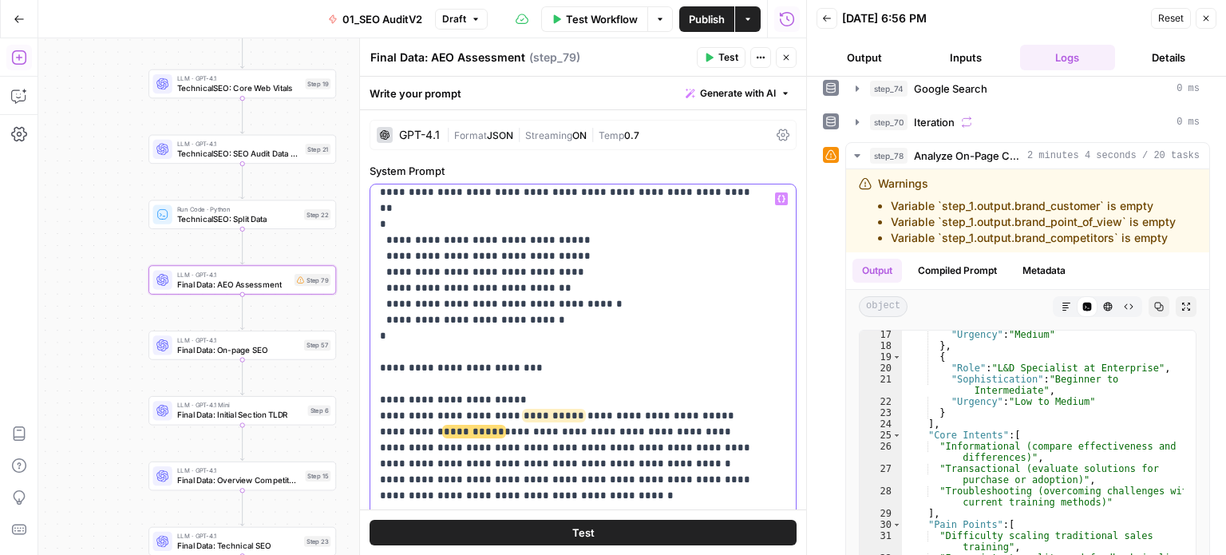
drag, startPoint x: 725, startPoint y: 344, endPoint x: 719, endPoint y: 521, distance: 176.5
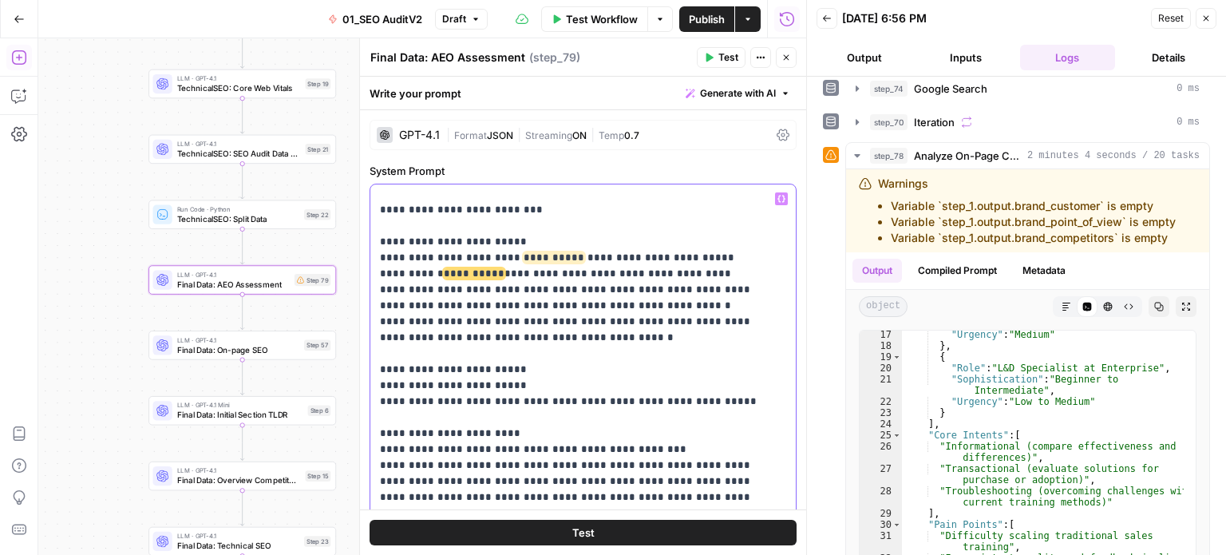
drag, startPoint x: 702, startPoint y: 403, endPoint x: 697, endPoint y: 440, distance: 37.0
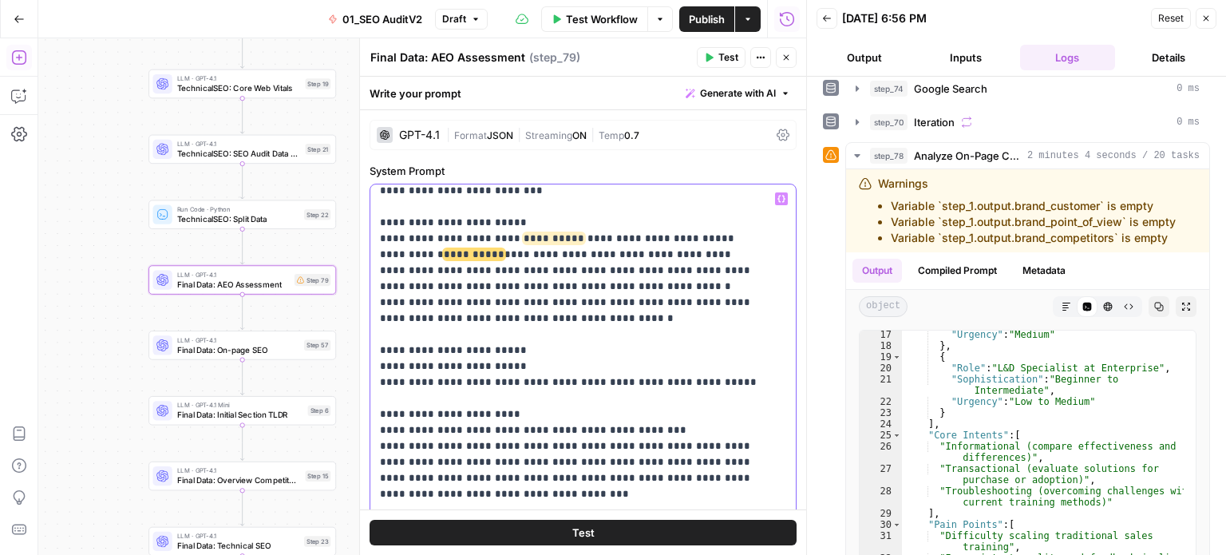
scroll to position [1071, 0]
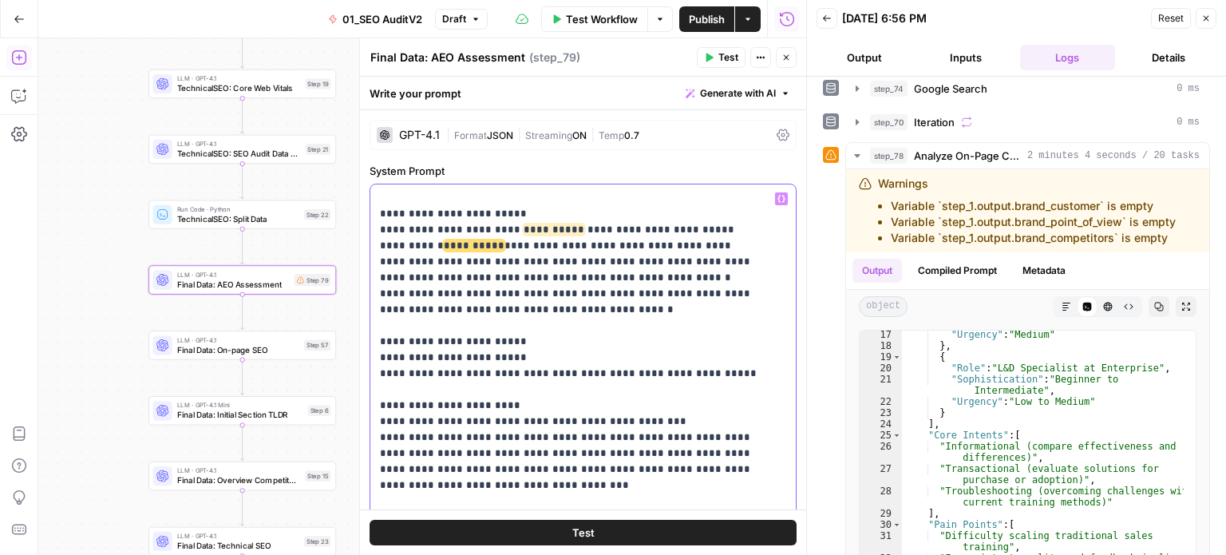
drag, startPoint x: 702, startPoint y: 346, endPoint x: 699, endPoint y: 461, distance: 115.8
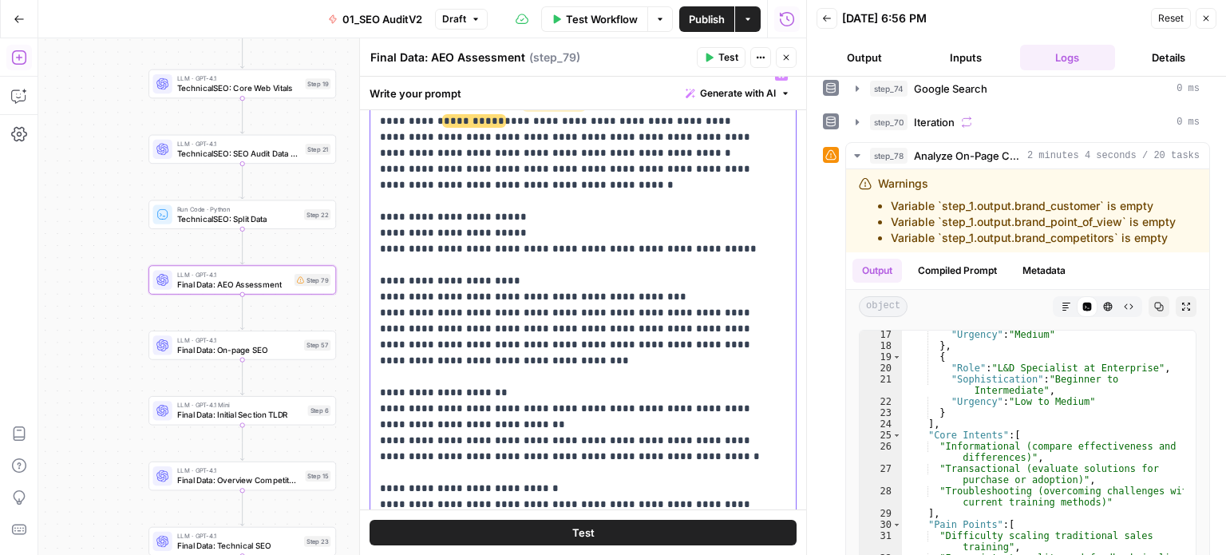
drag, startPoint x: 666, startPoint y: 306, endPoint x: 651, endPoint y: 441, distance: 136.6
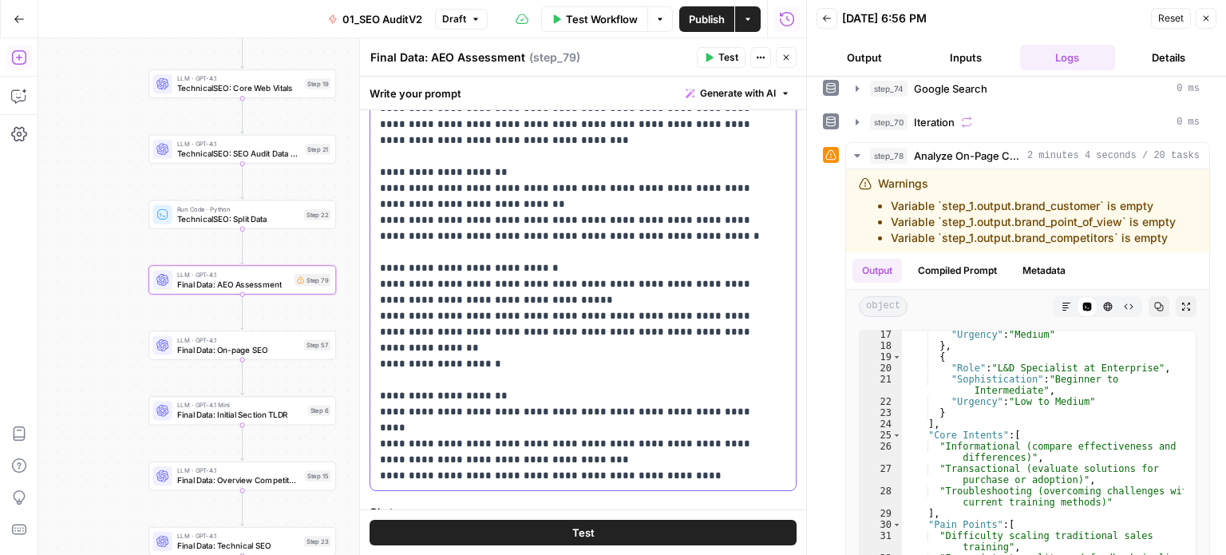
drag, startPoint x: 693, startPoint y: 335, endPoint x: 690, endPoint y: 419, distance: 84.7
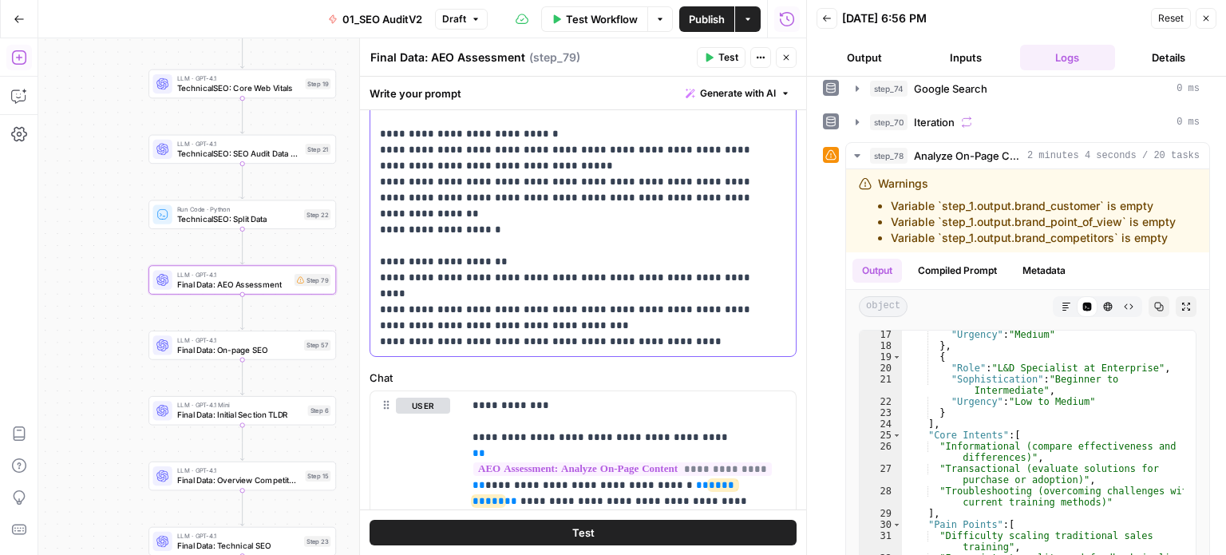
drag, startPoint x: 687, startPoint y: 365, endPoint x: 687, endPoint y: 378, distance: 13.6
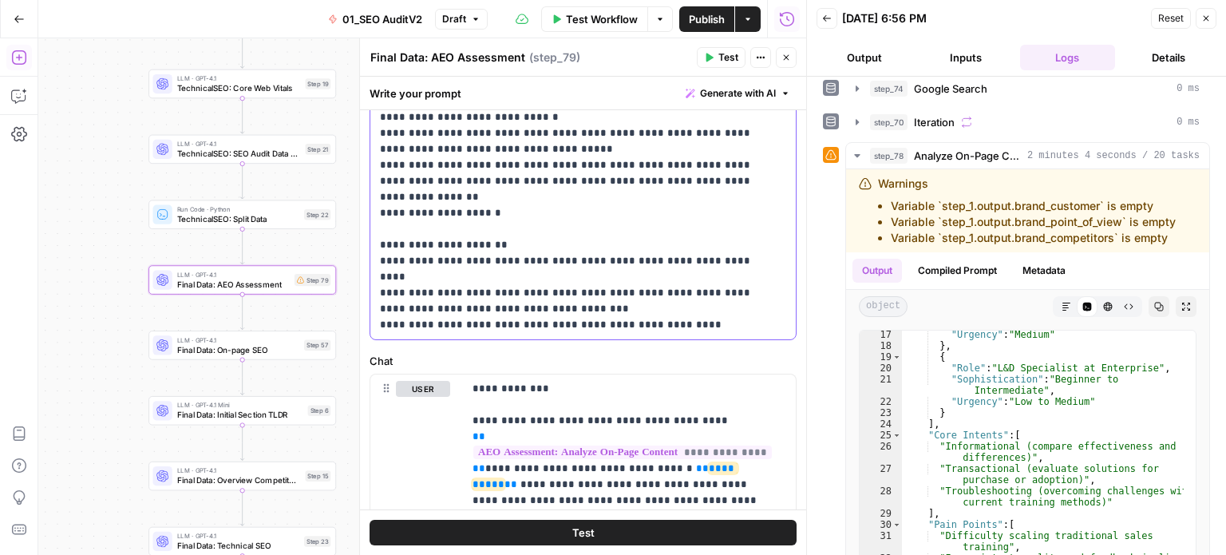
scroll to position [509, 0]
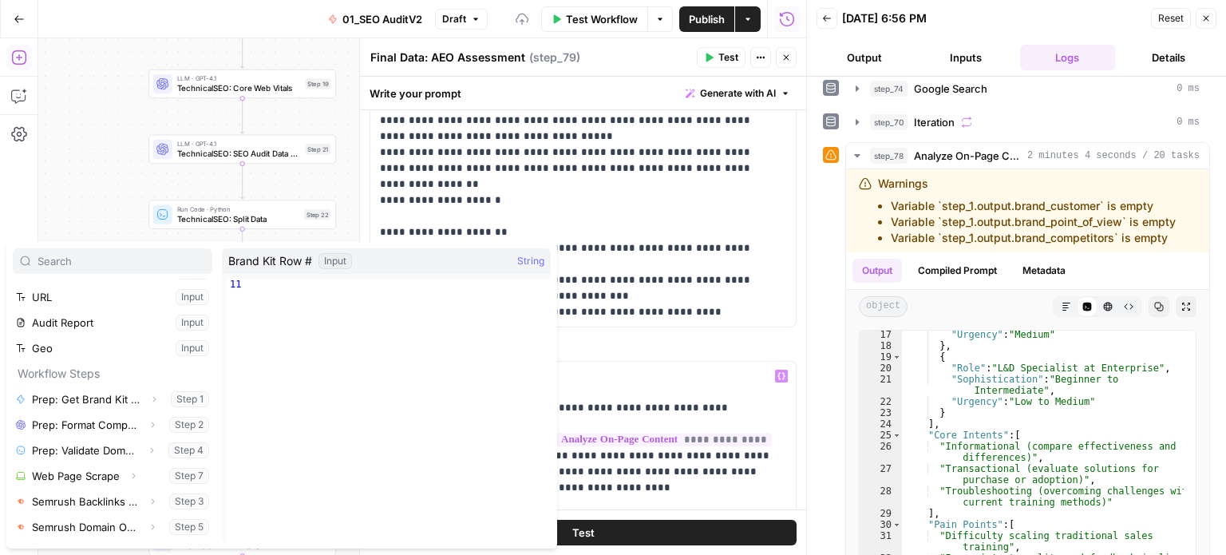
scroll to position [125, 0]
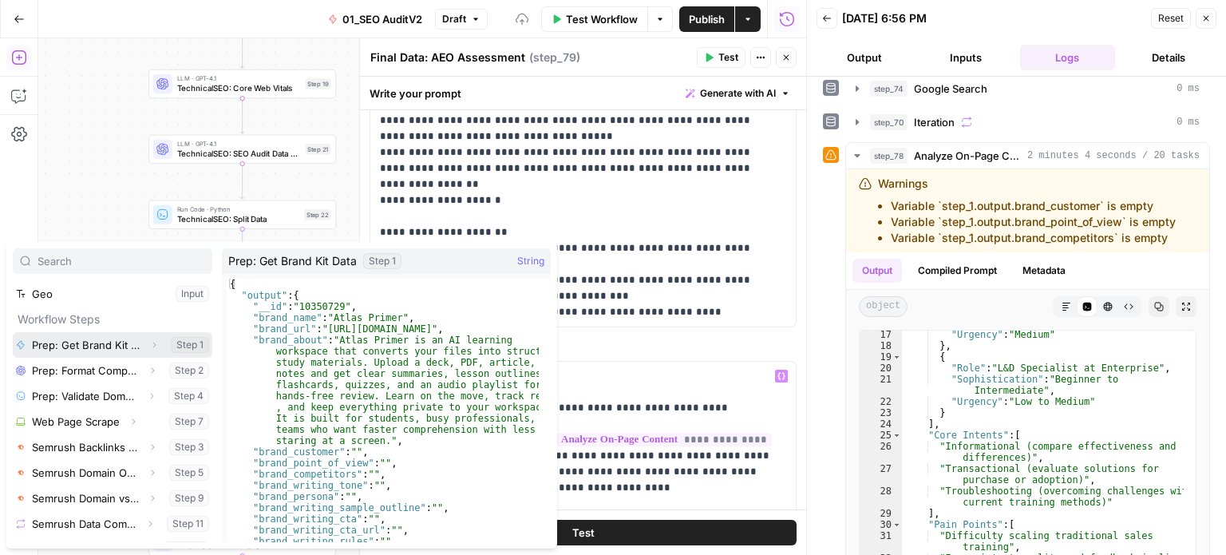
click at [149, 344] on icon "button" at bounding box center [154, 345] width 10 height 10
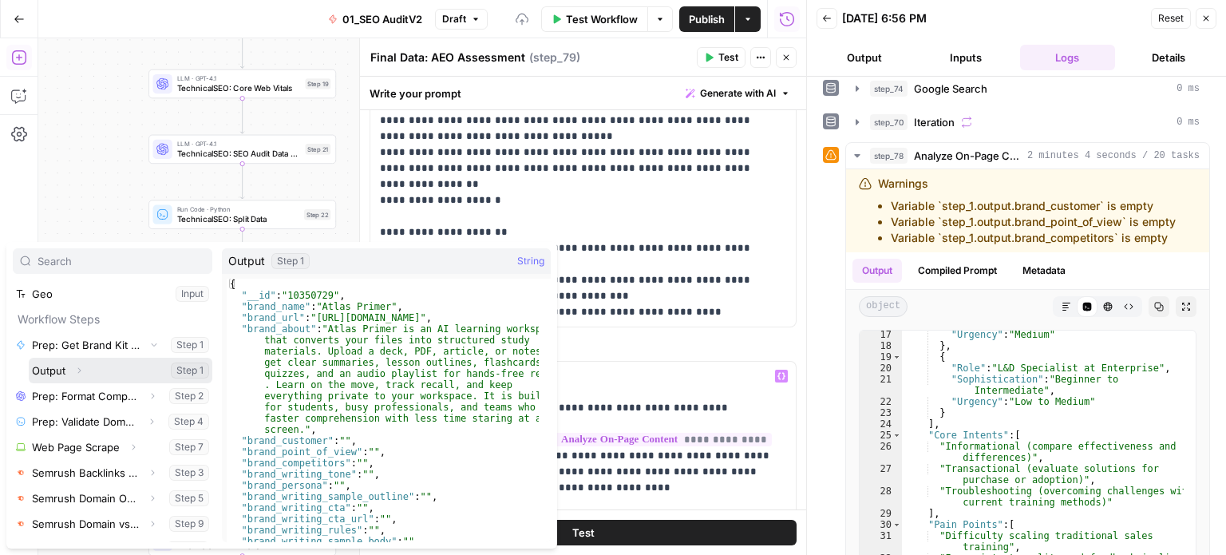
click at [79, 370] on icon "button" at bounding box center [79, 371] width 3 height 6
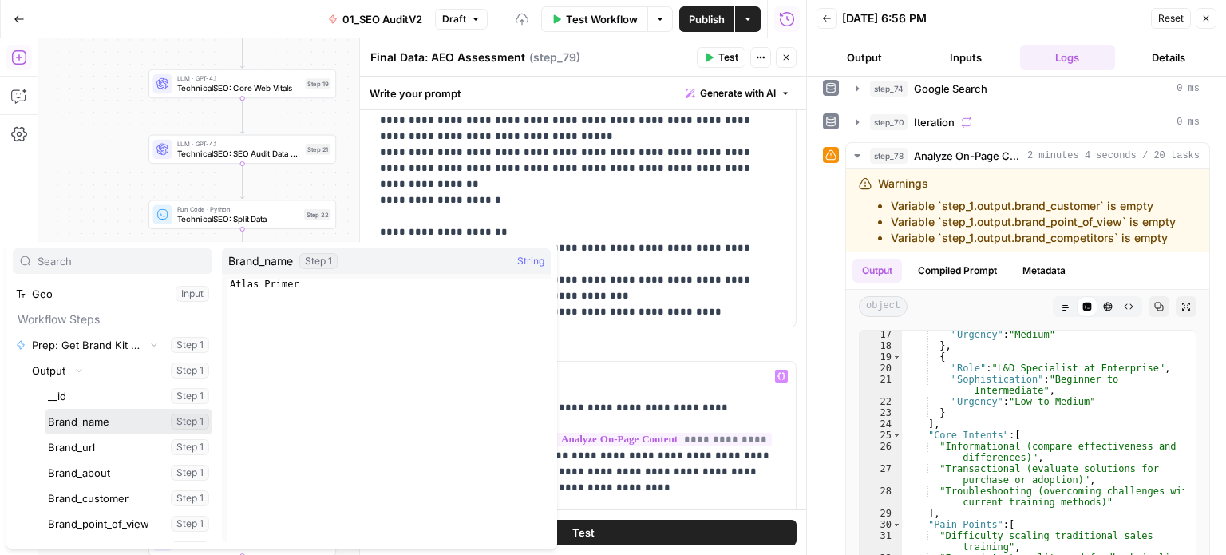
click at [101, 424] on button "Select variable Brand_name" at bounding box center [129, 422] width 168 height 26
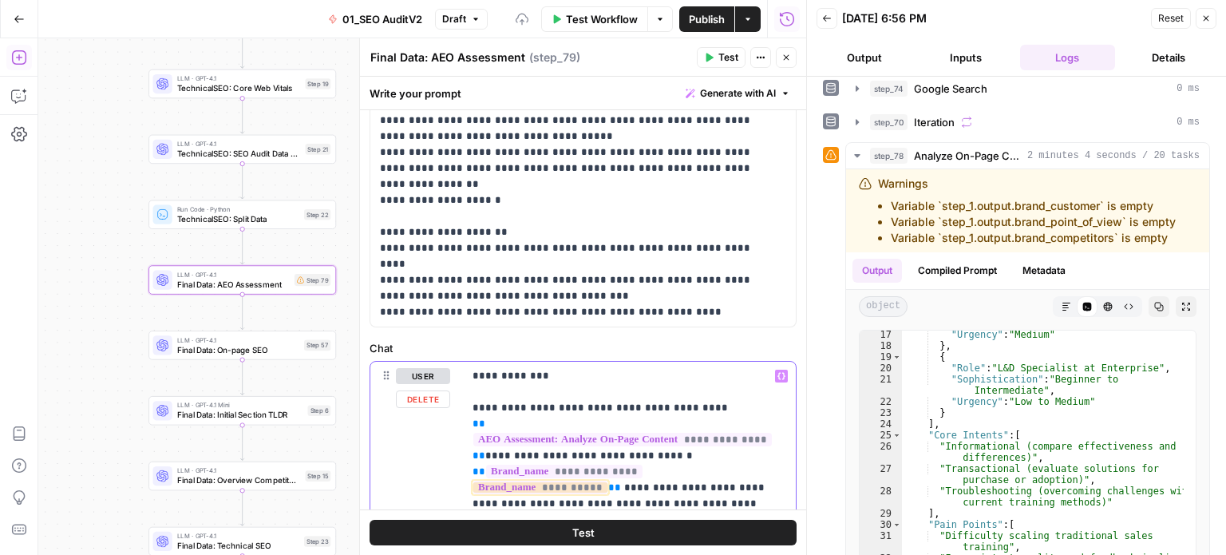
copy p "**********"
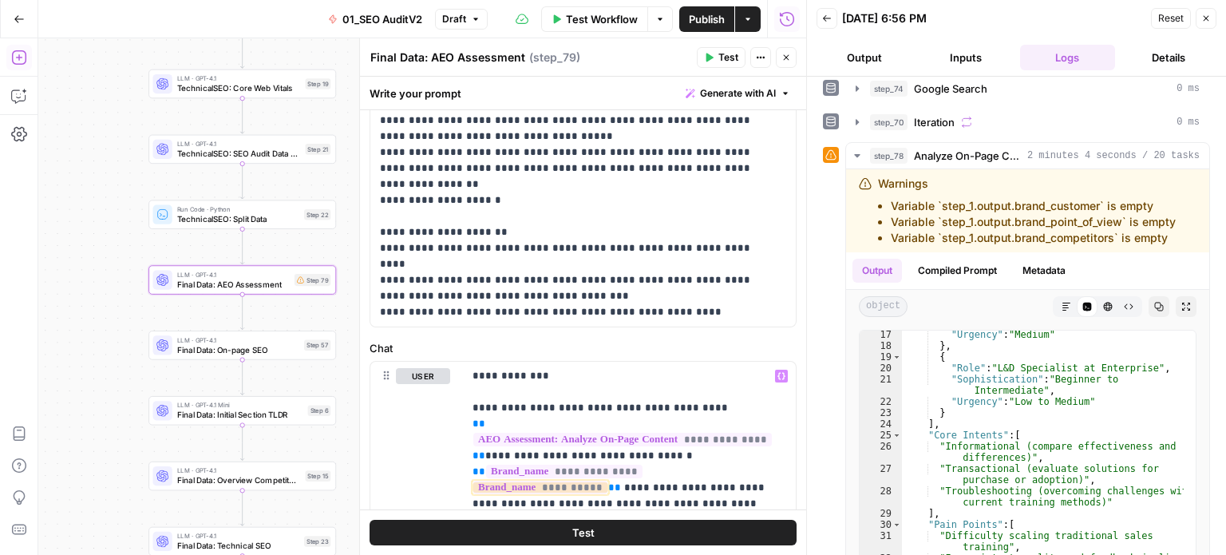
click at [800, 317] on div at bounding box center [807, 277] width 16 height 555
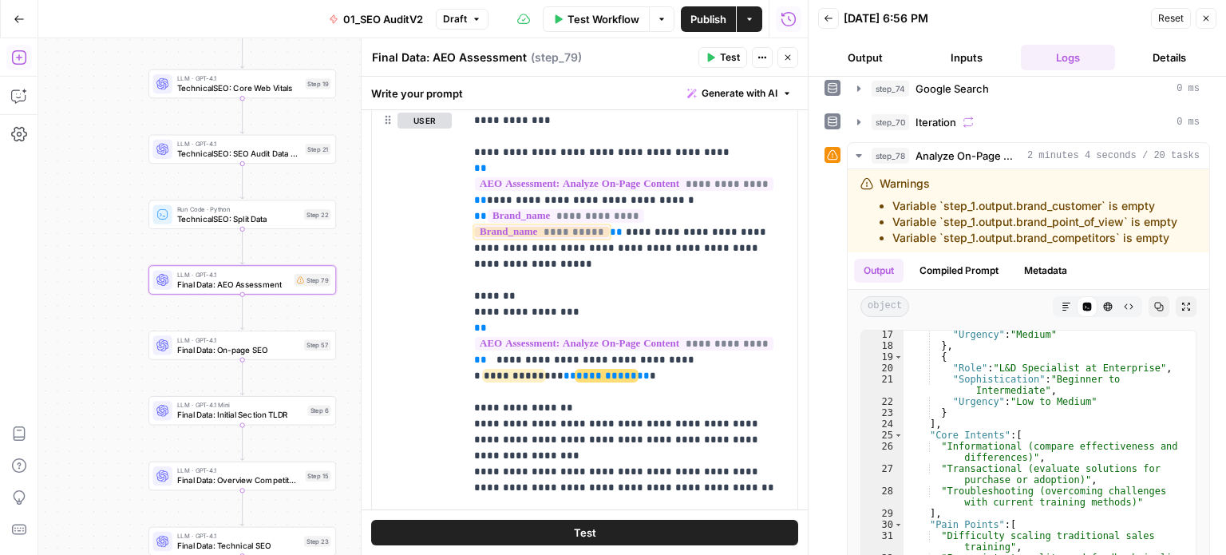
scroll to position [775, 0]
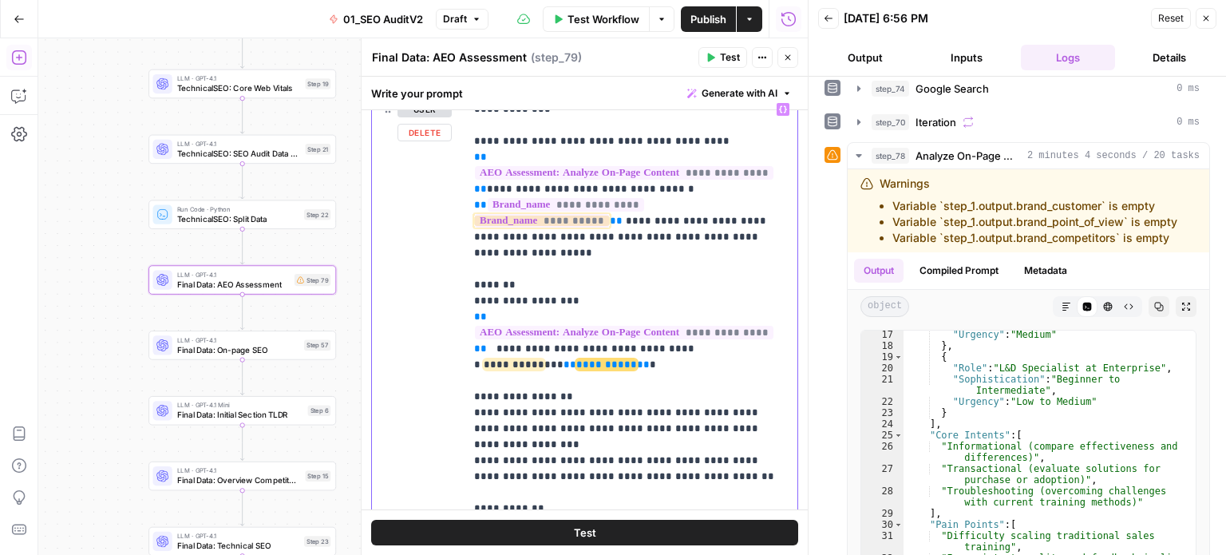
click at [555, 323] on p "**********" at bounding box center [625, 348] width 302 height 495
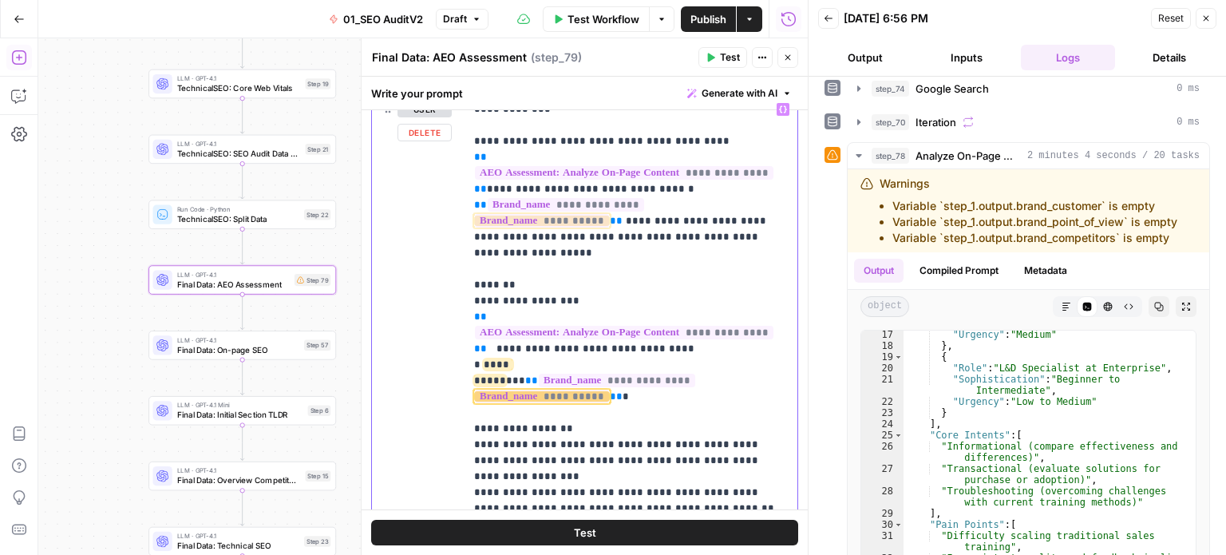
click at [631, 372] on p "**********" at bounding box center [625, 356] width 302 height 511
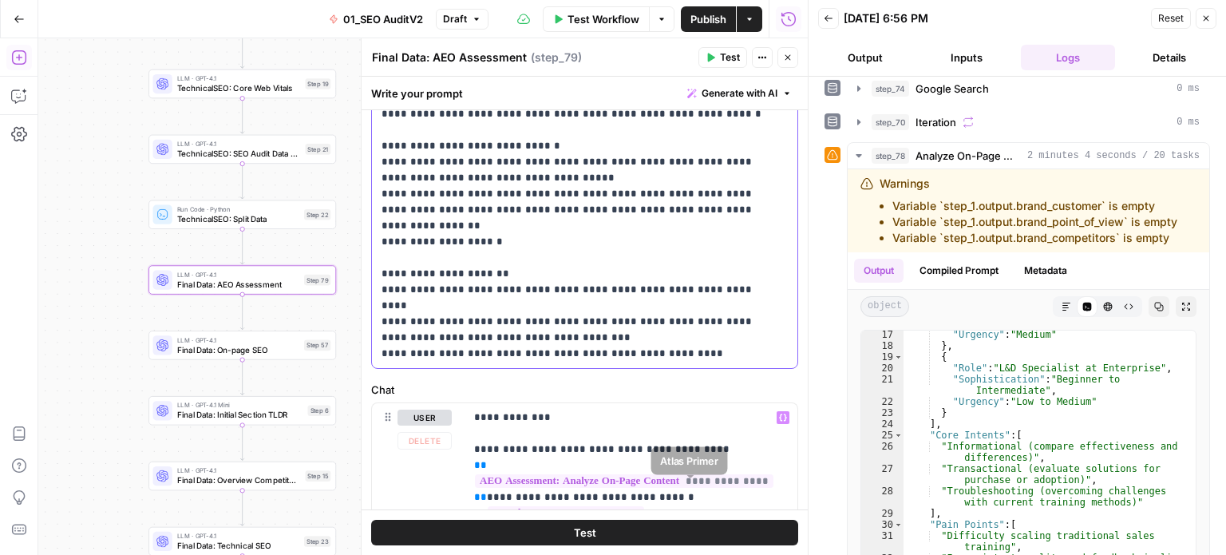
scroll to position [471, 0]
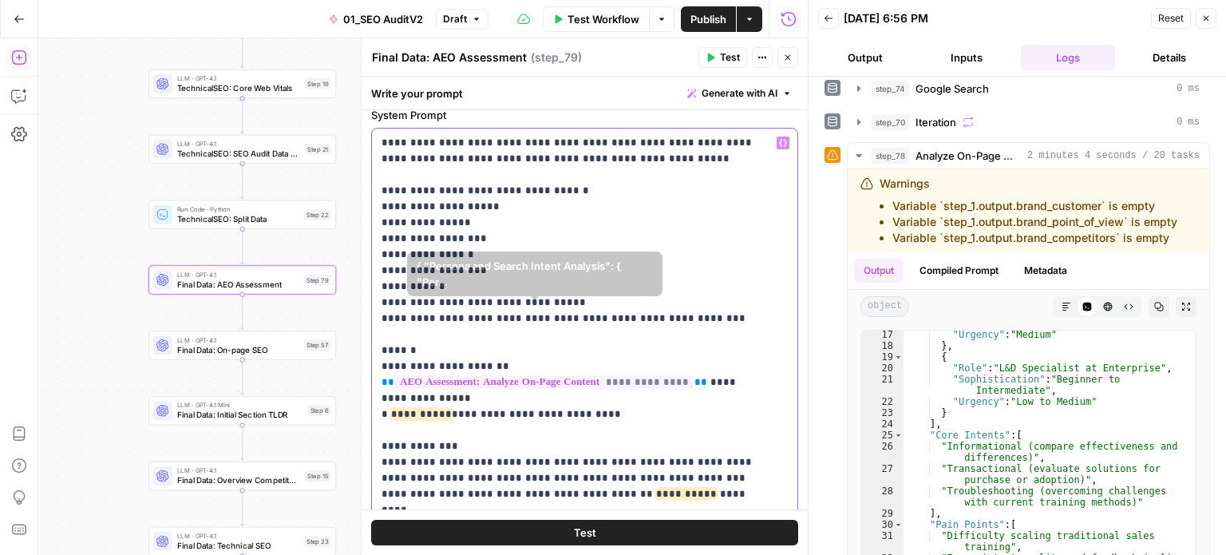
scroll to position [0, 0]
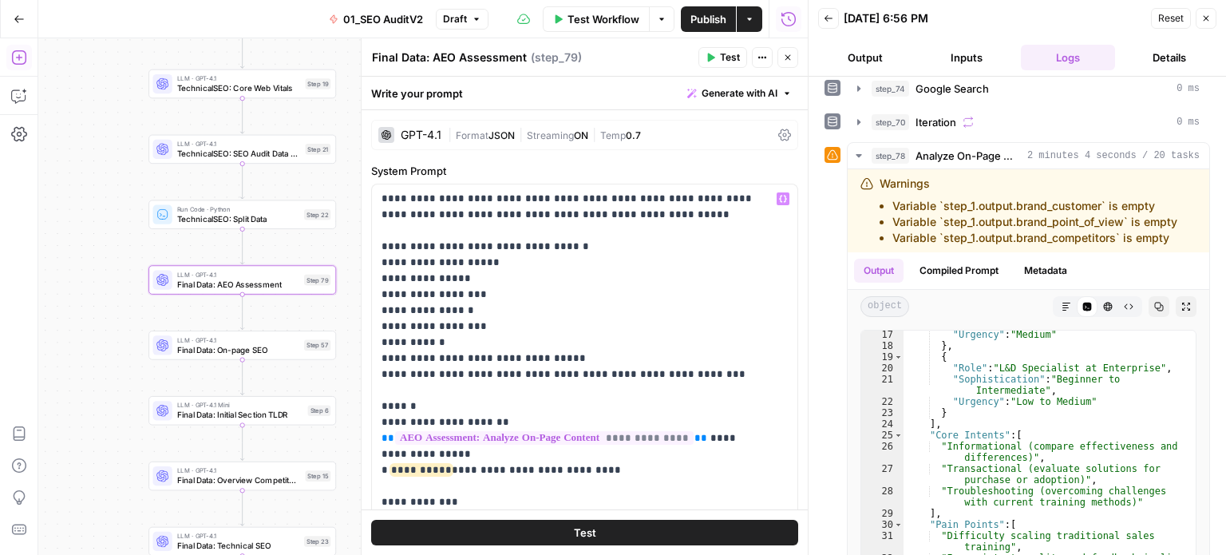
click at [786, 60] on icon "button" at bounding box center [789, 58] width 6 height 6
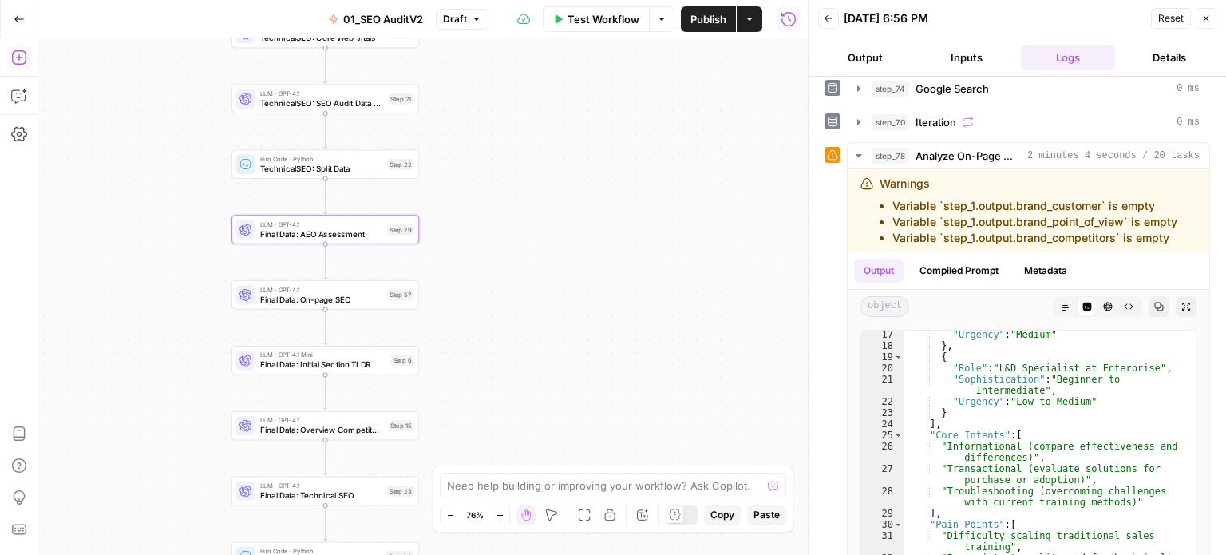
click at [458, 293] on div "false false true true Workflow Set Inputs Inputs Workflow Prep: Get Brand Kit D…" at bounding box center [423, 296] width 770 height 517
click at [399, 203] on span "Test" at bounding box center [402, 205] width 14 height 11
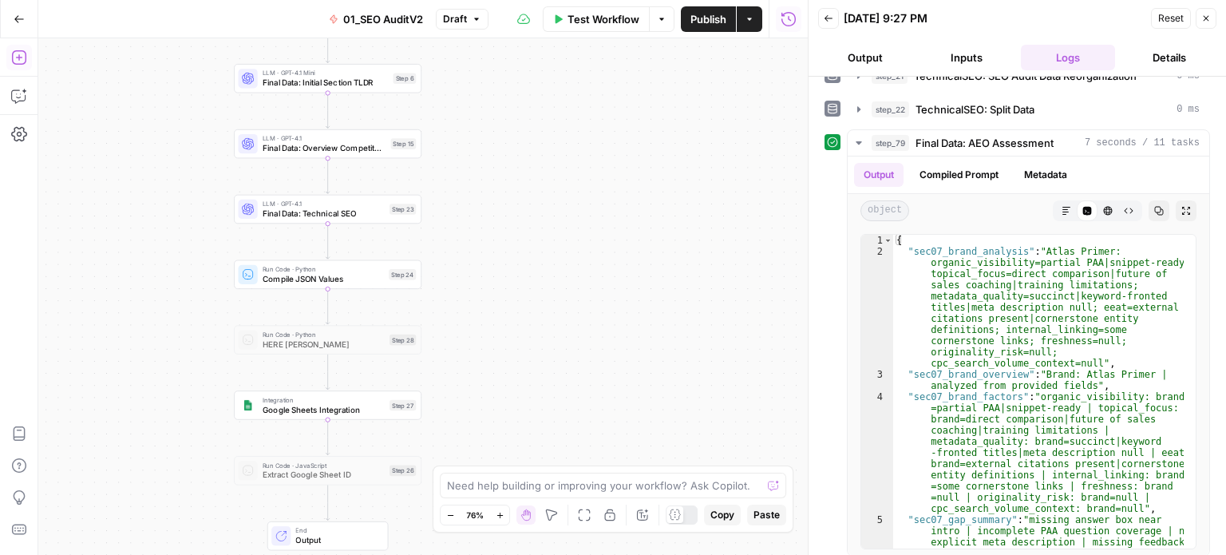
drag, startPoint x: 516, startPoint y: 144, endPoint x: 502, endPoint y: 38, distance: 107.0
click at [502, 38] on div "false false true true Workflow Set Inputs Inputs Workflow Prep: Get Brand Kit D…" at bounding box center [423, 296] width 770 height 517
